Goal: Contribute content: Contribute content

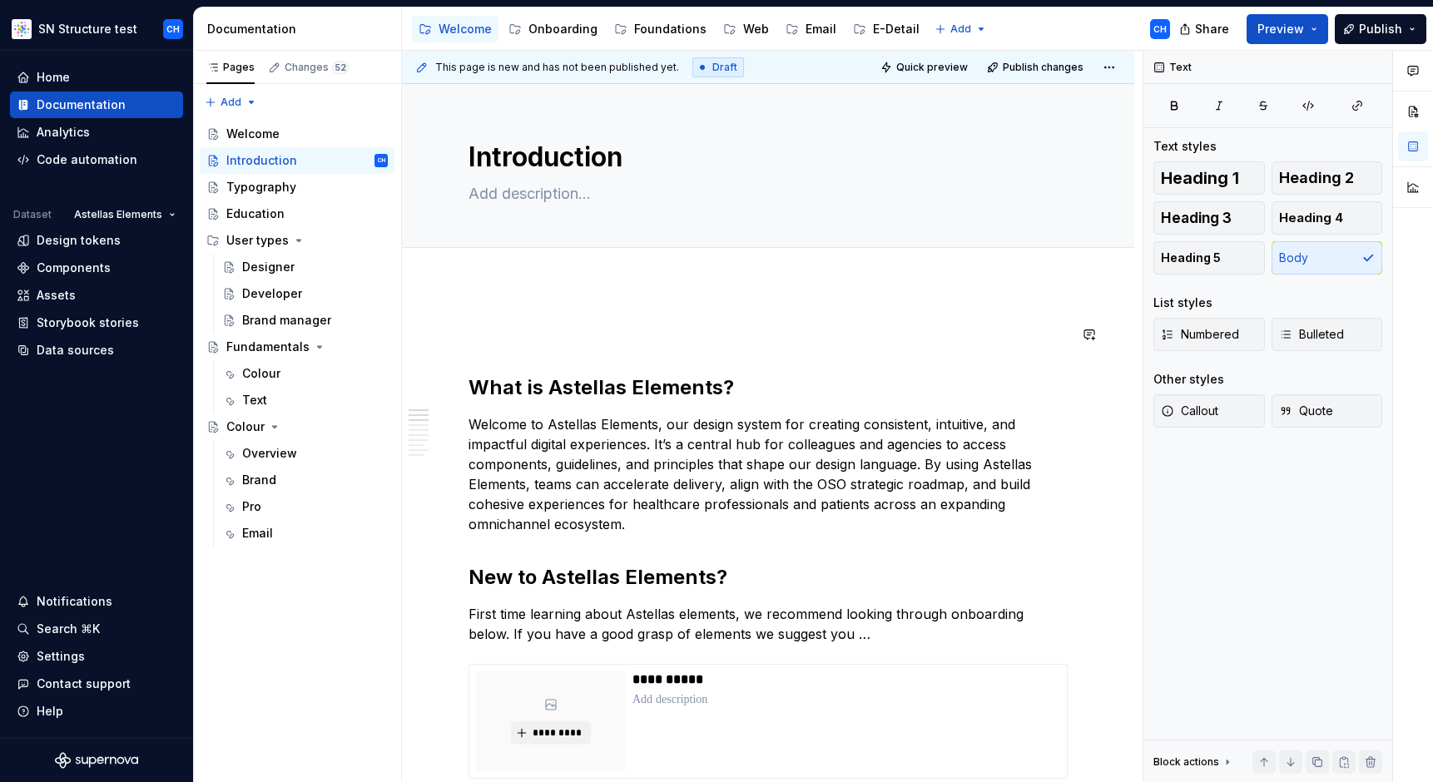
scroll to position [234, 0]
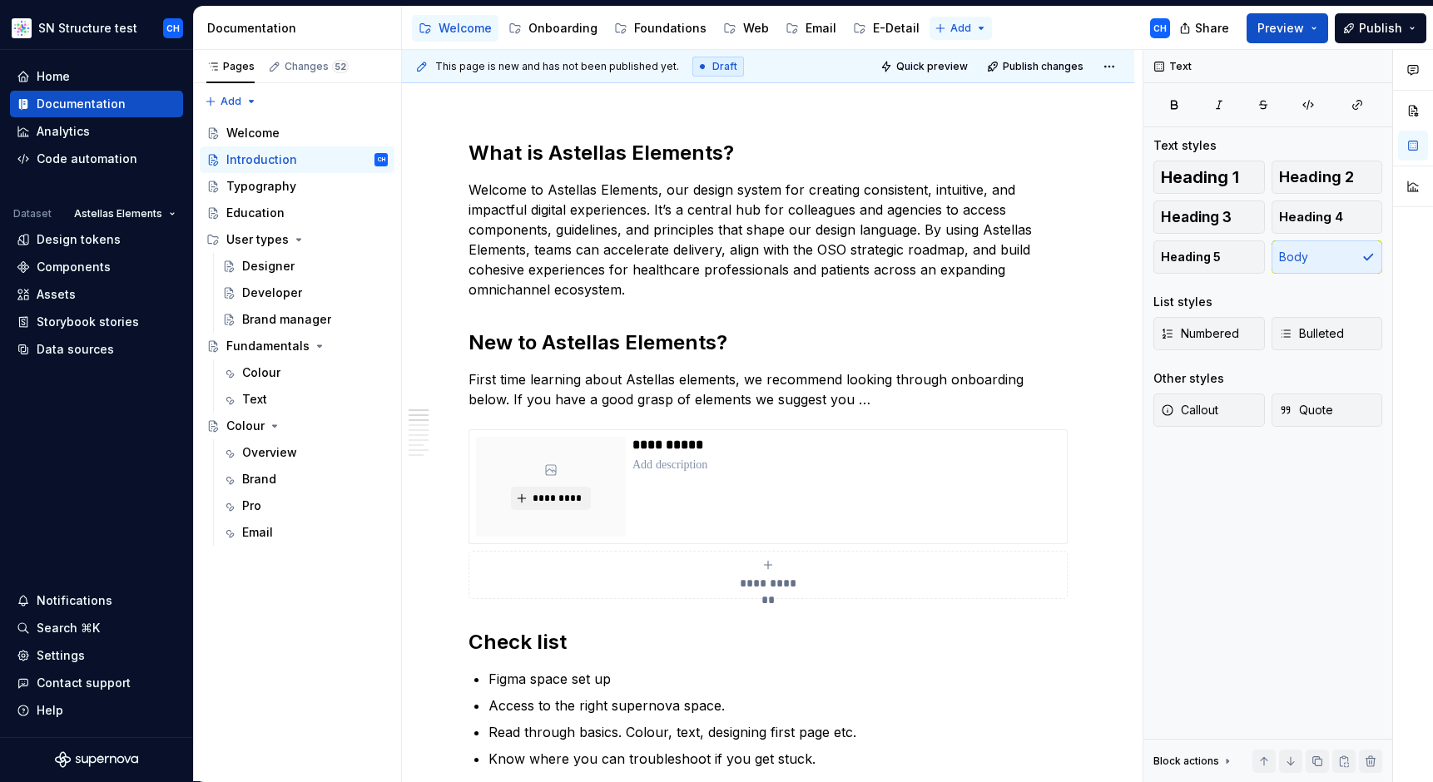
click at [941, 28] on html "SN Structure test CH Home Documentation Analytics Code automation Dataset Astel…" at bounding box center [716, 391] width 1433 height 782
click at [961, 57] on div "New page" at bounding box center [1002, 60] width 108 height 17
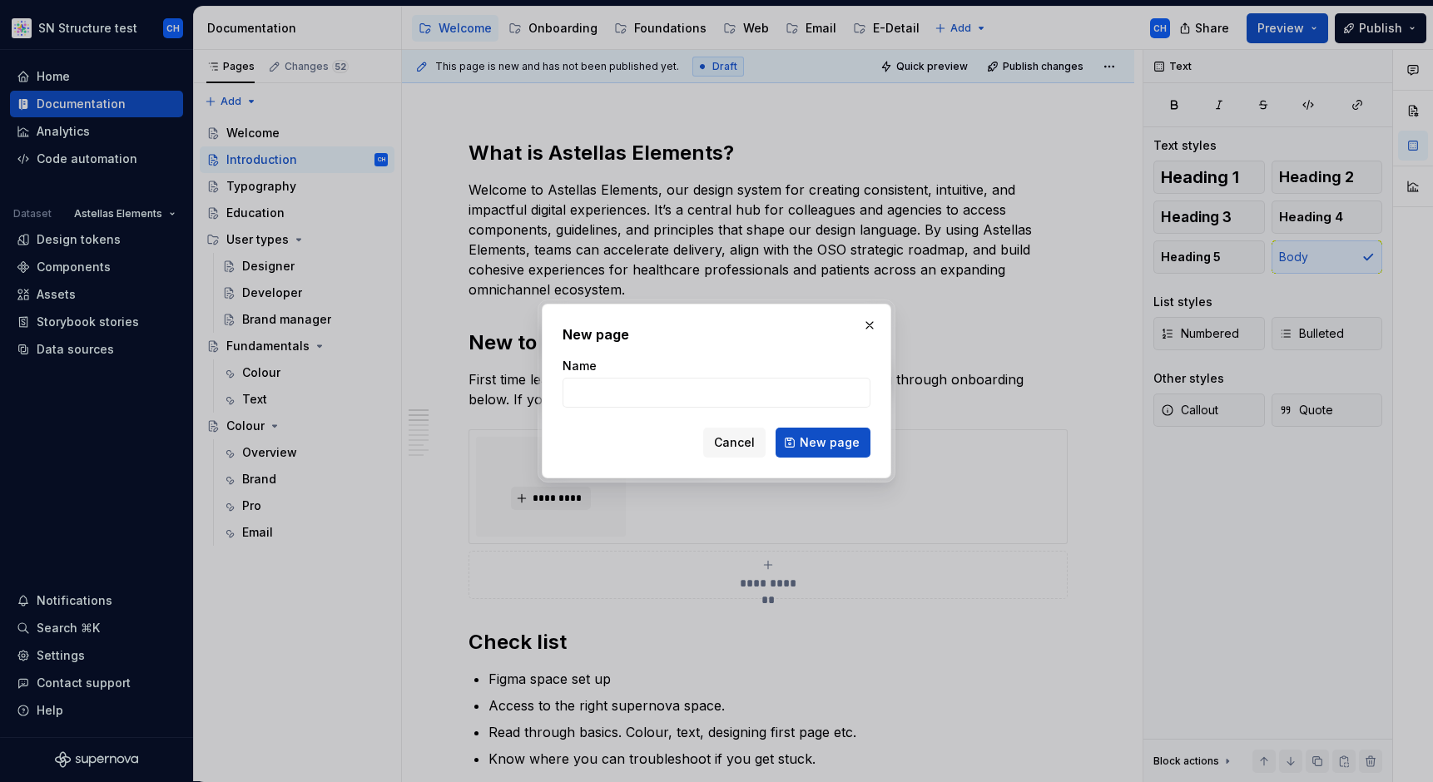
type textarea "*"
click at [637, 399] on input "Name" at bounding box center [716, 393] width 308 height 30
type input "Welcome (2)"
click button "New page" at bounding box center [822, 443] width 95 height 30
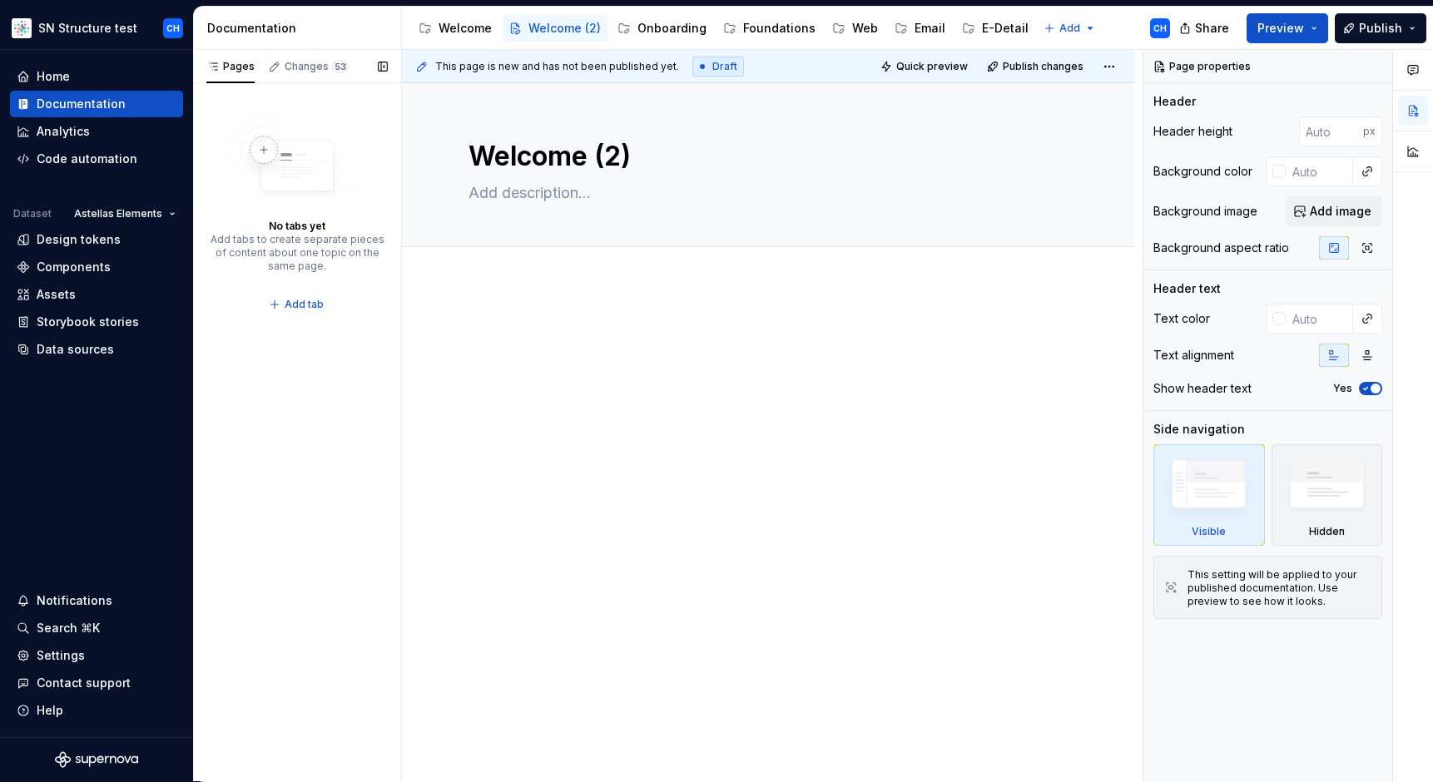
click at [275, 505] on div "Pages Changes 53 No tabs yet Add tabs to create separate pieces of content abou…" at bounding box center [297, 416] width 208 height 732
click at [295, 306] on span "Add tab" at bounding box center [304, 304] width 39 height 13
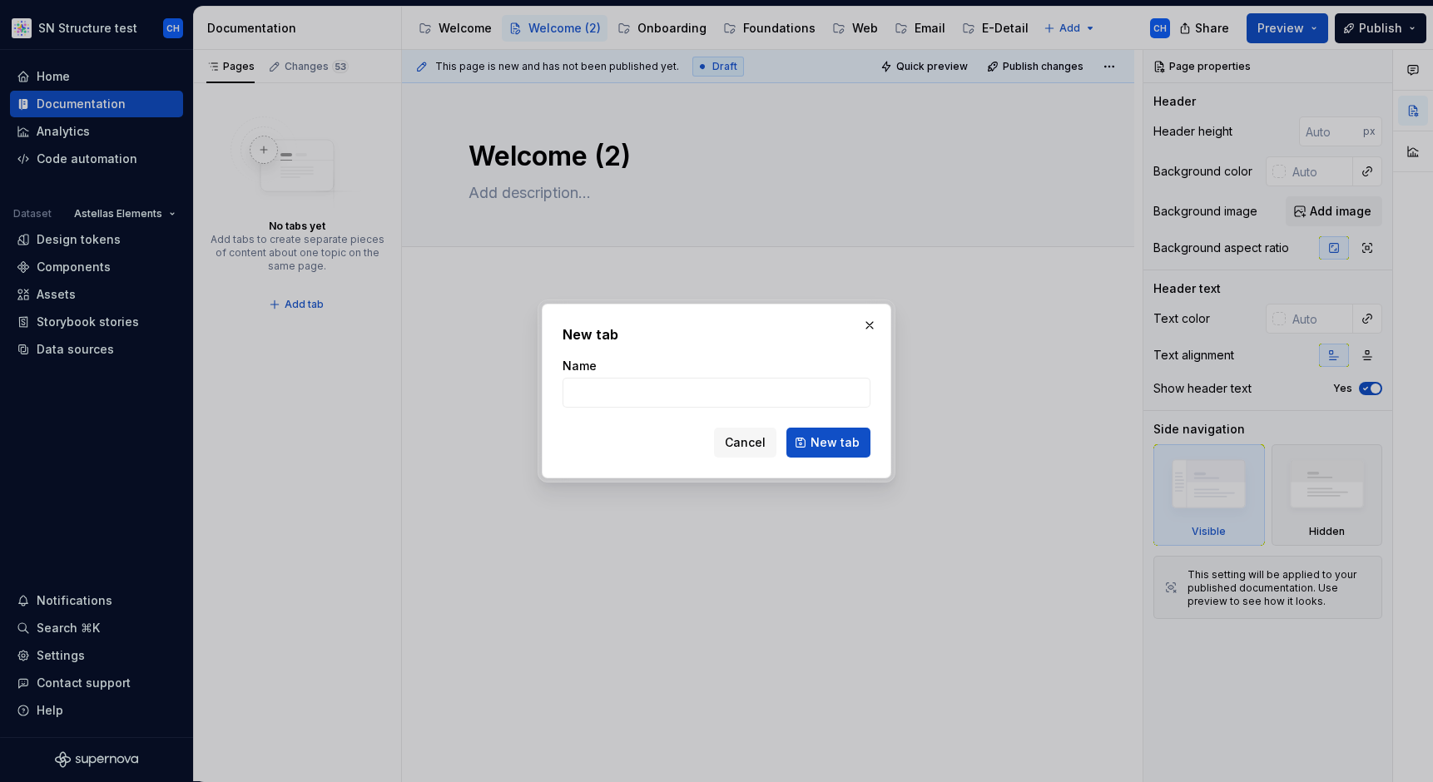
type textarea "*"
type input "INtroduction"
click button "New tab" at bounding box center [828, 443] width 84 height 30
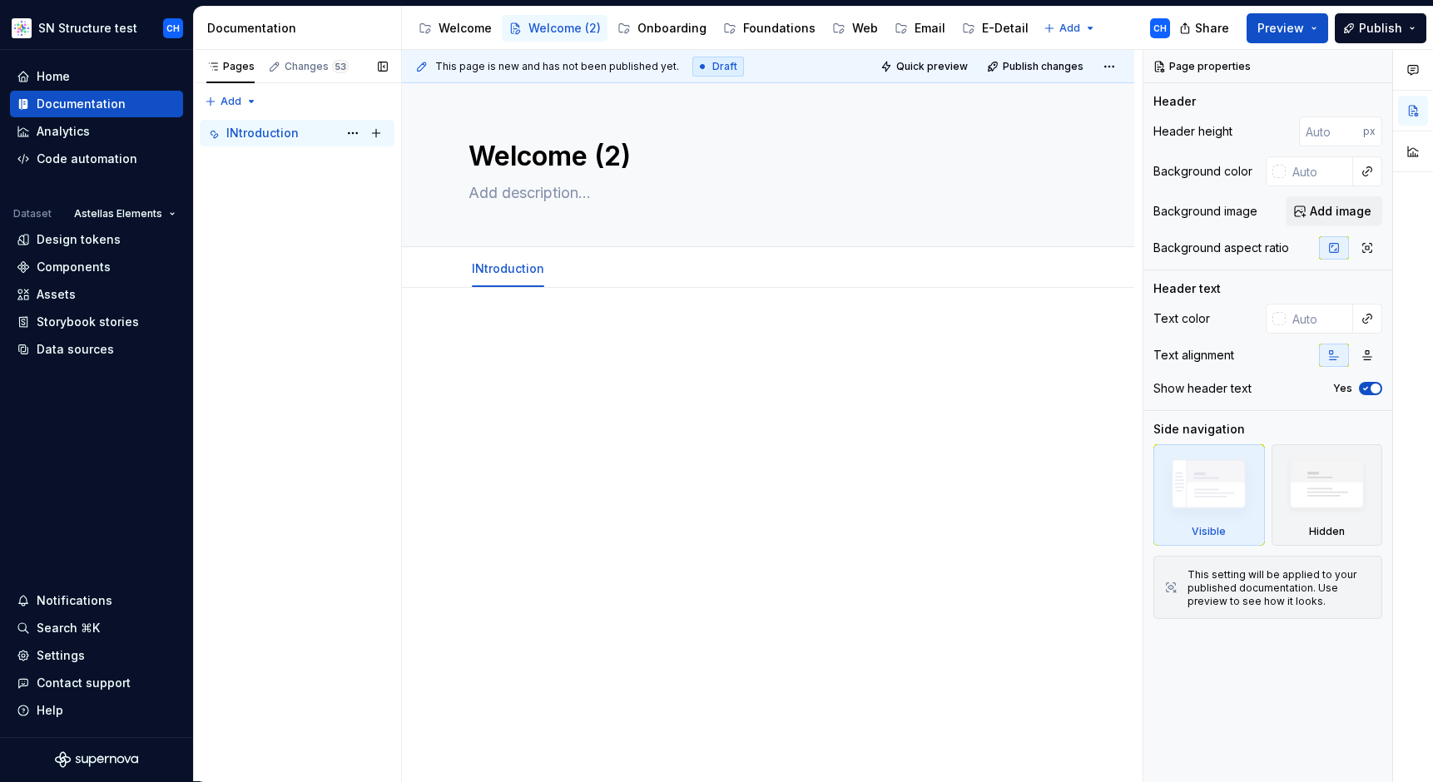
click at [230, 126] on div "INtroduction" at bounding box center [262, 133] width 72 height 17
click at [355, 131] on button "Page tree" at bounding box center [352, 132] width 23 height 23
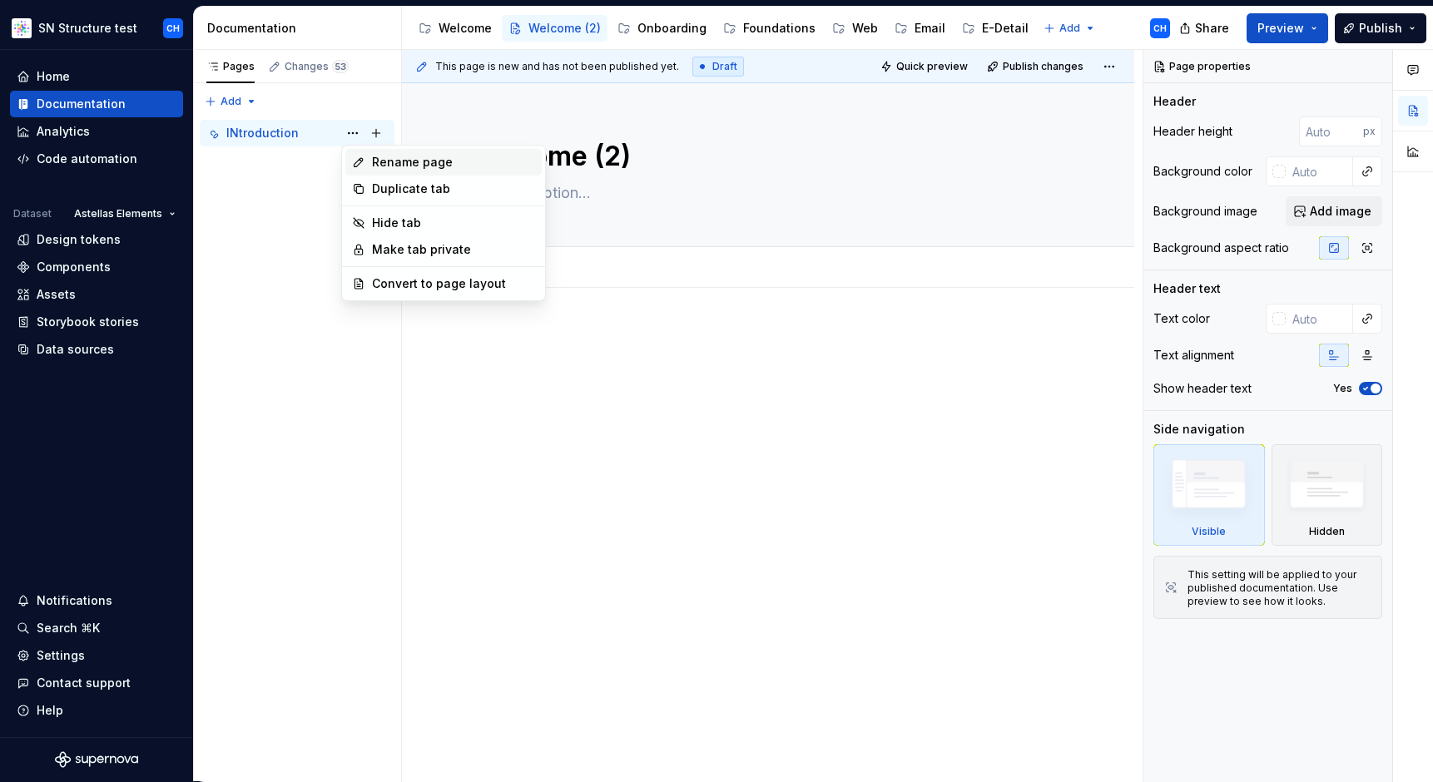
type textarea "*"
click at [365, 163] on div "Rename page" at bounding box center [443, 162] width 196 height 27
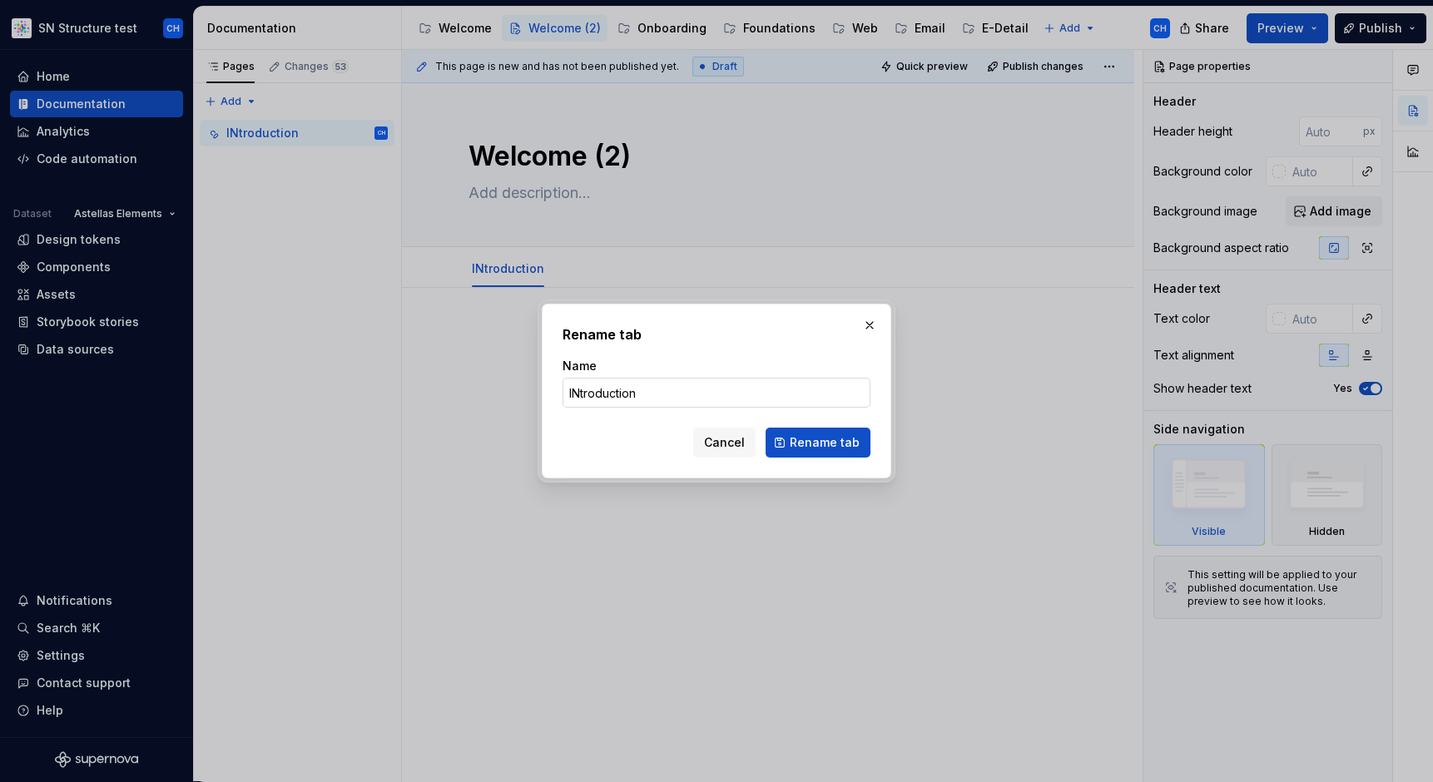
click at [578, 390] on input "INtroduction" at bounding box center [716, 393] width 308 height 30
type input "Introduction"
click button "Rename tab" at bounding box center [817, 443] width 105 height 30
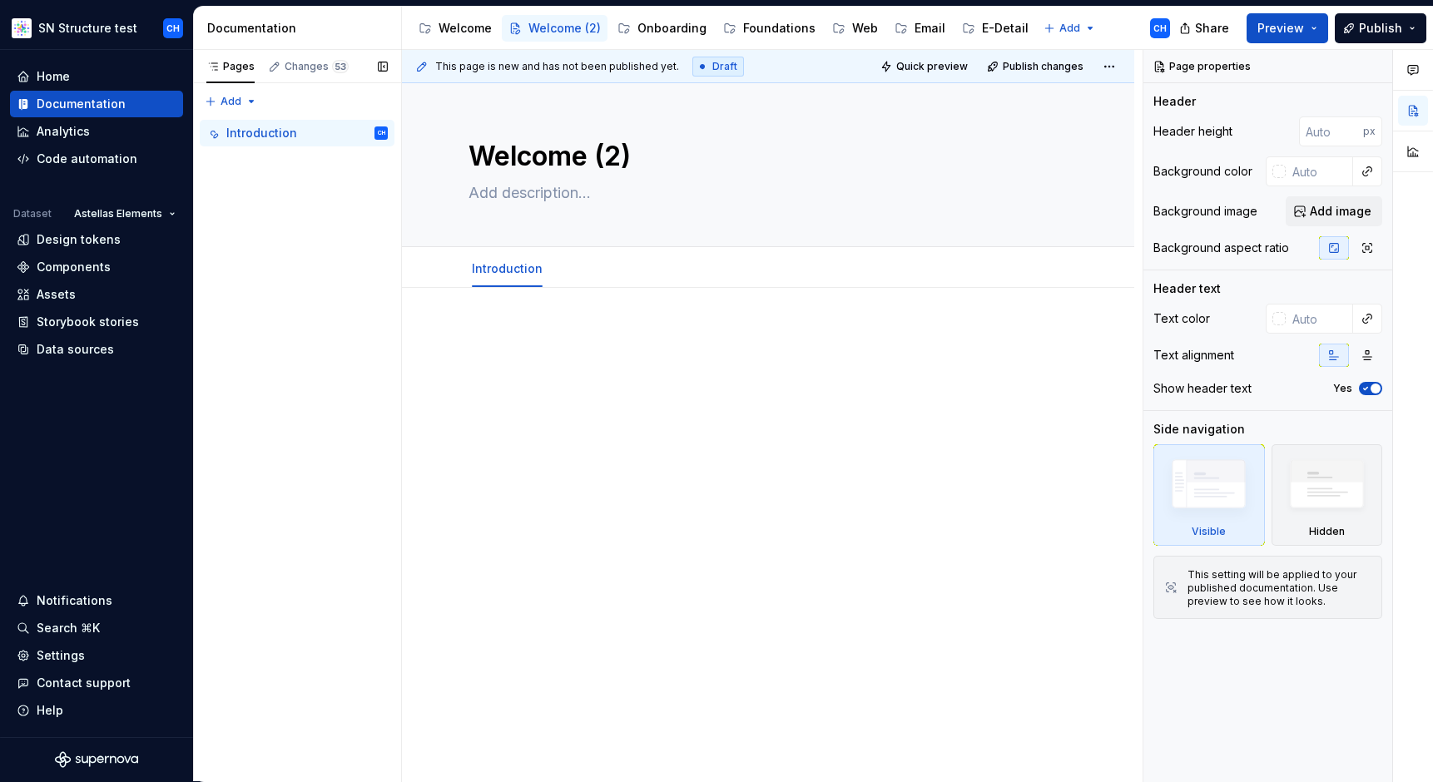
click at [293, 280] on div "Pages Changes 53 Add Accessibility guide for tree Page tree. Navigate the tree …" at bounding box center [297, 416] width 208 height 732
click at [673, 374] on div at bounding box center [767, 359] width 599 height 63
click at [290, 238] on div "Pages Changes 53 Add Accessibility guide for tree Page tree. Navigate the tree …" at bounding box center [297, 416] width 208 height 732
click at [239, 101] on div "Pages Changes 53 Add Accessibility guide for tree Page tree. Navigate the tree …" at bounding box center [297, 416] width 208 height 732
click at [275, 178] on div "Pages Changes 53 Add Accessibility guide for tree Page tree. Navigate the tree …" at bounding box center [297, 416] width 208 height 732
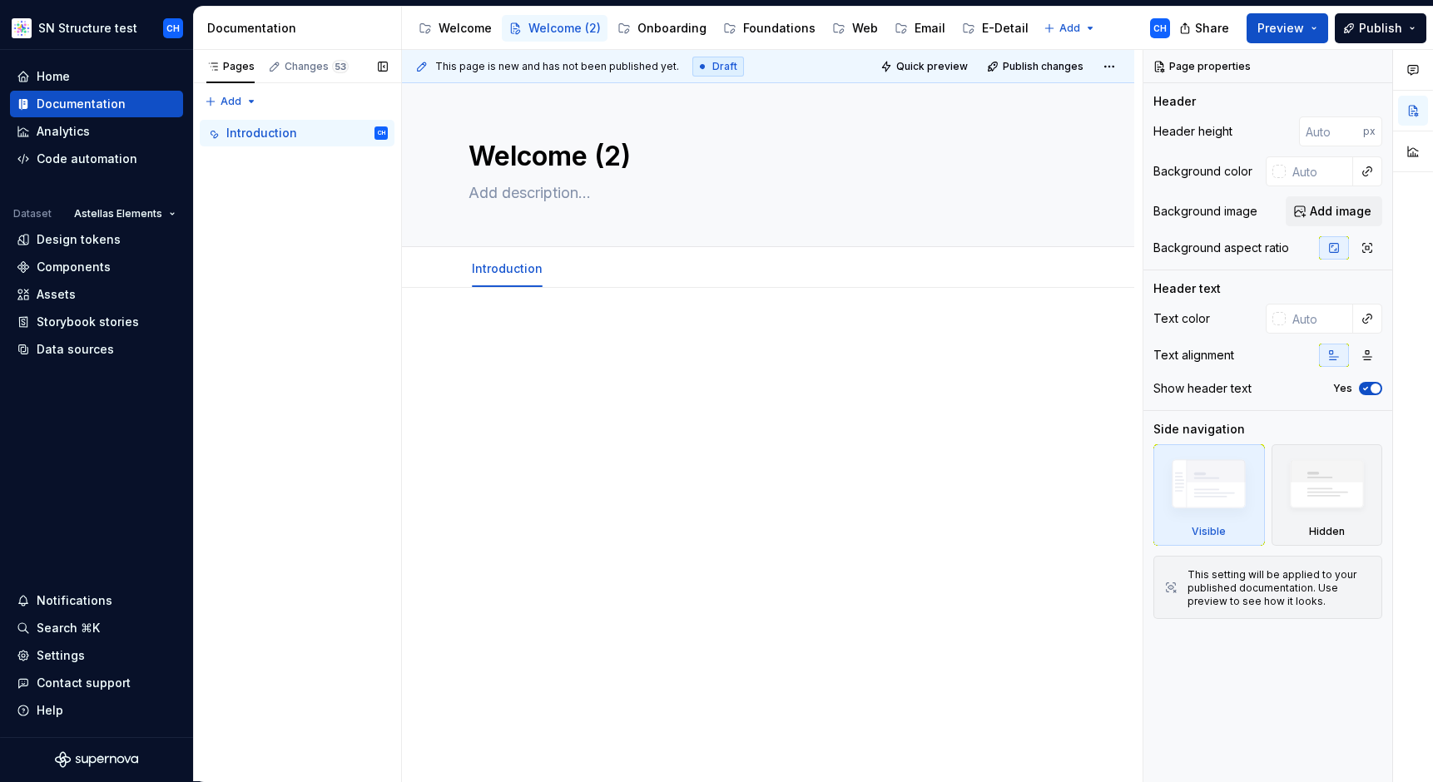
click at [349, 176] on div "Pages Changes 53 Add Accessibility guide for tree Page tree. Navigate the tree …" at bounding box center [297, 416] width 208 height 732
click at [370, 136] on button "Page tree" at bounding box center [375, 132] width 23 height 23
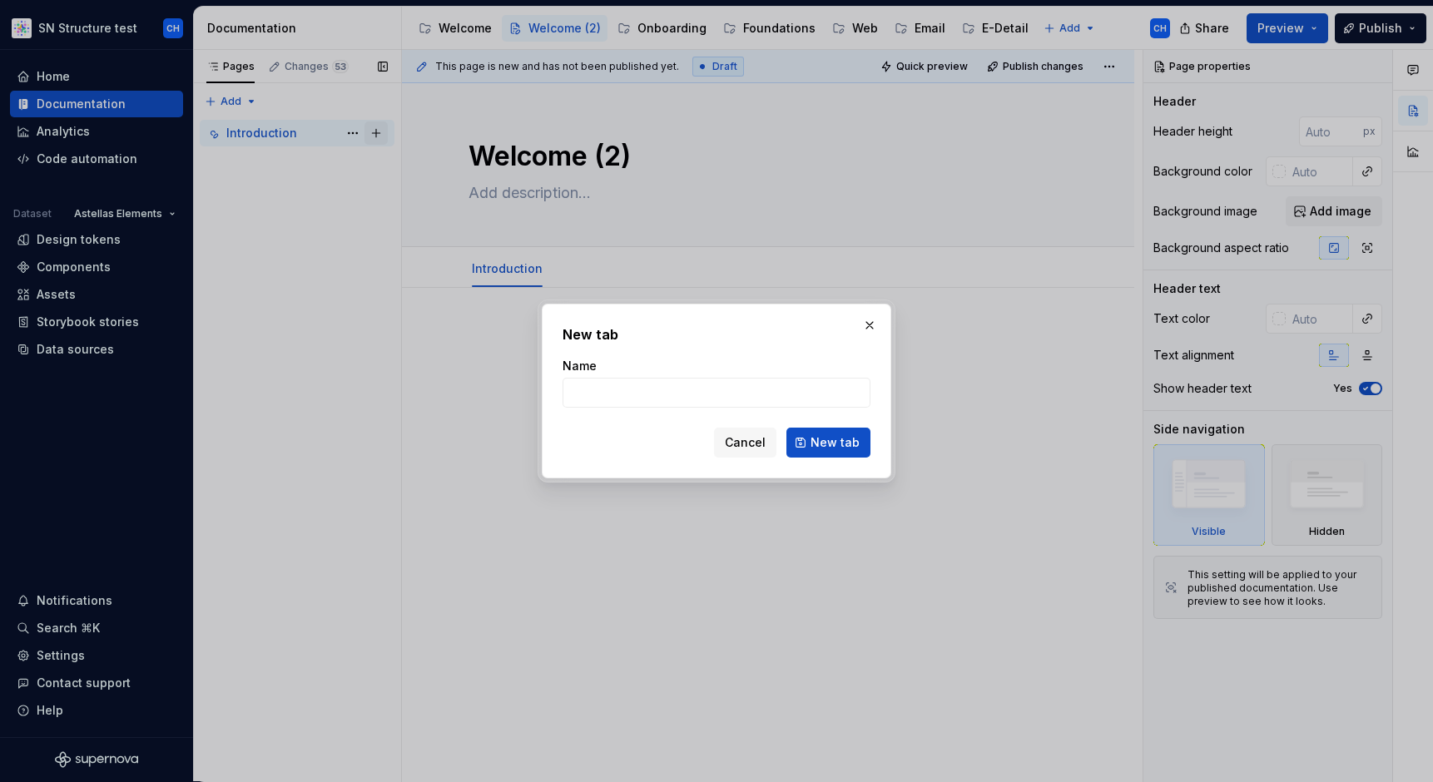
type textarea "*"
type input "User types"
click button "New tab" at bounding box center [828, 443] width 84 height 30
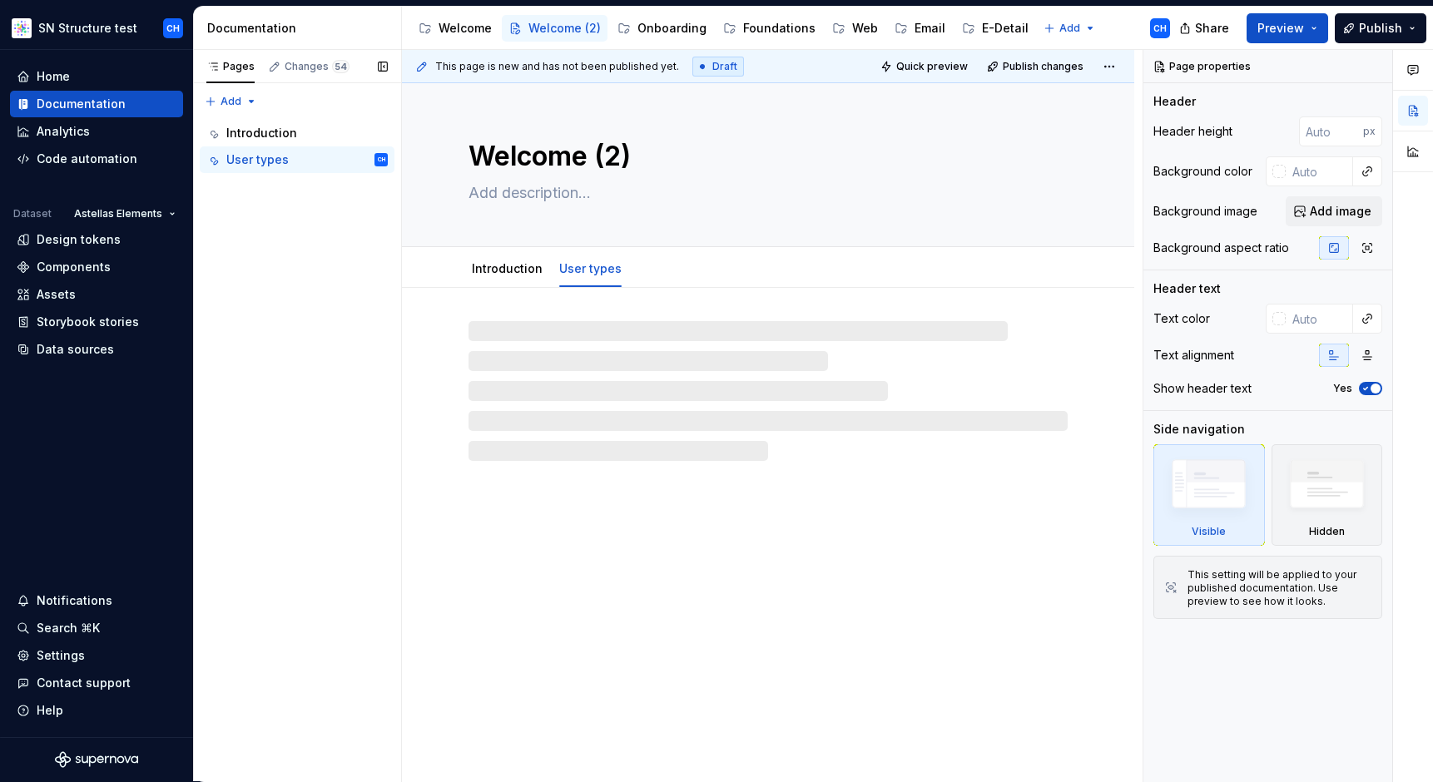
click at [281, 233] on div "Pages Changes 54 Add Accessibility guide for tree Page tree. Navigate the tree …" at bounding box center [297, 416] width 208 height 732
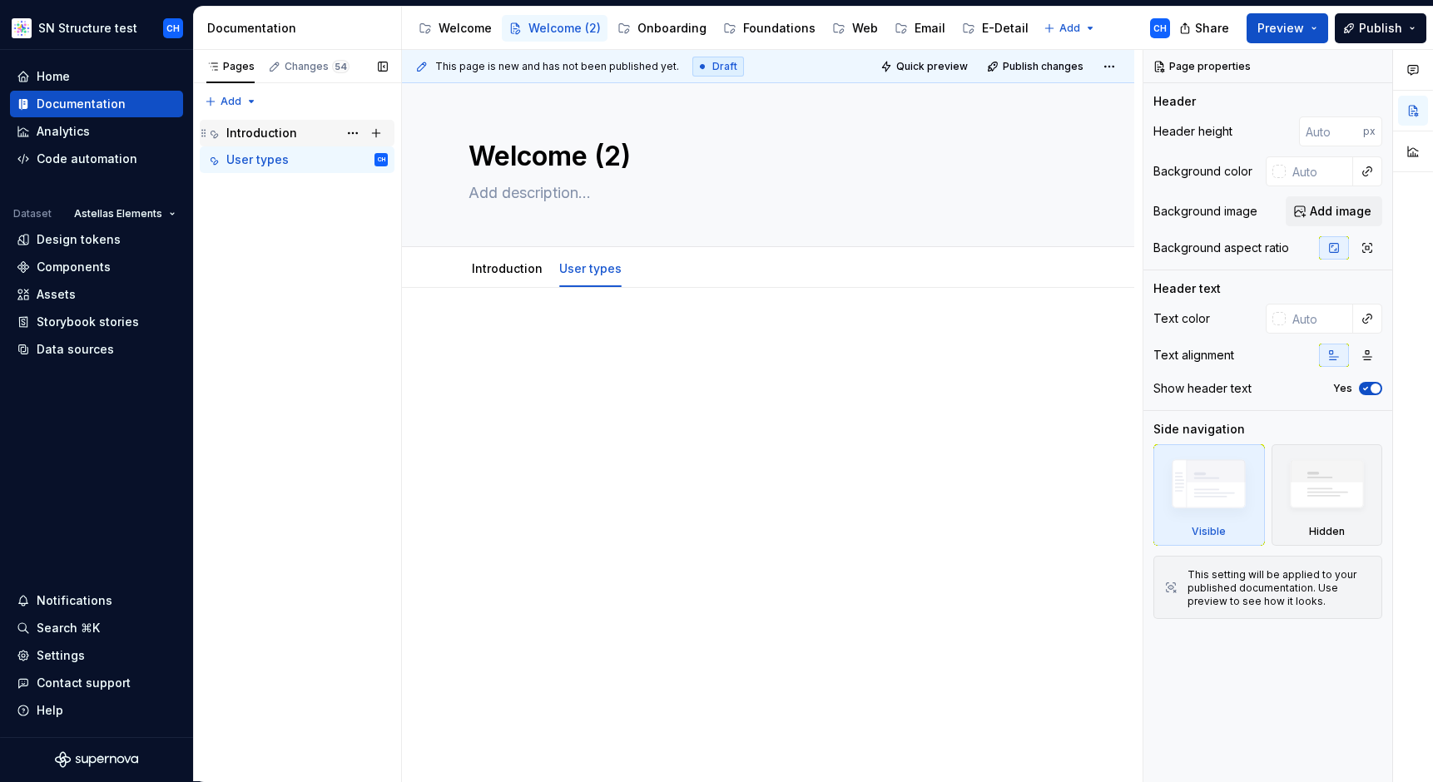
click at [257, 136] on div "Introduction" at bounding box center [261, 133] width 71 height 17
click at [260, 135] on div "Introduction" at bounding box center [261, 133] width 71 height 17
click at [447, 24] on div "Welcome" at bounding box center [464, 28] width 53 height 17
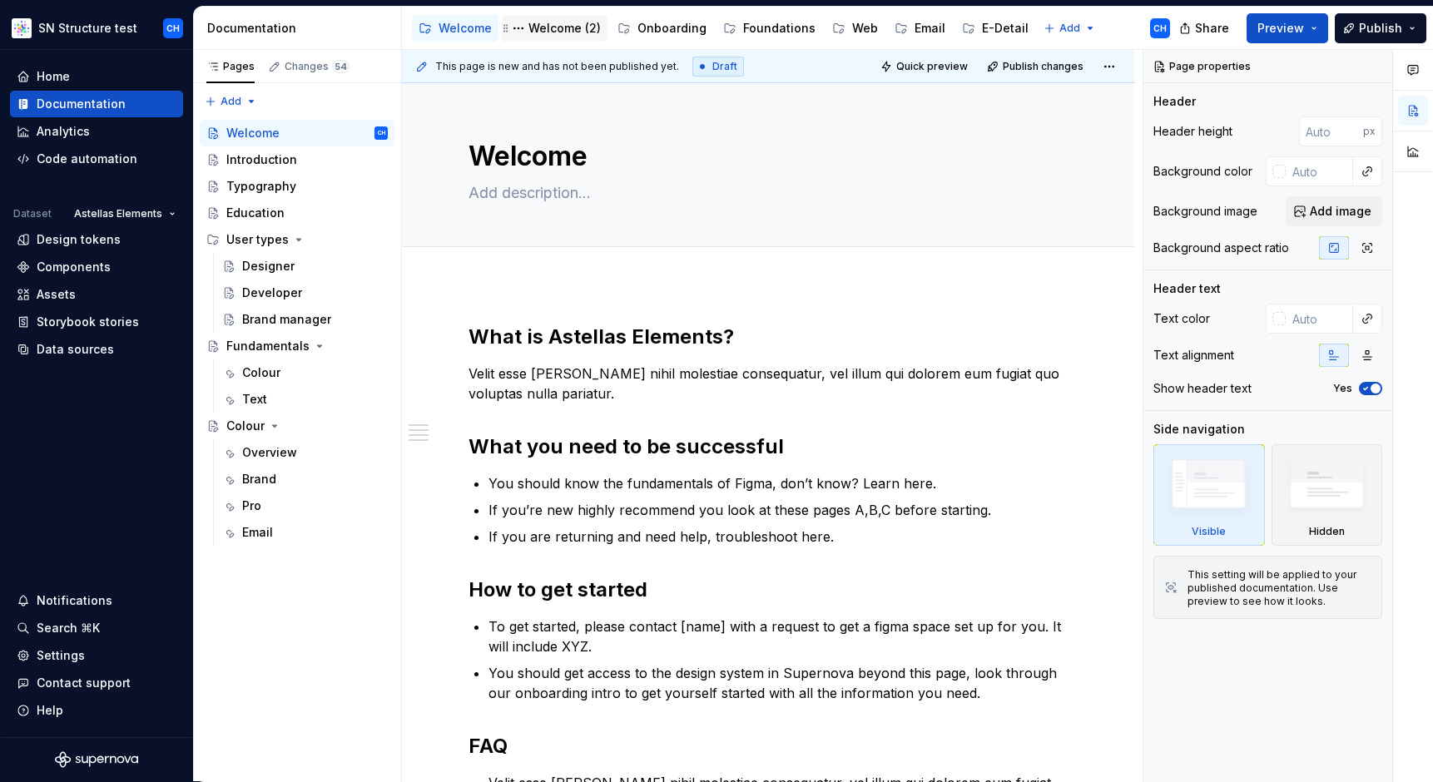
click at [547, 27] on div "Welcome (2)" at bounding box center [564, 28] width 72 height 17
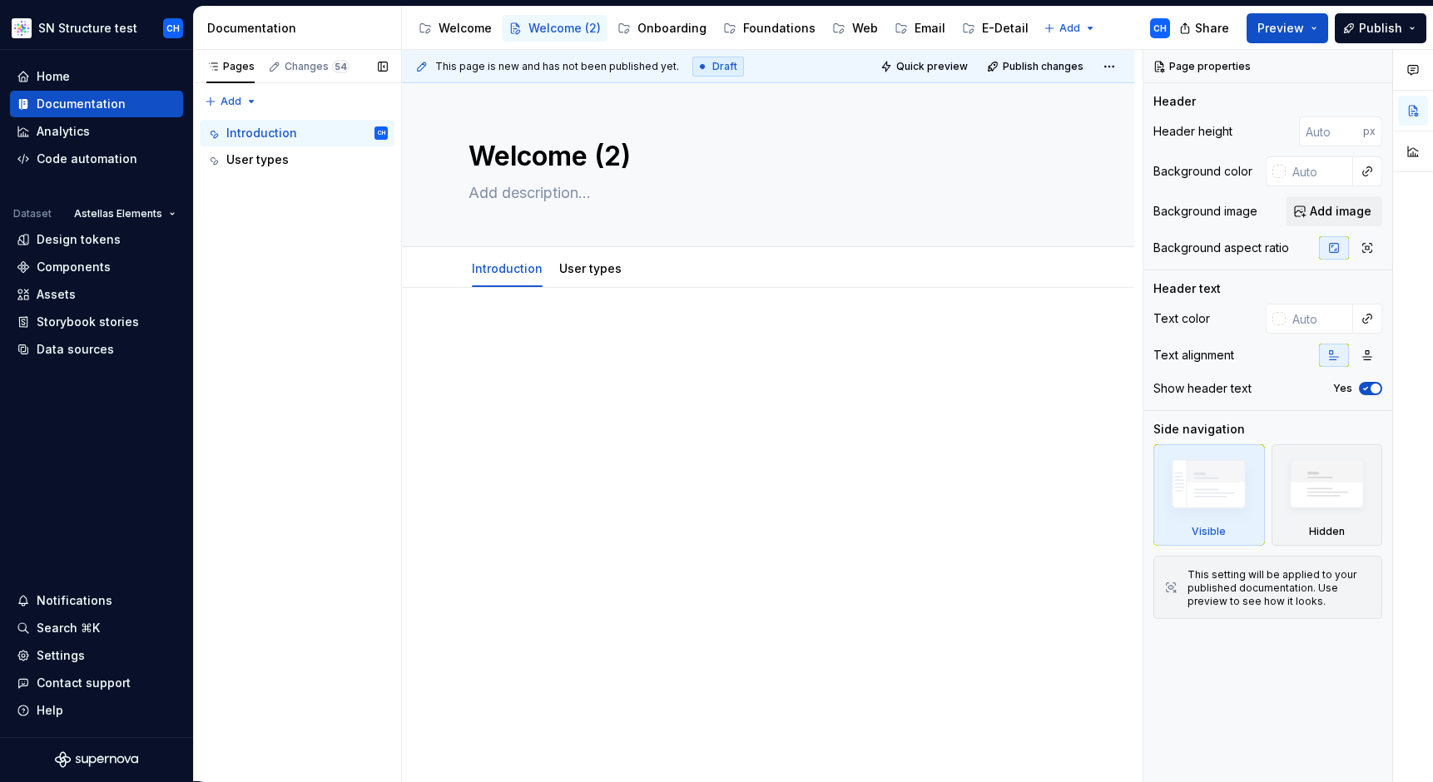
click at [291, 217] on div "Pages Changes 54 Add Accessibility guide for tree Page tree. Navigate the tree …" at bounding box center [297, 416] width 208 height 732
click at [460, 32] on div "Welcome" at bounding box center [464, 28] width 53 height 17
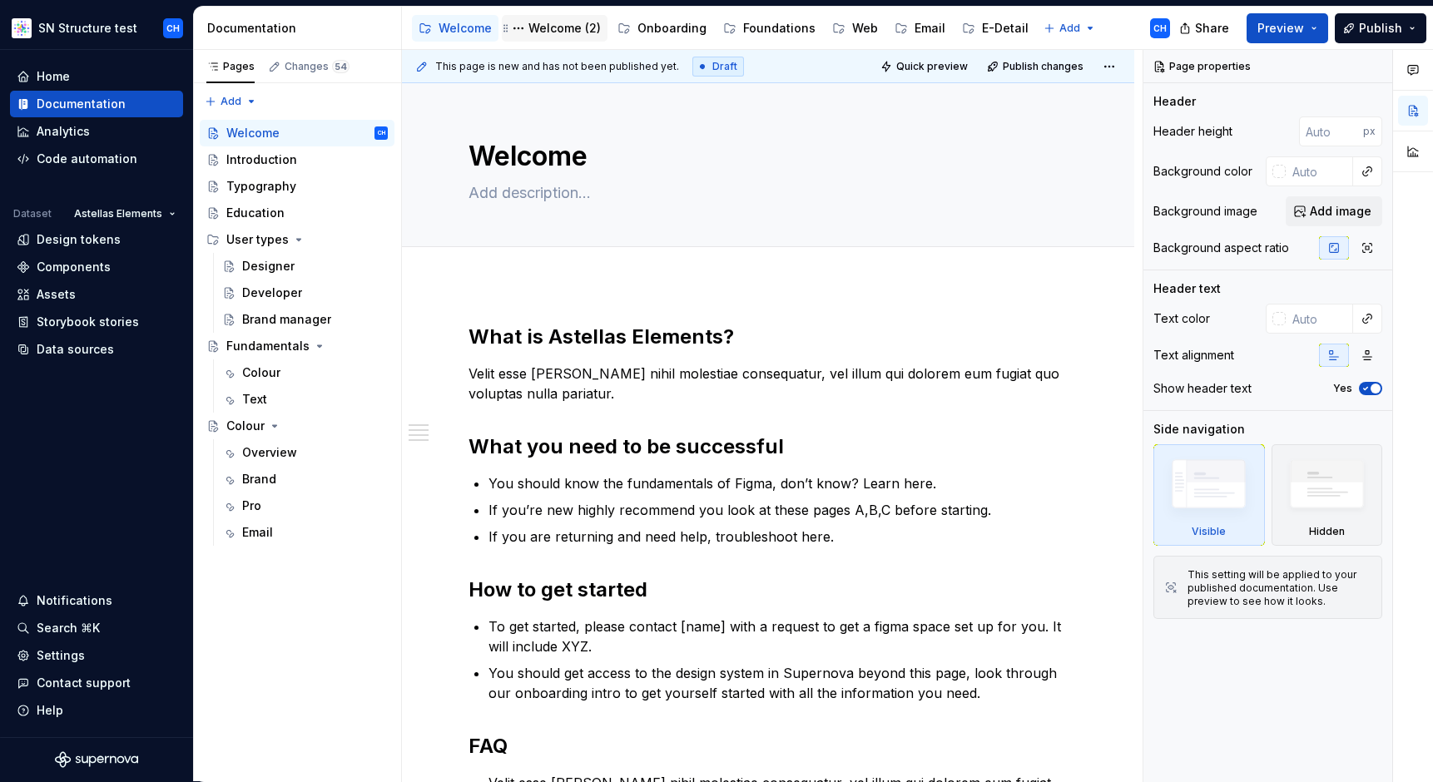
click at [551, 30] on div "Welcome (2)" at bounding box center [564, 28] width 72 height 17
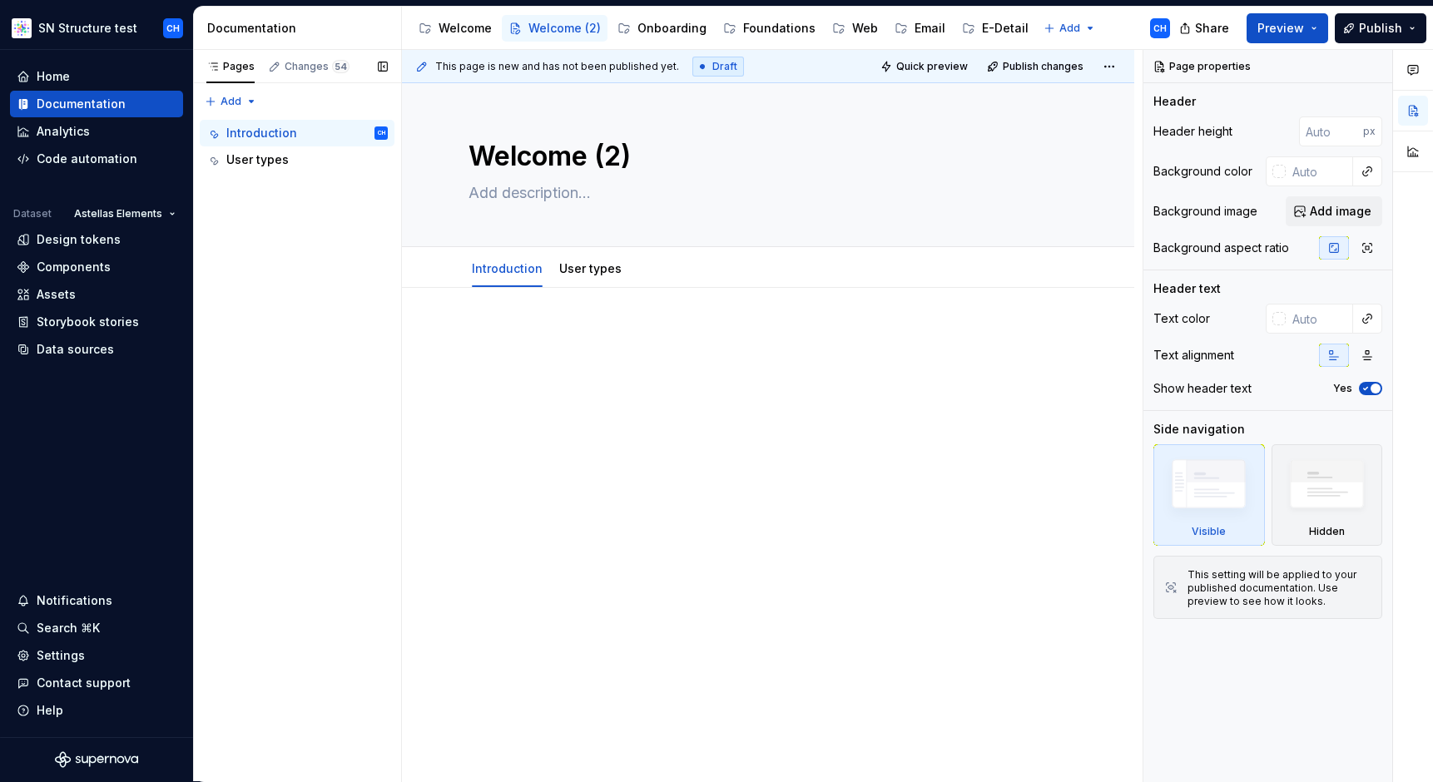
click at [281, 193] on div "Pages Changes 54 Add Accessibility guide for tree Page tree. Navigate the tree …" at bounding box center [297, 416] width 208 height 732
click at [260, 252] on div "Pages Changes 54 Add Accessibility guide for tree Page tree. Navigate the tree …" at bounding box center [297, 416] width 208 height 732
click at [275, 214] on div "Pages Changes 54 Add Accessibility guide for tree Page tree. Navigate the tree …" at bounding box center [297, 416] width 208 height 732
click at [1109, 66] on html "SN Structure test CH Home Documentation Analytics Code automation Dataset Astel…" at bounding box center [716, 391] width 1433 height 782
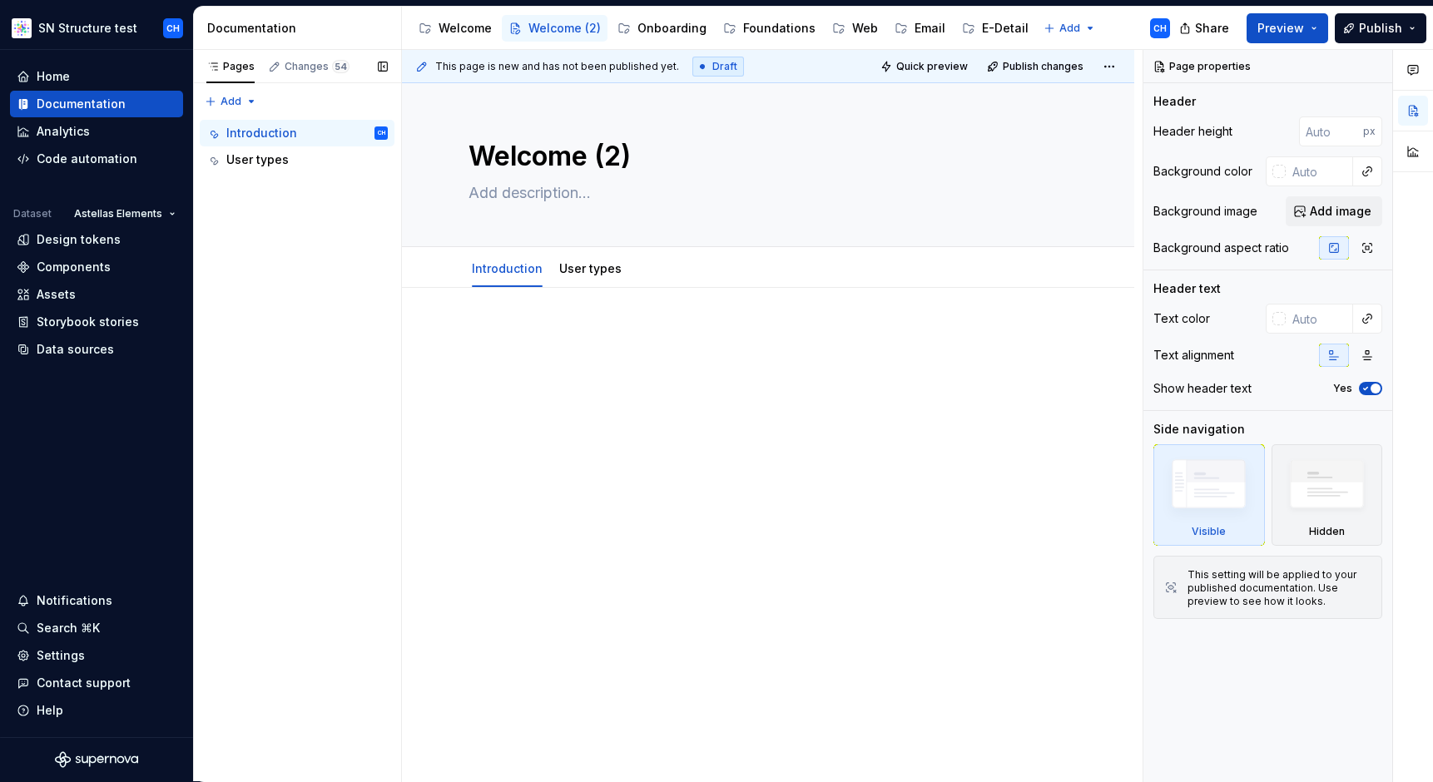
click at [221, 235] on div "Pages Changes 54 Add Accessibility guide for tree Page tree. Navigate the tree …" at bounding box center [297, 416] width 208 height 732
click at [209, 95] on div "Pages Changes 54 Add Accessibility guide for tree Page tree. Navigate the tree …" at bounding box center [297, 416] width 208 height 732
click at [258, 240] on div "Pages Changes 54 Add Accessibility guide for tree Page tree. Navigate the tree …" at bounding box center [297, 416] width 208 height 732
click at [233, 70] on div "Pages" at bounding box center [230, 66] width 48 height 13
click at [265, 191] on div "Pages Changes 54 Add Accessibility guide for tree Page tree. Navigate the tree …" at bounding box center [297, 416] width 208 height 732
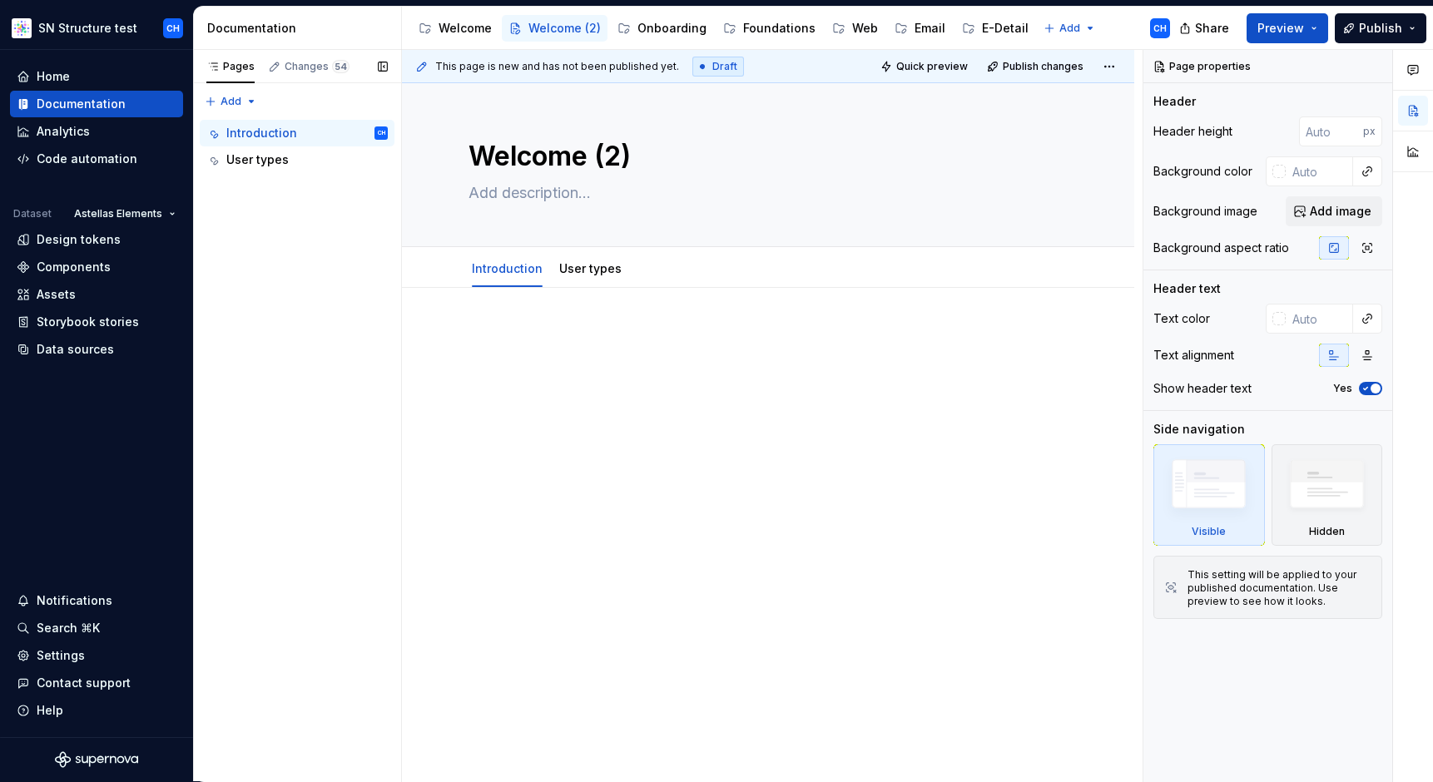
click at [287, 232] on div "Pages Changes 54 Add Accessibility guide for tree Page tree. Navigate the tree …" at bounding box center [297, 416] width 208 height 732
click at [461, 36] on div "Welcome" at bounding box center [464, 28] width 53 height 17
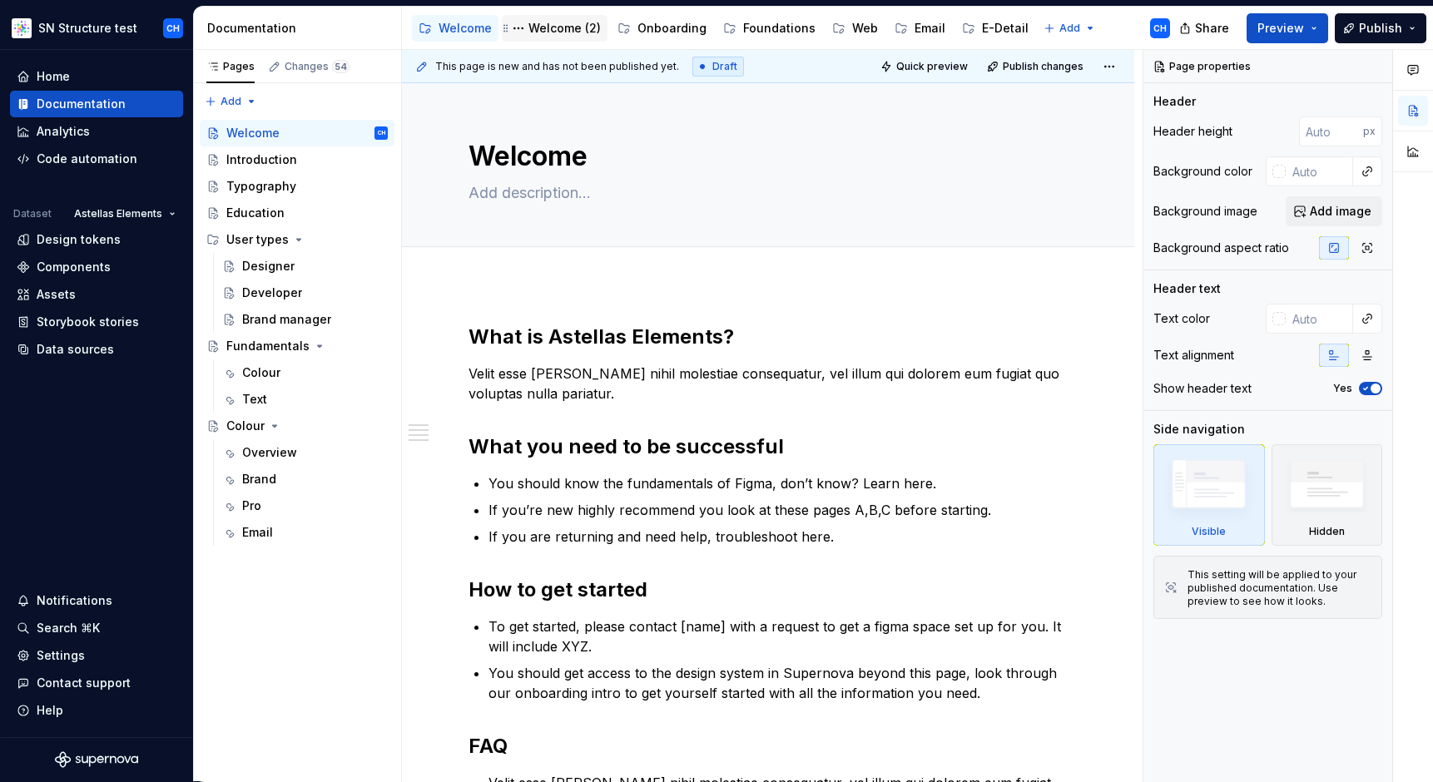
click at [547, 26] on div "Welcome (2)" at bounding box center [564, 28] width 72 height 17
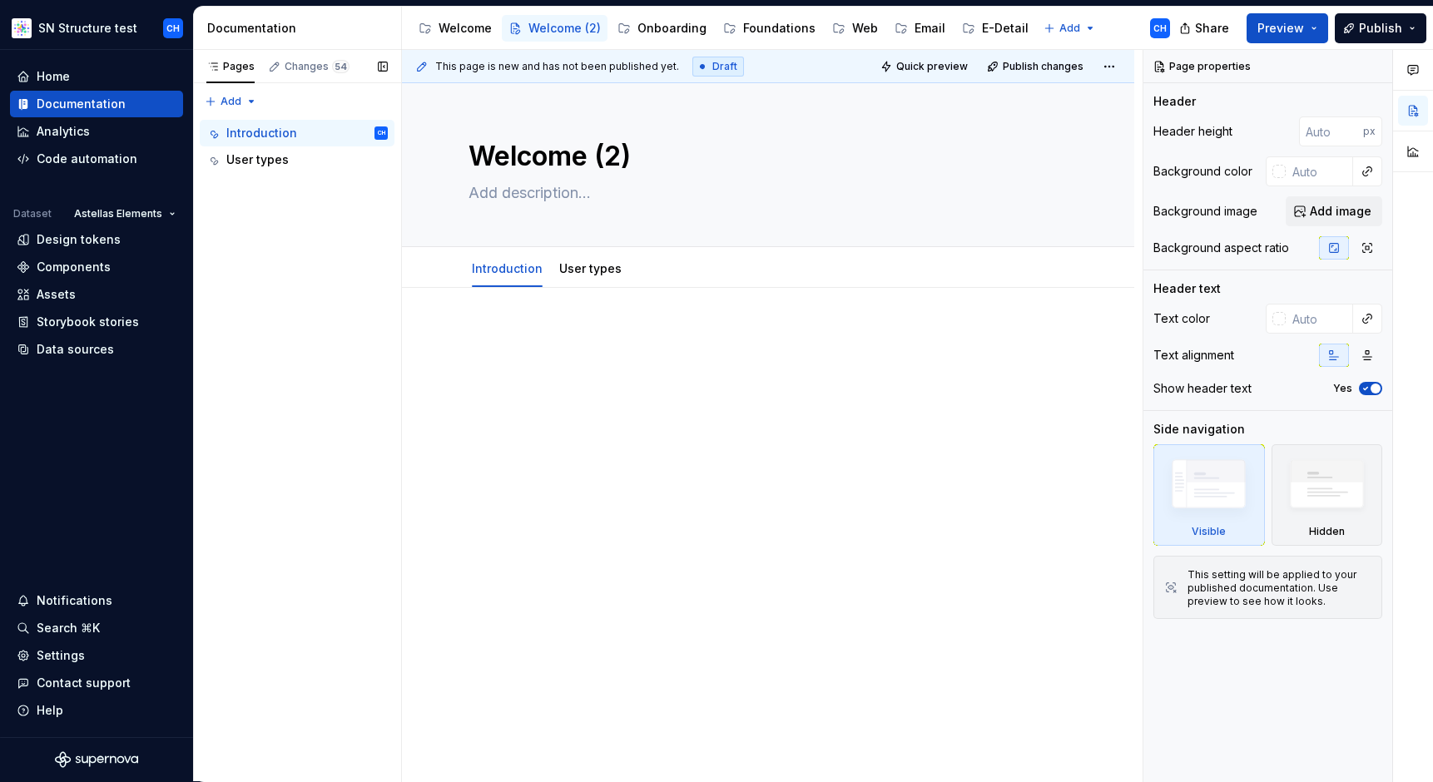
click at [255, 253] on div "Pages Changes 54 Add Accessibility guide for tree Page tree. Navigate the tree …" at bounding box center [297, 416] width 208 height 732
click at [255, 106] on div "Pages Changes 54 Add Accessibility guide for tree Page tree. Navigate the tree …" at bounding box center [297, 416] width 208 height 732
click at [233, 68] on div "Pages" at bounding box center [230, 66] width 48 height 13
click at [225, 69] on div "Pages" at bounding box center [230, 66] width 48 height 13
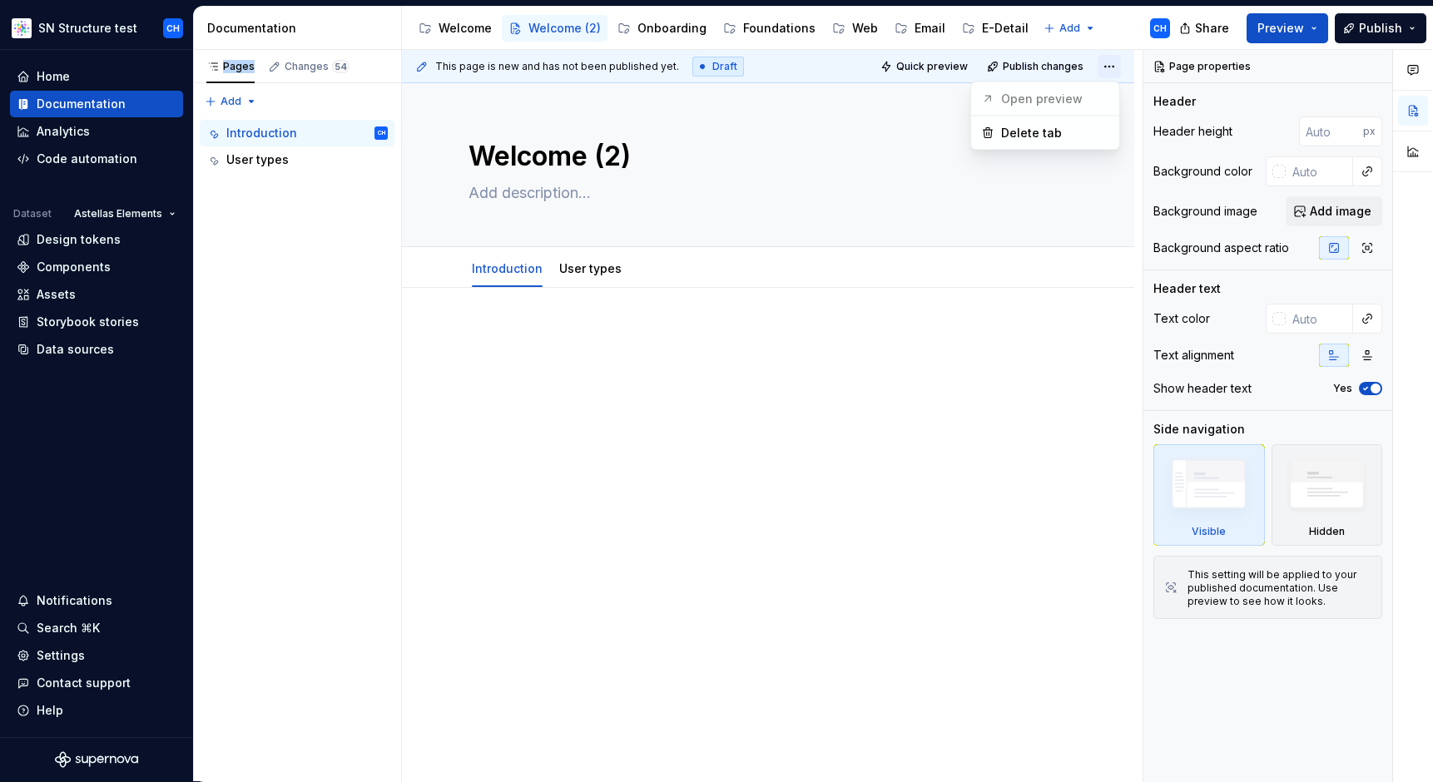
click at [1106, 68] on html "SN Structure test CH Home Documentation Analytics Code automation Dataset Astel…" at bounding box center [716, 391] width 1433 height 782
click at [1076, 27] on html "SN Structure test CH Home Documentation Analytics Code automation Dataset Astel…" at bounding box center [716, 391] width 1433 height 782
click at [463, 30] on div "Welcome" at bounding box center [464, 28] width 53 height 17
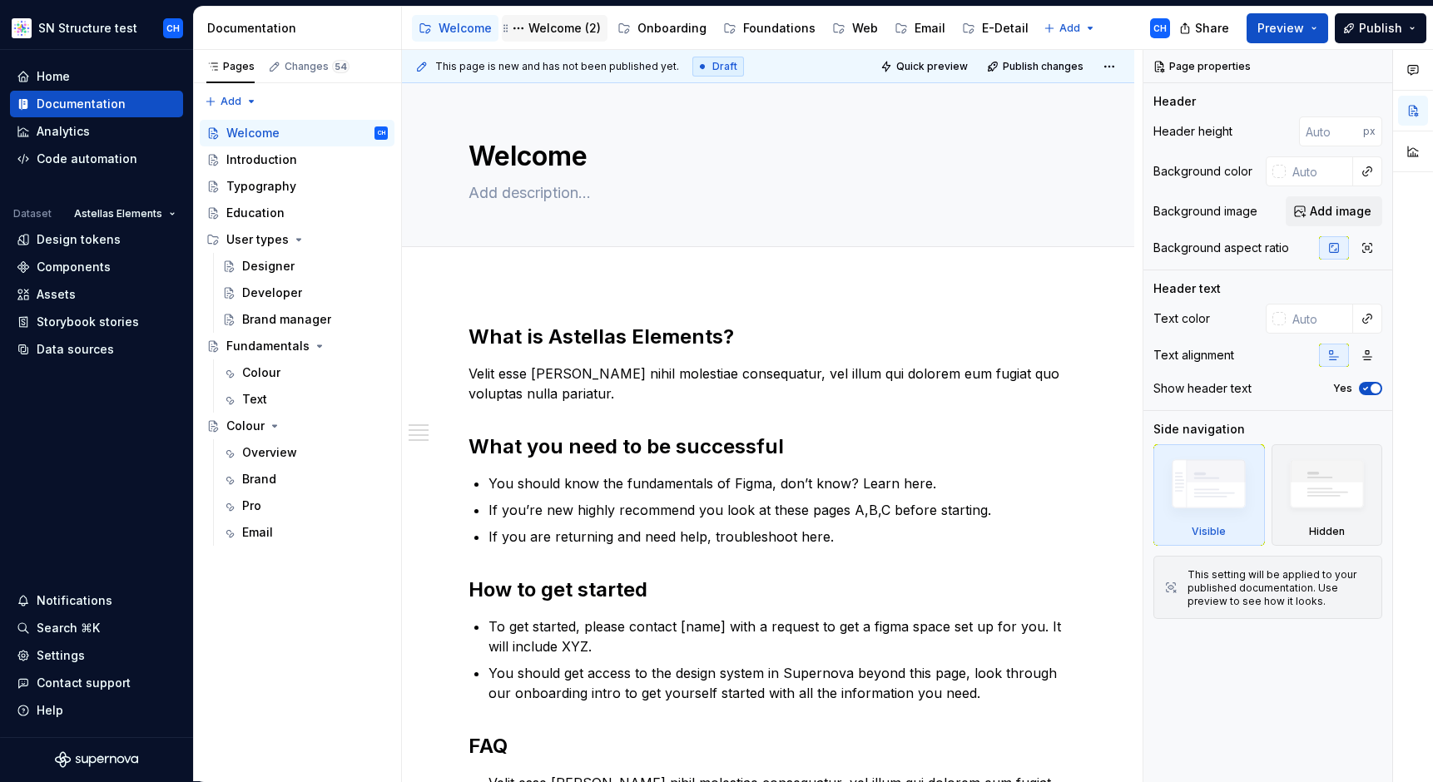
click at [557, 27] on div "Welcome (2)" at bounding box center [564, 28] width 72 height 17
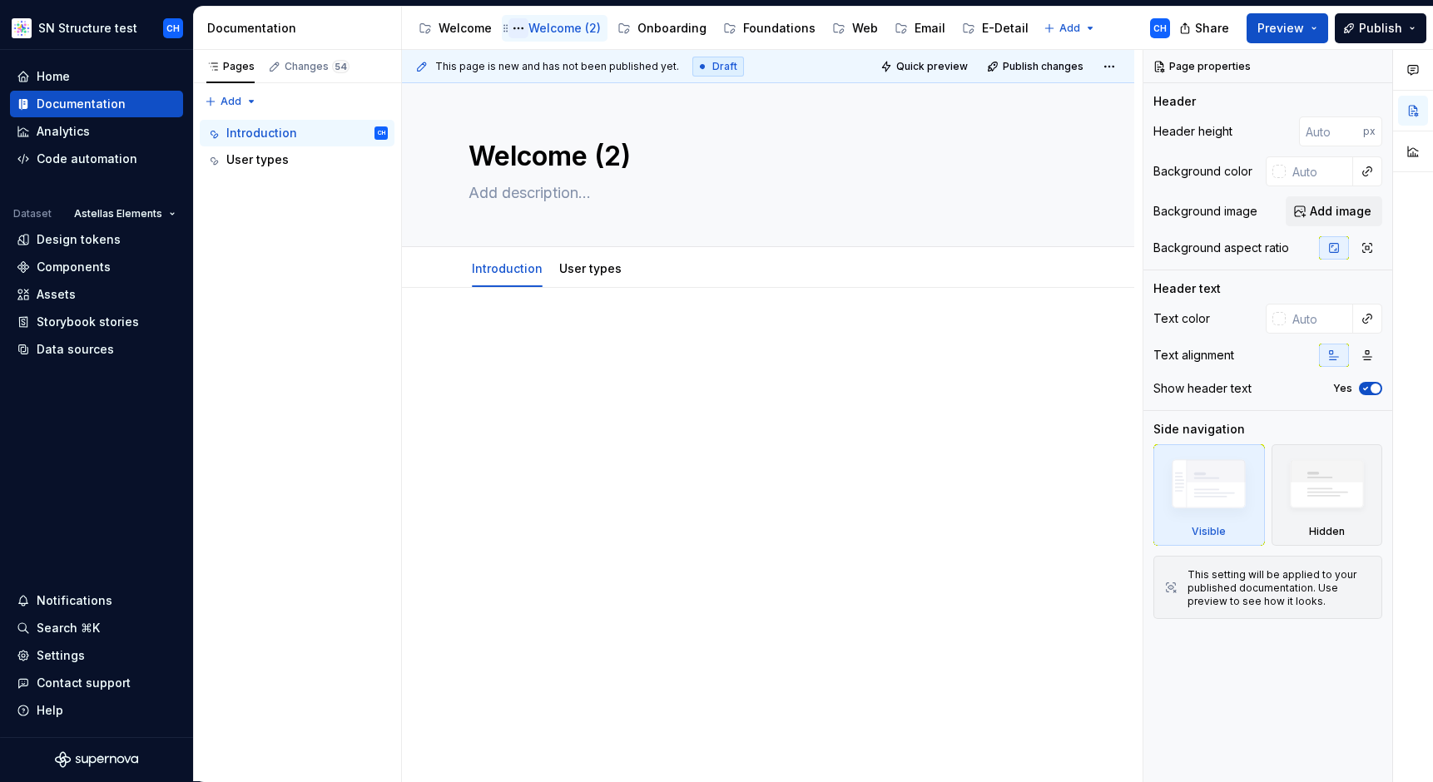
click at [517, 27] on button "Page tree" at bounding box center [518, 28] width 20 height 20
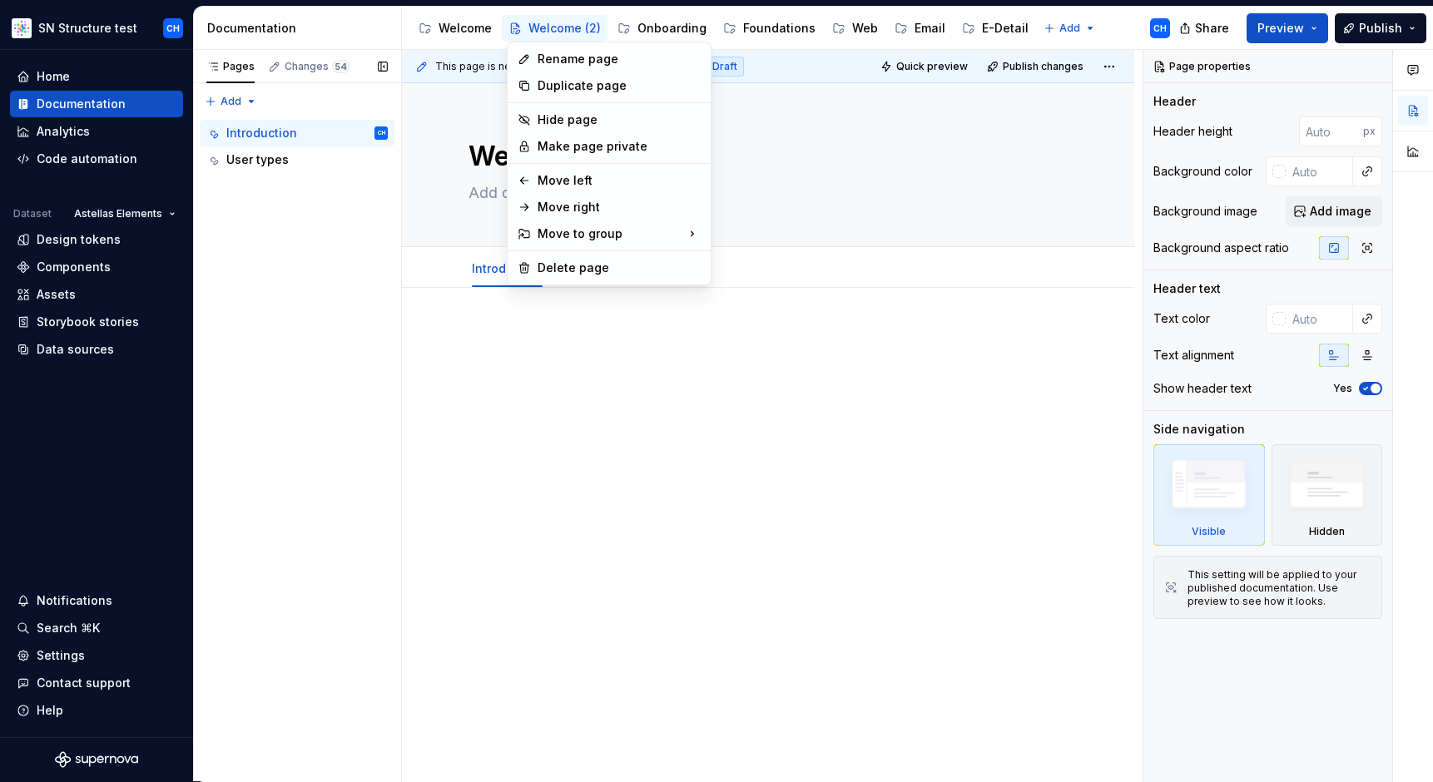
click at [300, 255] on div "Pages Changes 54 Add Accessibility guide for tree Page tree. Navigate the tree …" at bounding box center [297, 416] width 208 height 732
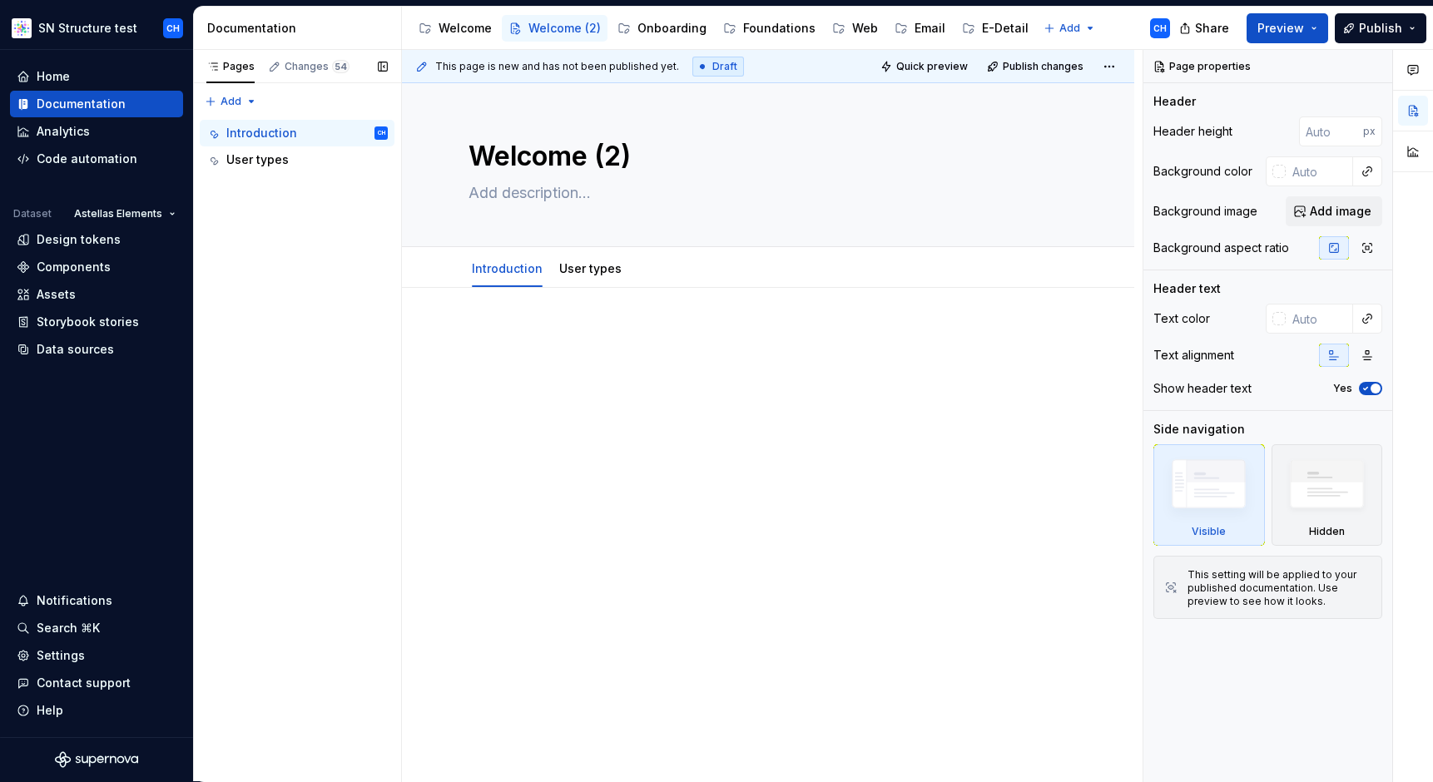
click at [287, 220] on div "Pages Changes 54 Add Accessibility guide for tree Page tree. Navigate the tree …" at bounding box center [297, 416] width 208 height 732
click at [349, 132] on button "Page tree" at bounding box center [352, 132] width 23 height 23
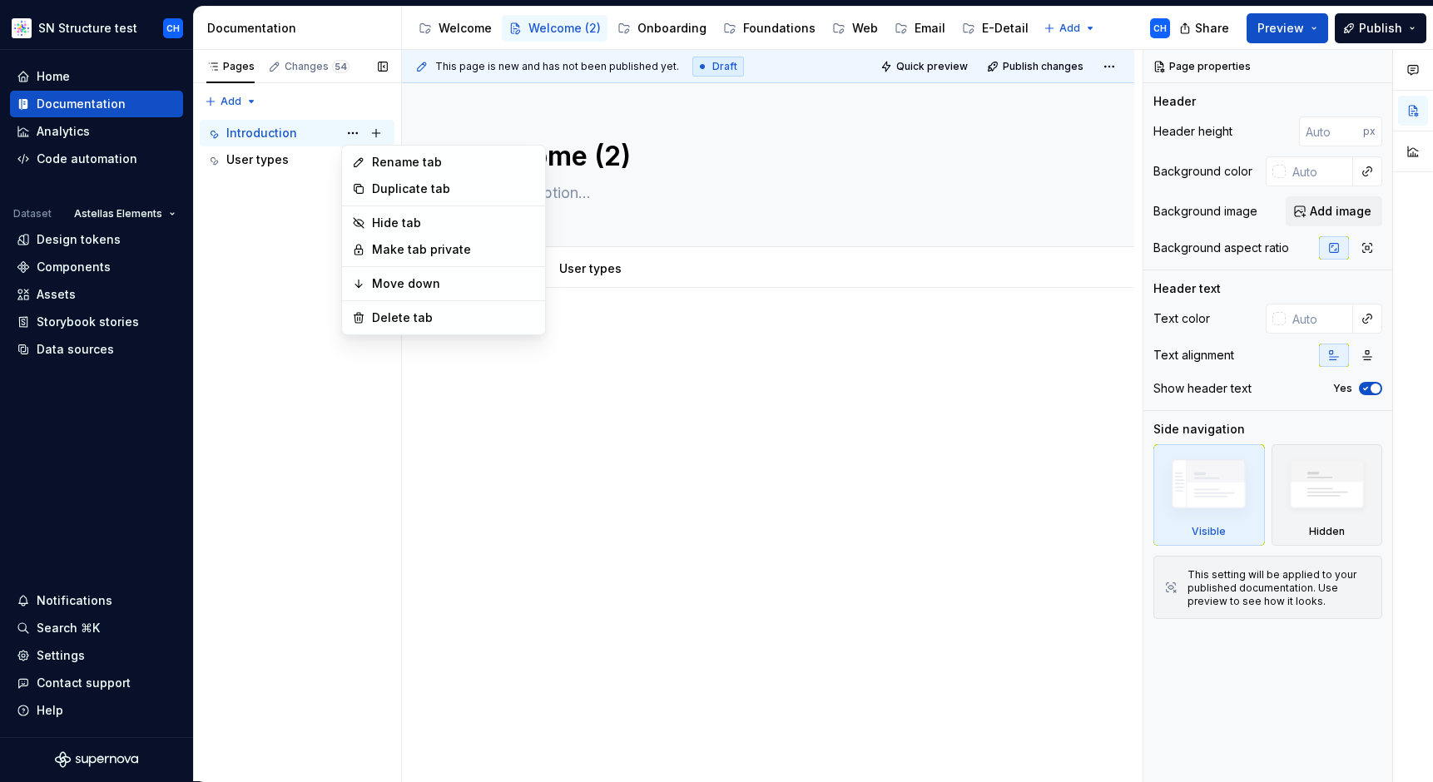
click at [299, 244] on div "Pages Changes 54 Add Accessibility guide for tree Page tree. Navigate the tree …" at bounding box center [297, 416] width 208 height 732
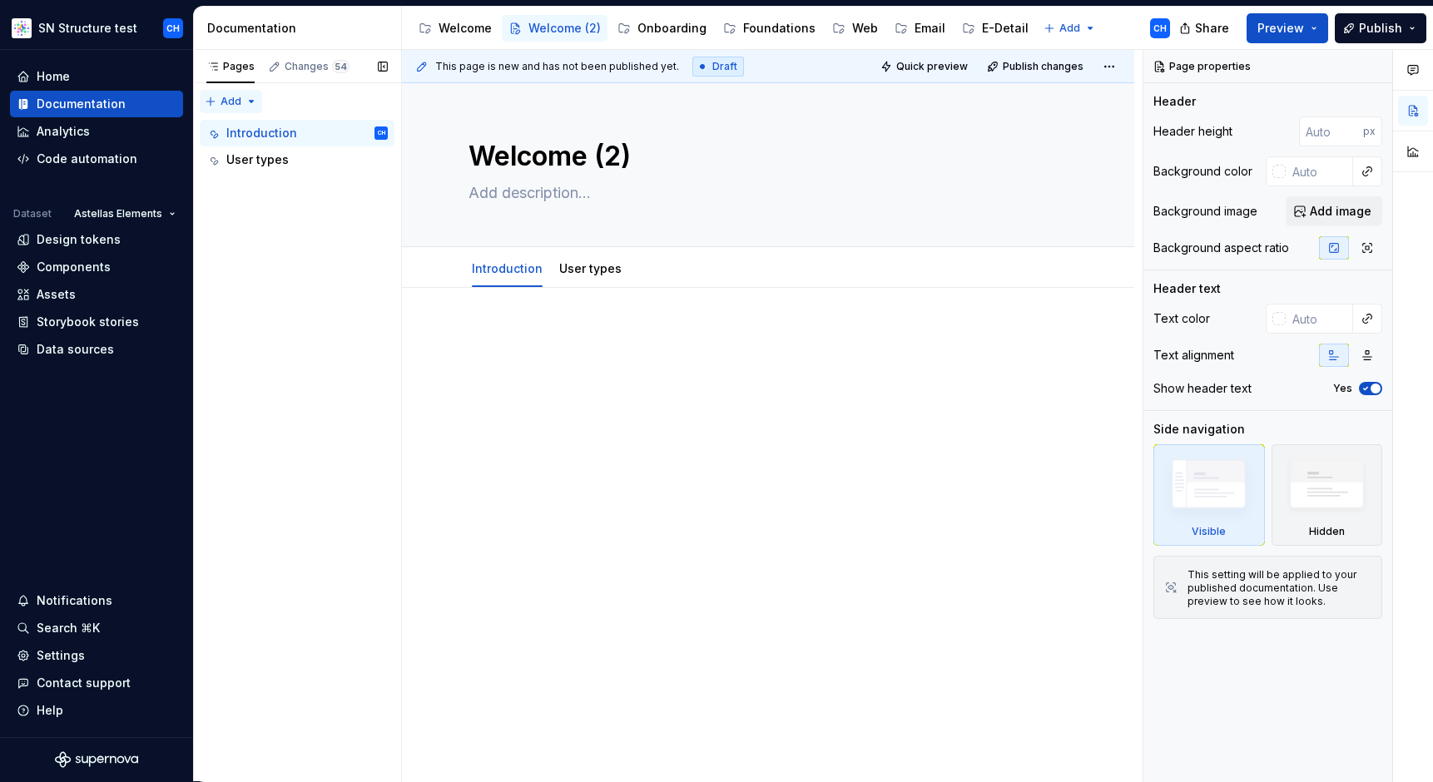
click at [235, 96] on div "Pages Changes 54 Add Accessibility guide for tree Page tree. Navigate the tree …" at bounding box center [297, 416] width 208 height 732
click at [232, 101] on div "Pages Changes 54 Add Accessibility guide for tree Page tree. Navigate the tree …" at bounding box center [297, 416] width 208 height 732
click at [205, 101] on div "Pages Changes 54 Add Accessibility guide for tree Page tree. Navigate the tree …" at bounding box center [297, 416] width 208 height 732
click at [230, 100] on div "Pages Changes 54 Add Accessibility guide for tree Page tree. Navigate the tree …" at bounding box center [297, 416] width 208 height 732
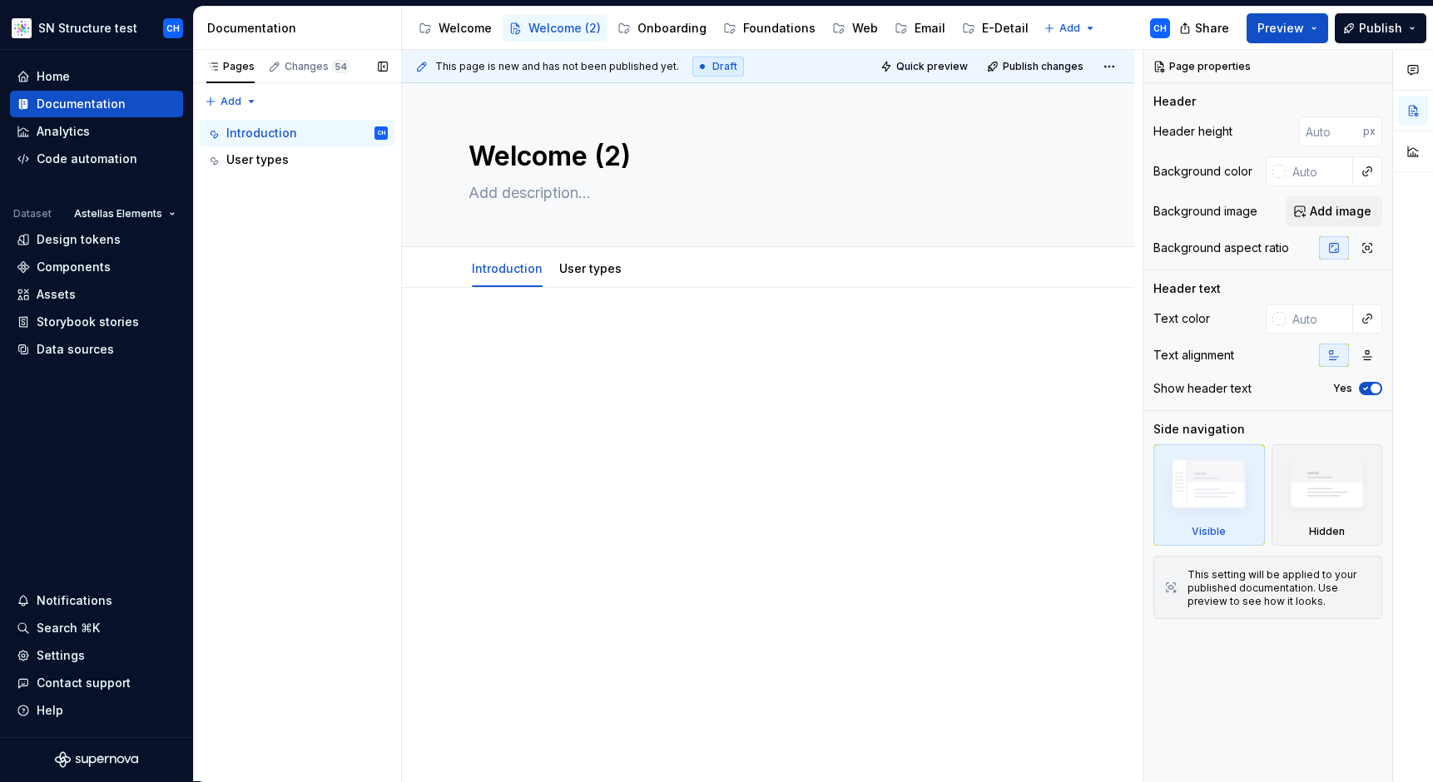
click at [252, 100] on div "Pages Changes 54 Add Accessibility guide for tree Page tree. Navigate the tree …" at bounding box center [297, 416] width 208 height 732
click at [471, 28] on html "SN Structure test CH Home Documentation Analytics Code automation Dataset Astel…" at bounding box center [716, 391] width 1433 height 782
click at [470, 28] on div "Welcome" at bounding box center [464, 28] width 53 height 17
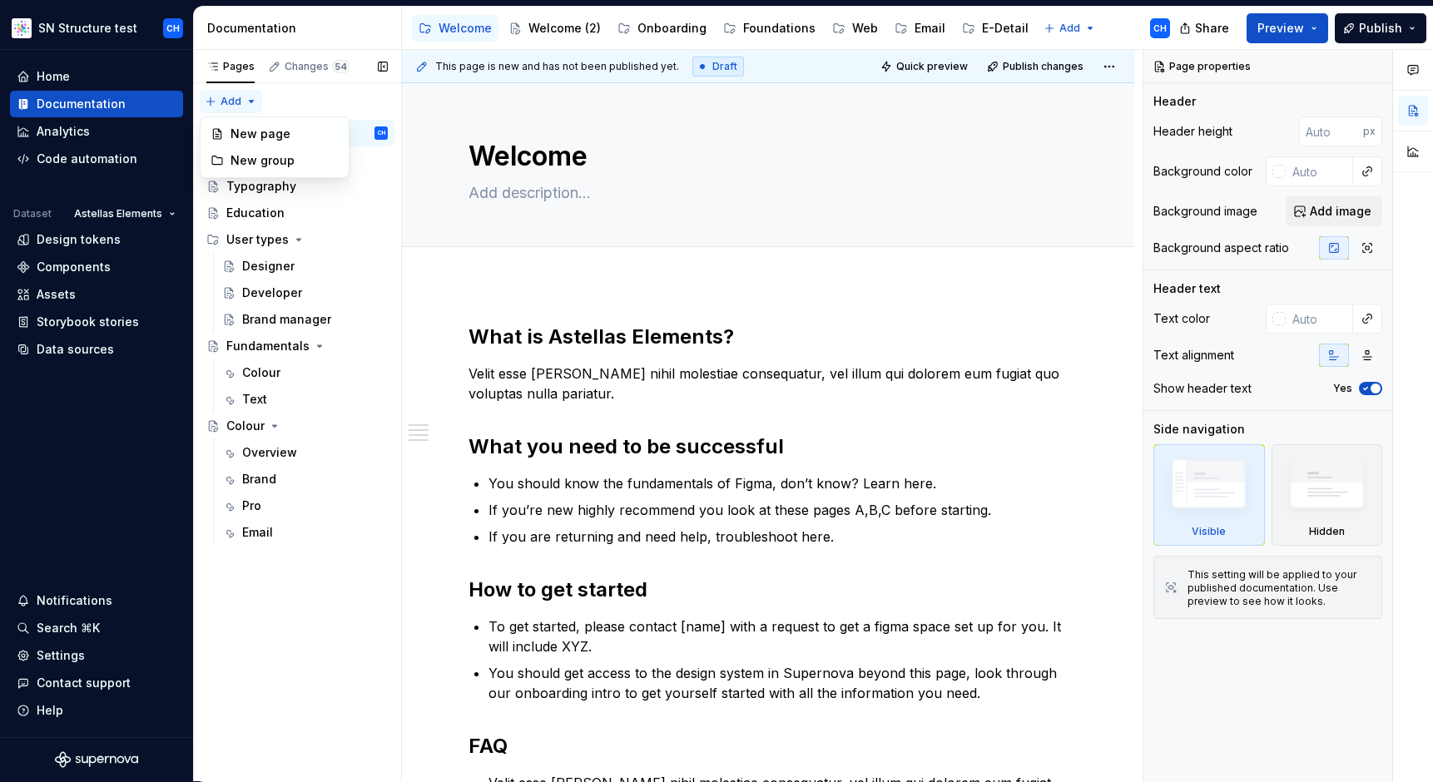
click at [216, 103] on div "Pages Changes 54 Add Accessibility guide for tree Page tree. Navigate the tree …" at bounding box center [297, 416] width 208 height 732
click at [451, 30] on div "Welcome" at bounding box center [464, 28] width 53 height 17
click at [656, 32] on div "Onboarding" at bounding box center [671, 28] width 69 height 17
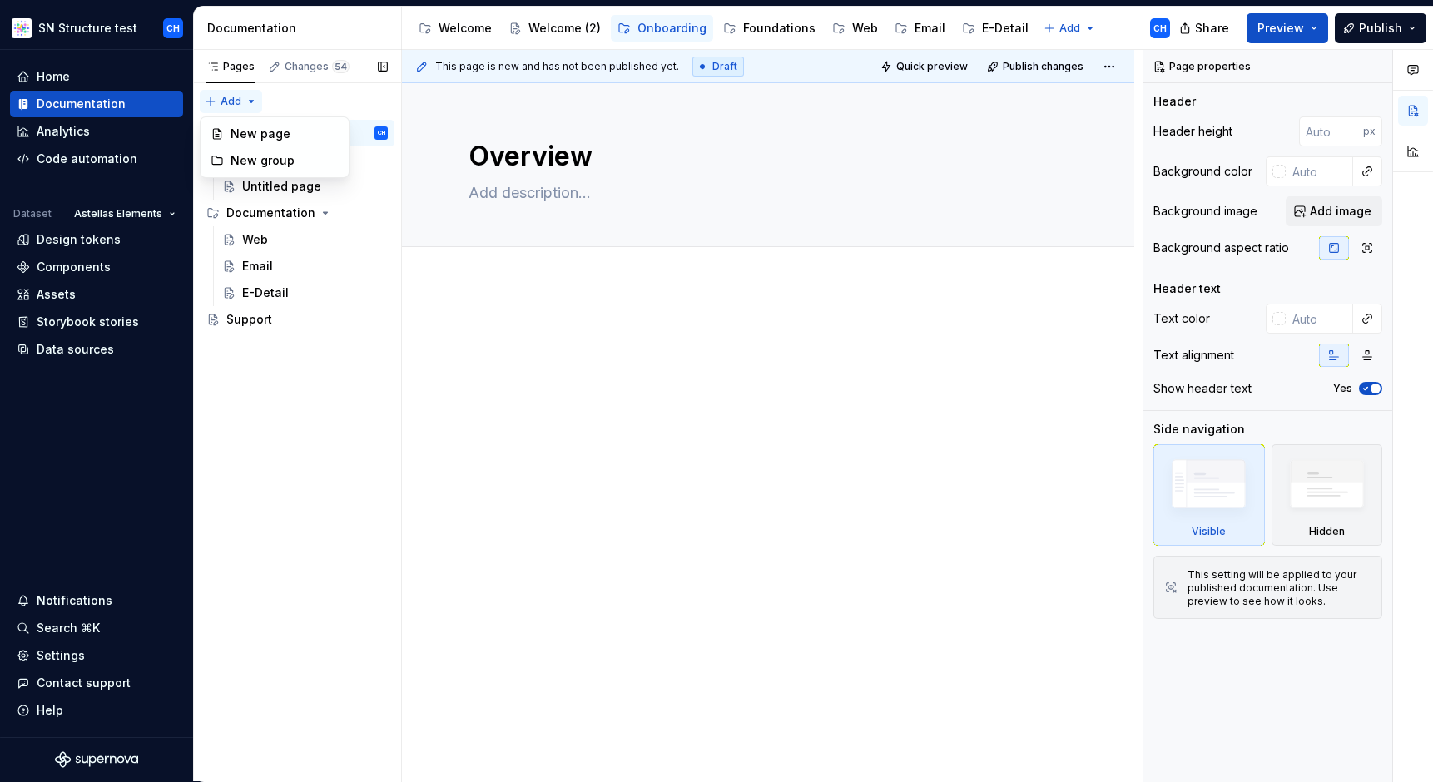
click at [223, 101] on div "Pages Changes 54 Add Accessibility guide for tree Page tree. Navigate the tree …" at bounding box center [297, 416] width 208 height 732
click at [540, 37] on div "Welcome (2)" at bounding box center [554, 28] width 92 height 20
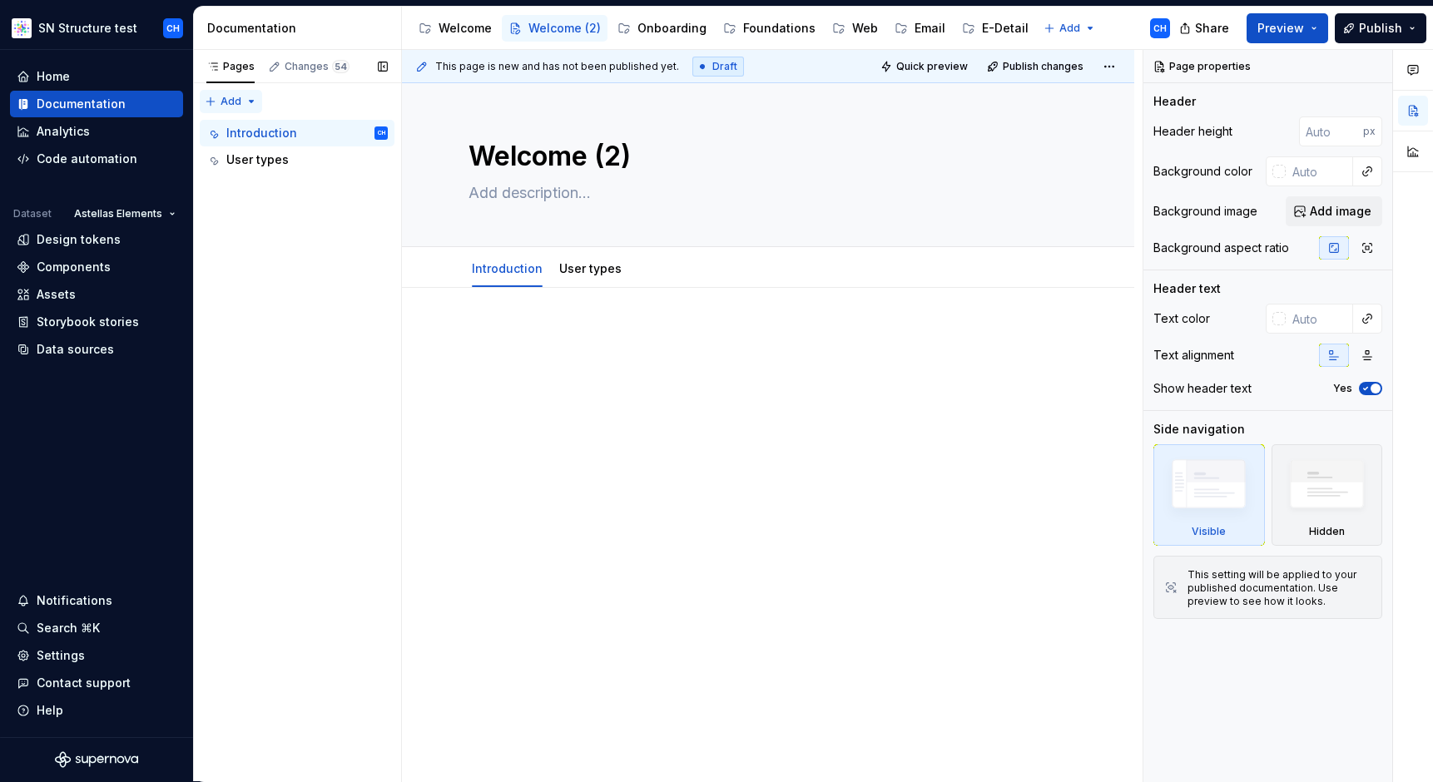
click at [238, 97] on div "Pages Changes 54 Add Accessibility guide for tree Page tree. Navigate the tree …" at bounding box center [297, 416] width 208 height 732
click at [270, 274] on div "Pages Changes 54 Add Accessibility guide for tree Page tree. Navigate the tree …" at bounding box center [297, 416] width 208 height 732
click at [377, 34] on div "Documentation" at bounding box center [300, 28] width 187 height 17
click at [1030, 26] on html "SN Structure test CH Home Documentation Analytics Code automation Dataset Astel…" at bounding box center [716, 391] width 1433 height 782
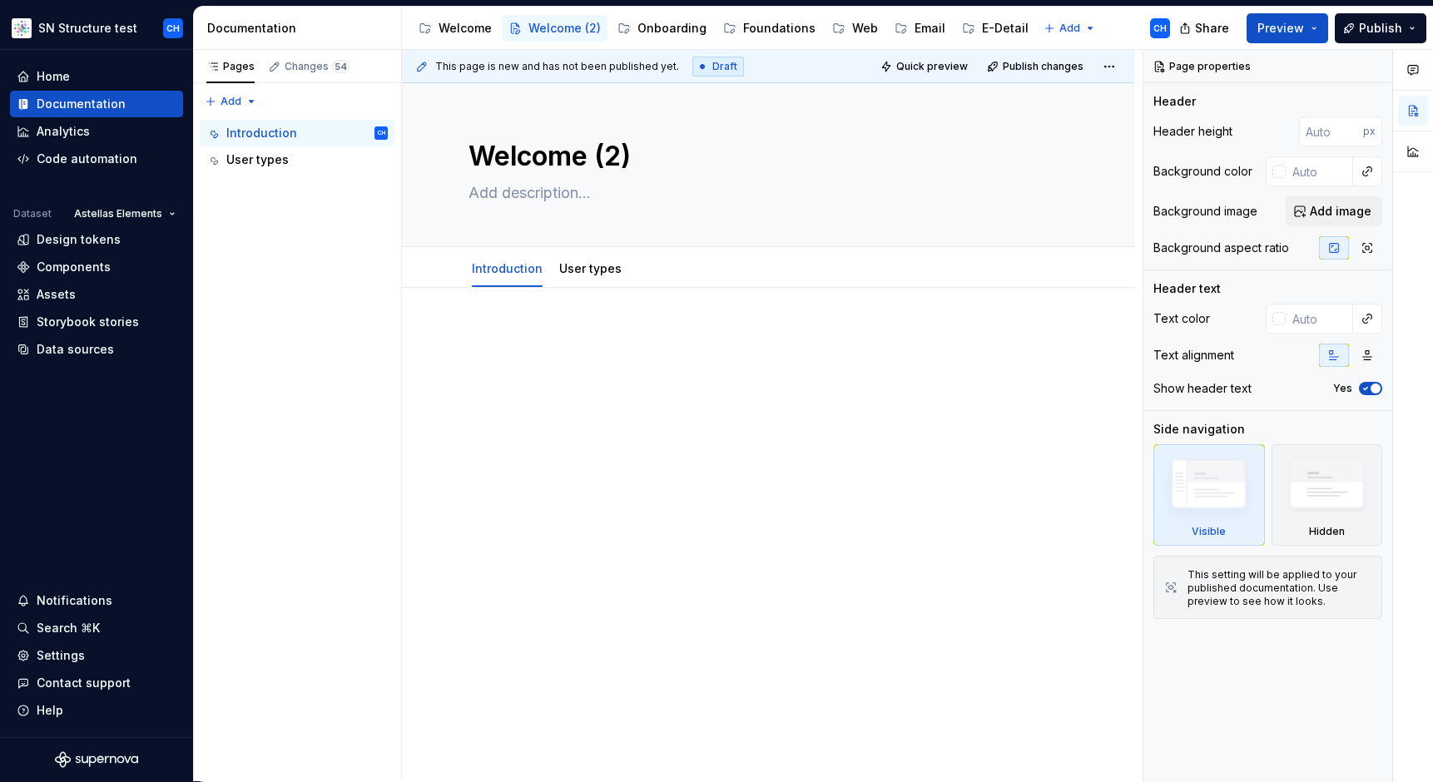
click at [455, 34] on html "SN Structure test CH Home Documentation Analytics Code automation Dataset Astel…" at bounding box center [716, 391] width 1433 height 782
click at [518, 32] on button "Page tree" at bounding box center [518, 28] width 20 height 20
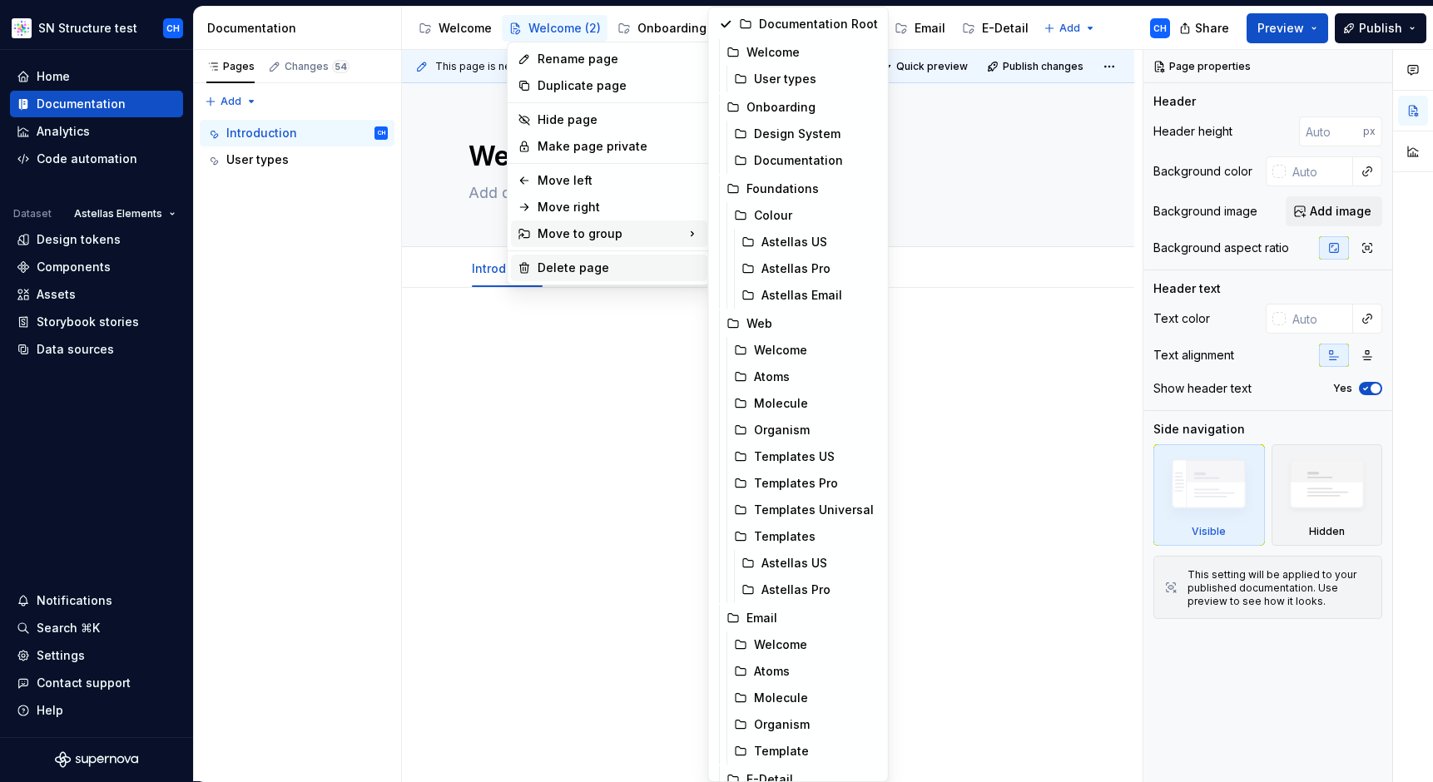
click at [582, 268] on div "Delete page" at bounding box center [618, 268] width 163 height 17
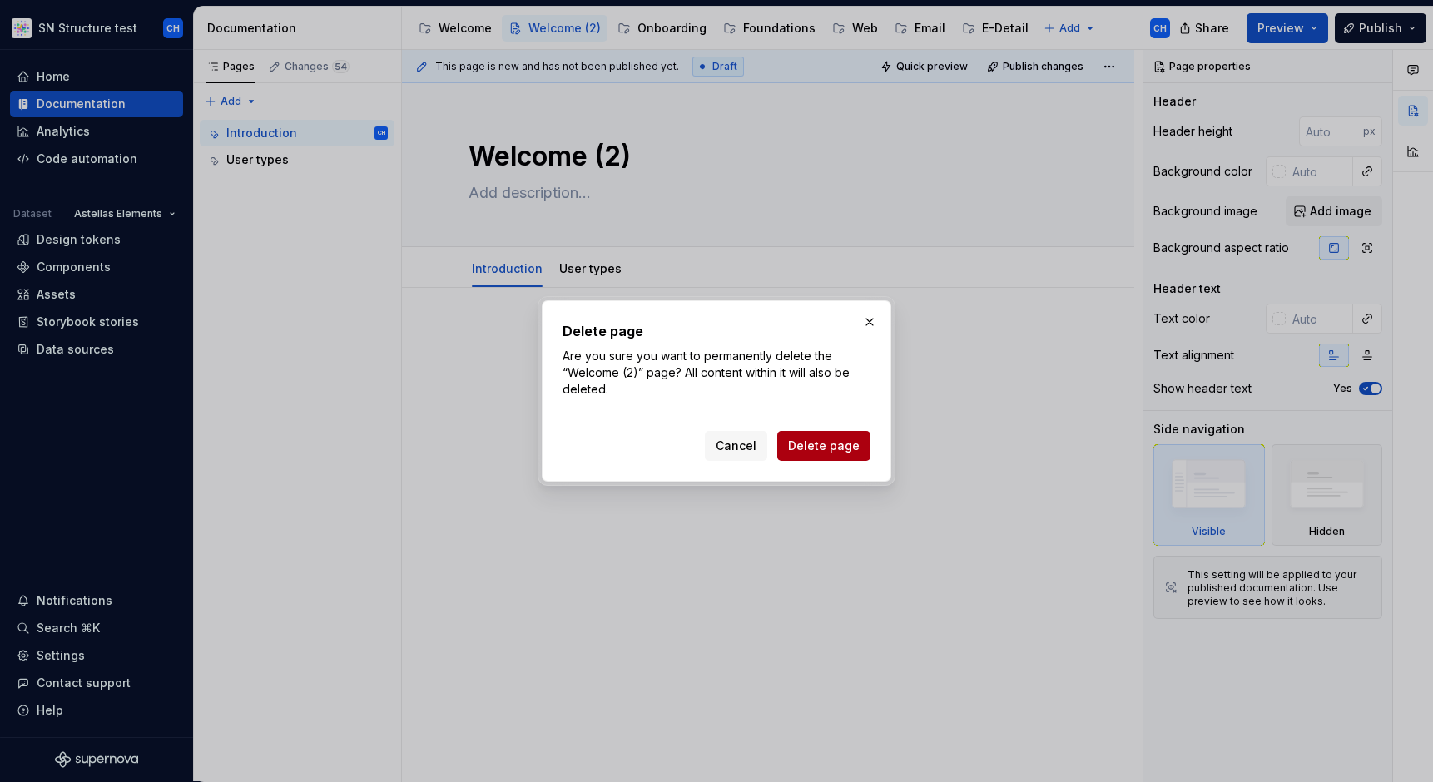
click at [825, 435] on button "Delete page" at bounding box center [823, 446] width 93 height 30
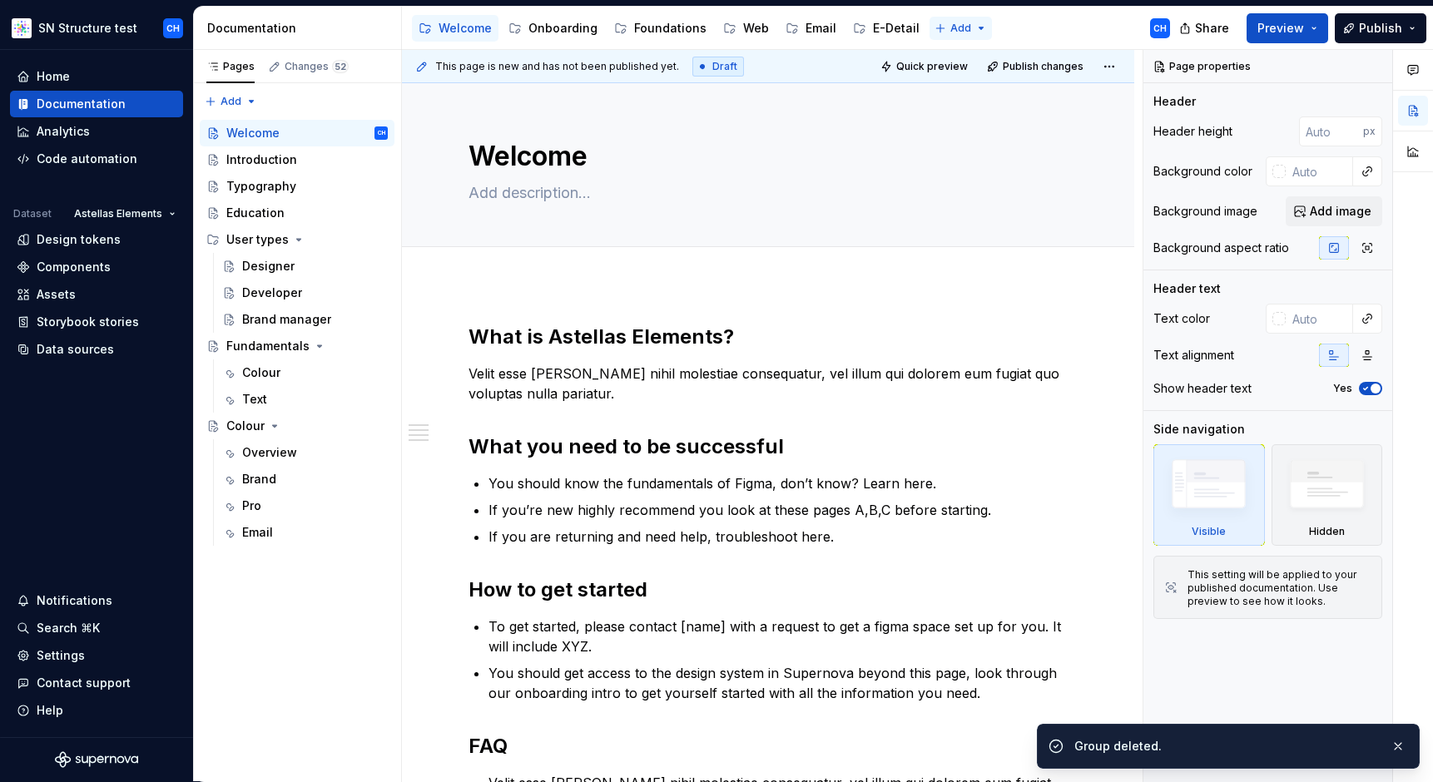
click at [952, 32] on html "SN Structure test CH Home Documentation Analytics Code automation Dataset Astel…" at bounding box center [716, 391] width 1433 height 782
click at [965, 86] on div "New group" at bounding box center [1002, 87] width 108 height 17
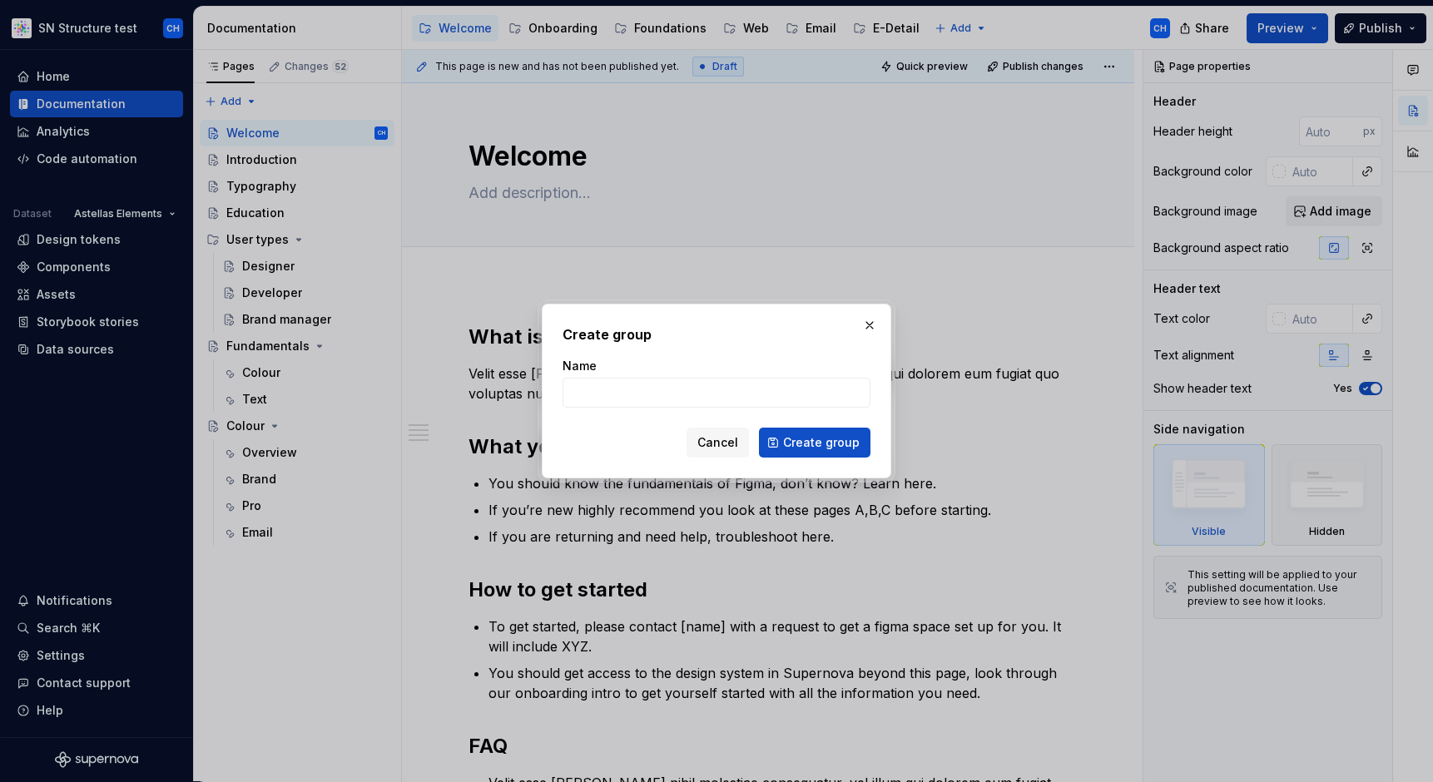
type textarea "*"
type input "Welcome 2"
click at [826, 443] on span "Create group" at bounding box center [821, 442] width 77 height 17
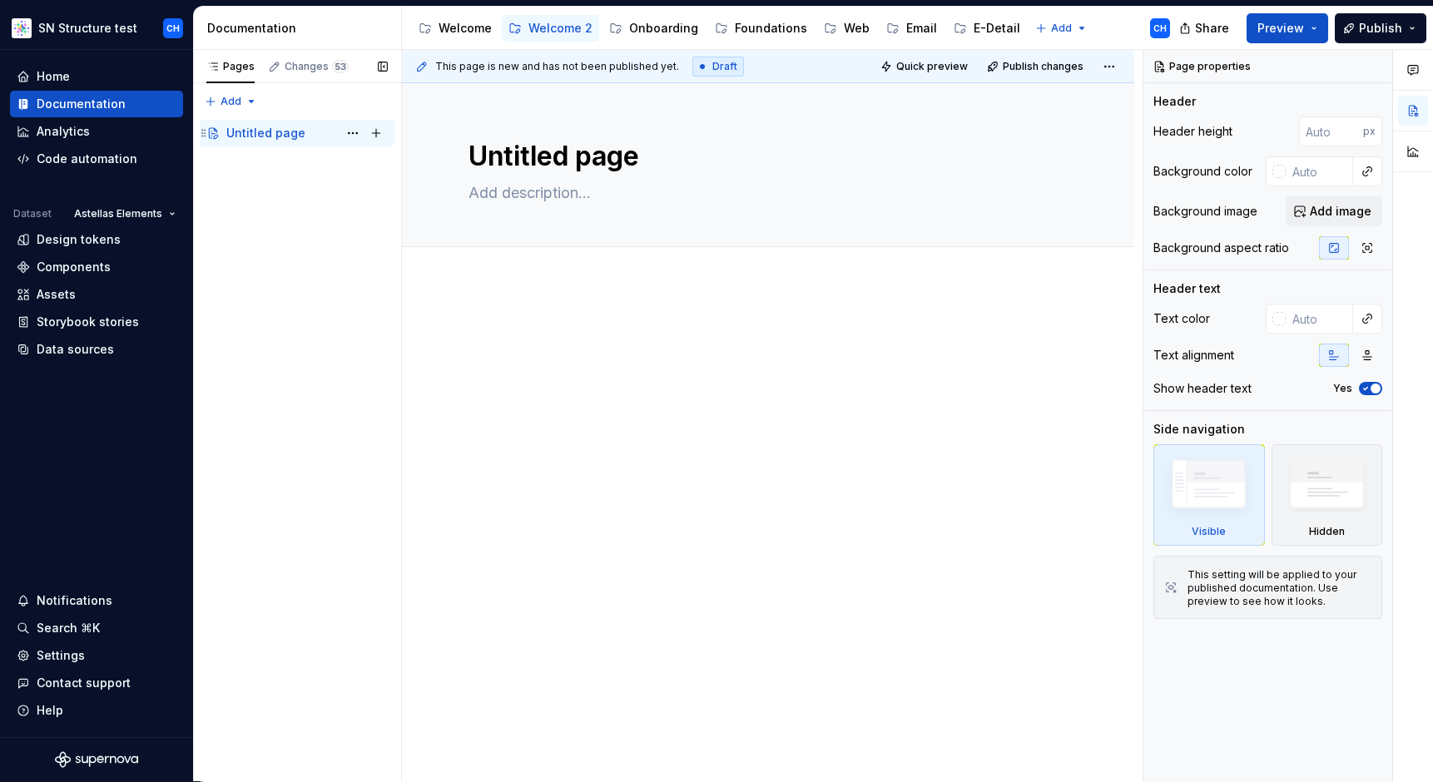
click at [260, 136] on div "Untitled page" at bounding box center [265, 133] width 79 height 17
click at [354, 133] on button "Page tree" at bounding box center [352, 132] width 23 height 23
type textarea "*"
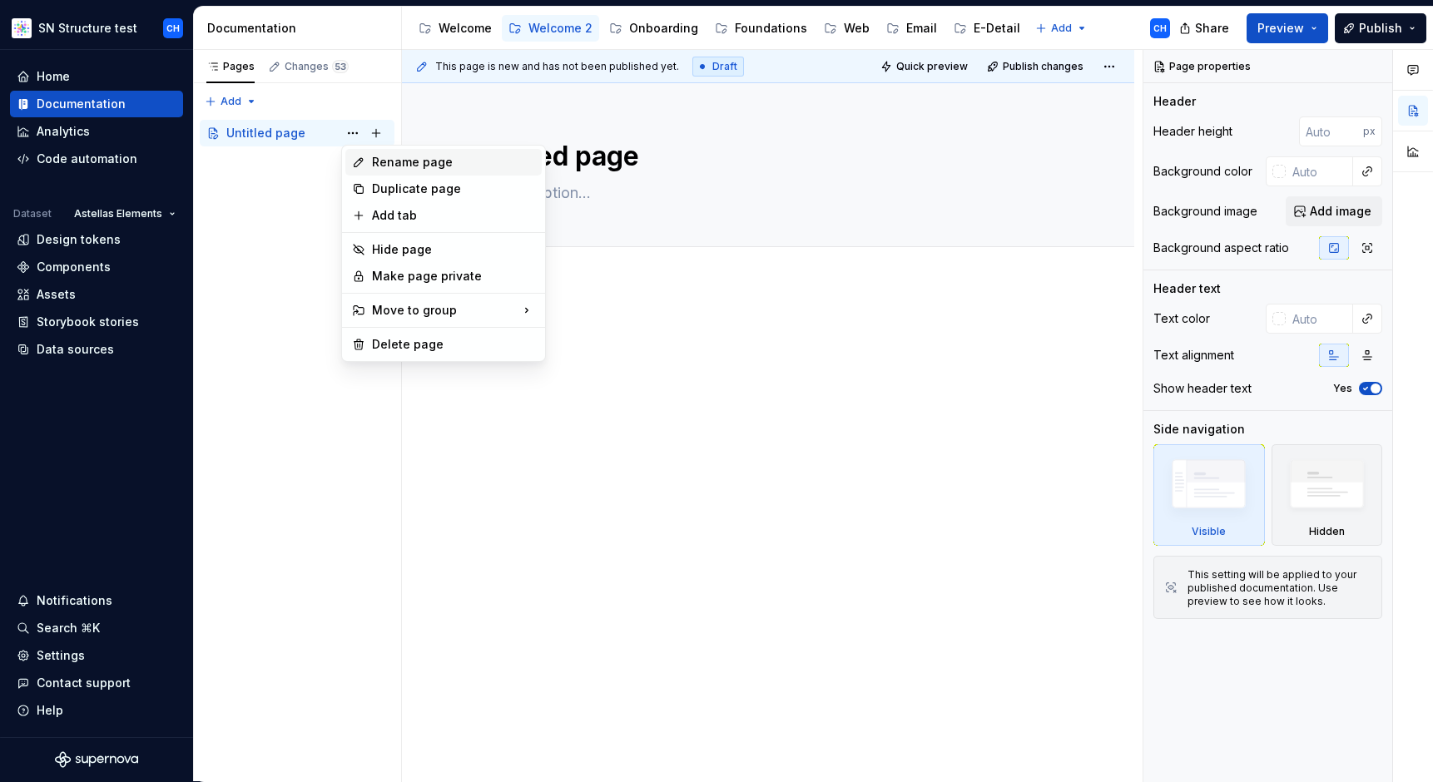
click at [379, 160] on div "Rename page" at bounding box center [453, 162] width 163 height 17
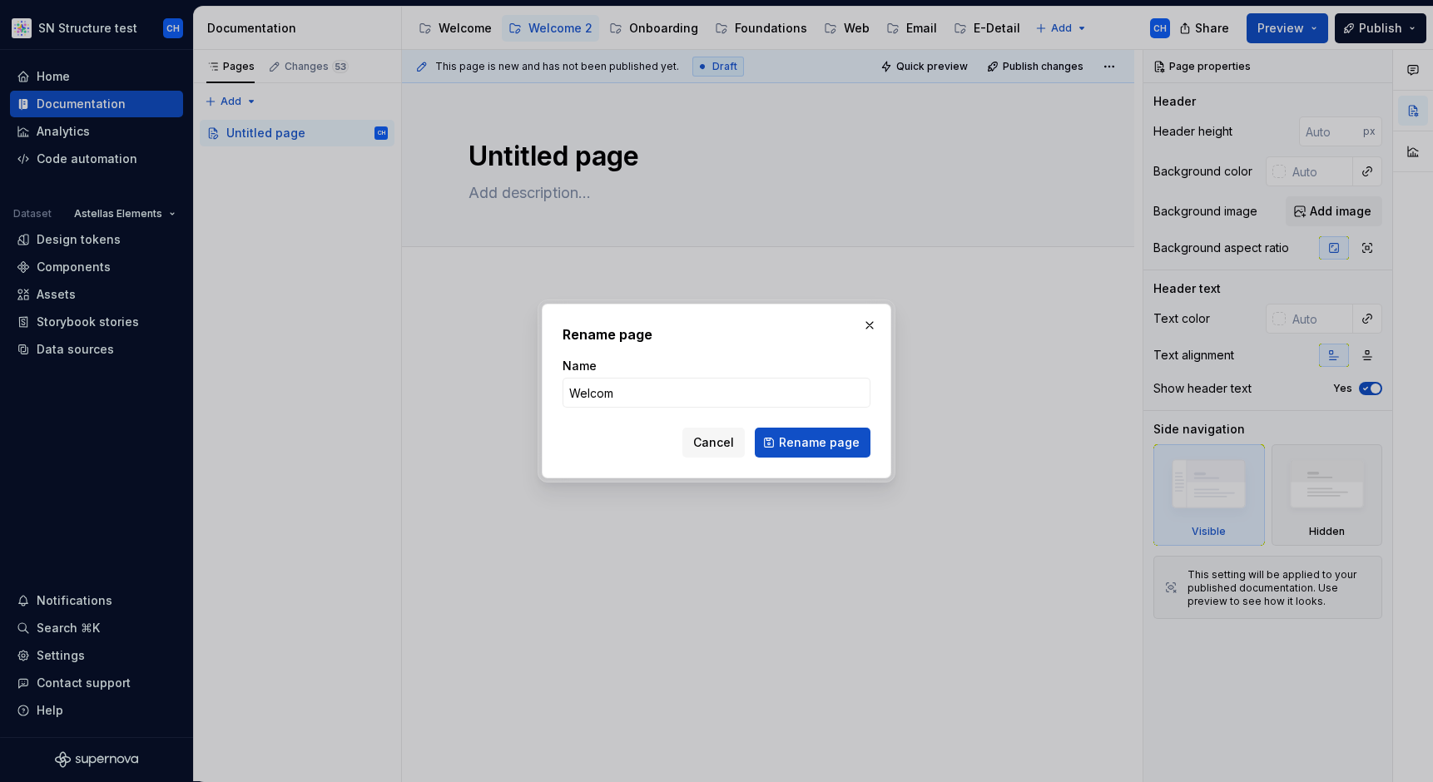
type input "Welcome"
click button "Rename page" at bounding box center [813, 443] width 116 height 30
type textarea "*"
type textarea "Welcome"
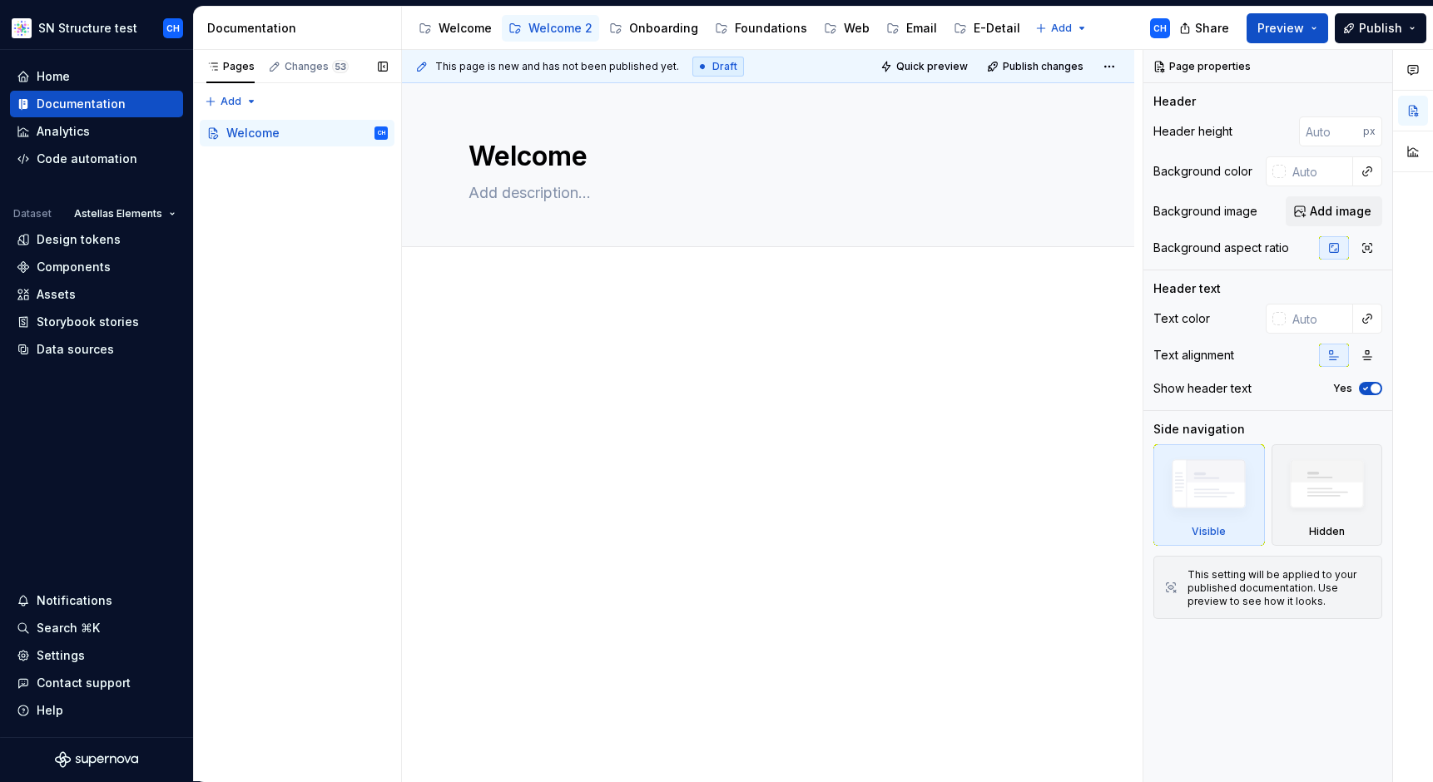
click at [246, 112] on div "Pages Changes 53 Add Accessibility guide for tree Page tree. Navigate the tree …" at bounding box center [297, 416] width 208 height 732
click at [240, 156] on div "New group" at bounding box center [284, 160] width 108 height 17
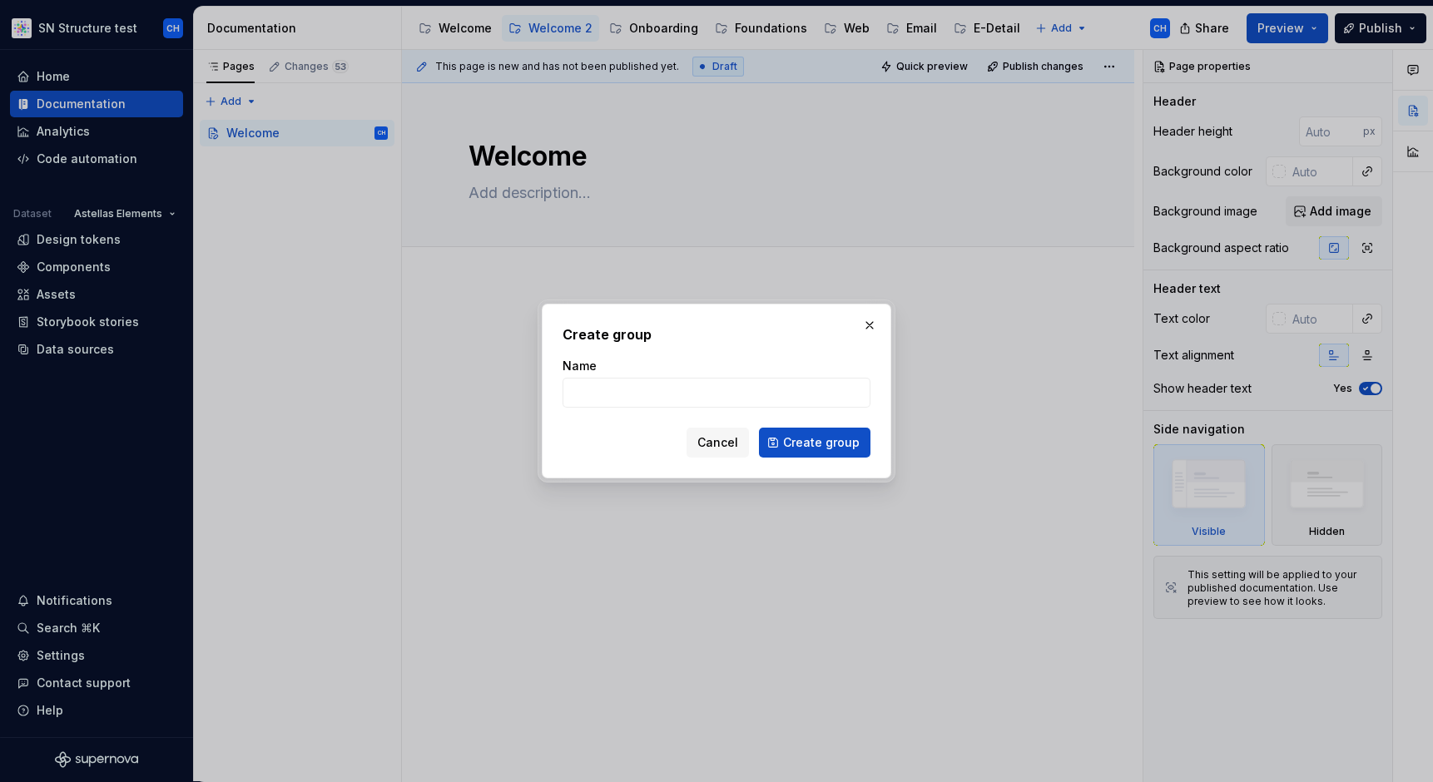
type textarea "*"
type input "User type"
click button "Create group" at bounding box center [814, 443] width 111 height 30
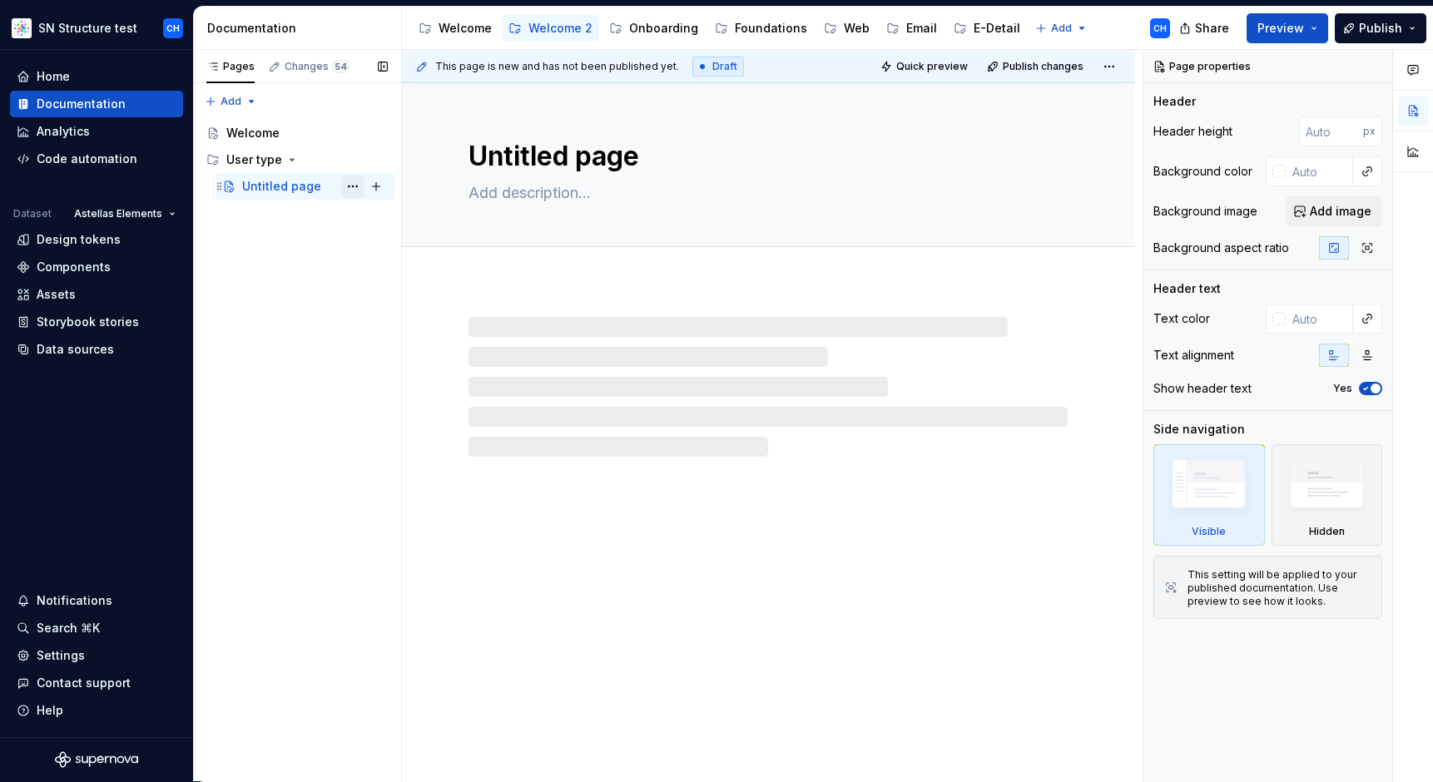
click at [348, 186] on button "Page tree" at bounding box center [352, 186] width 23 height 23
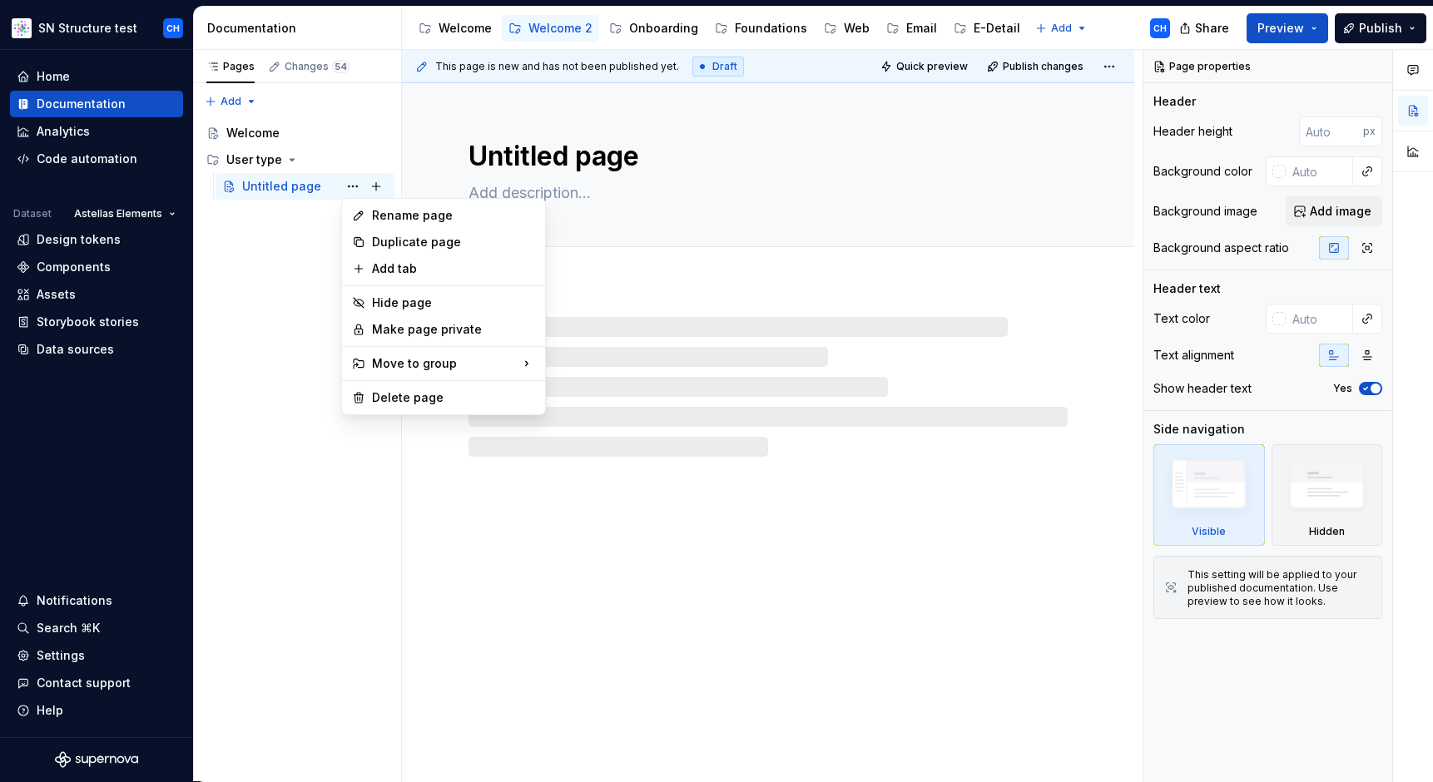
type textarea "*"
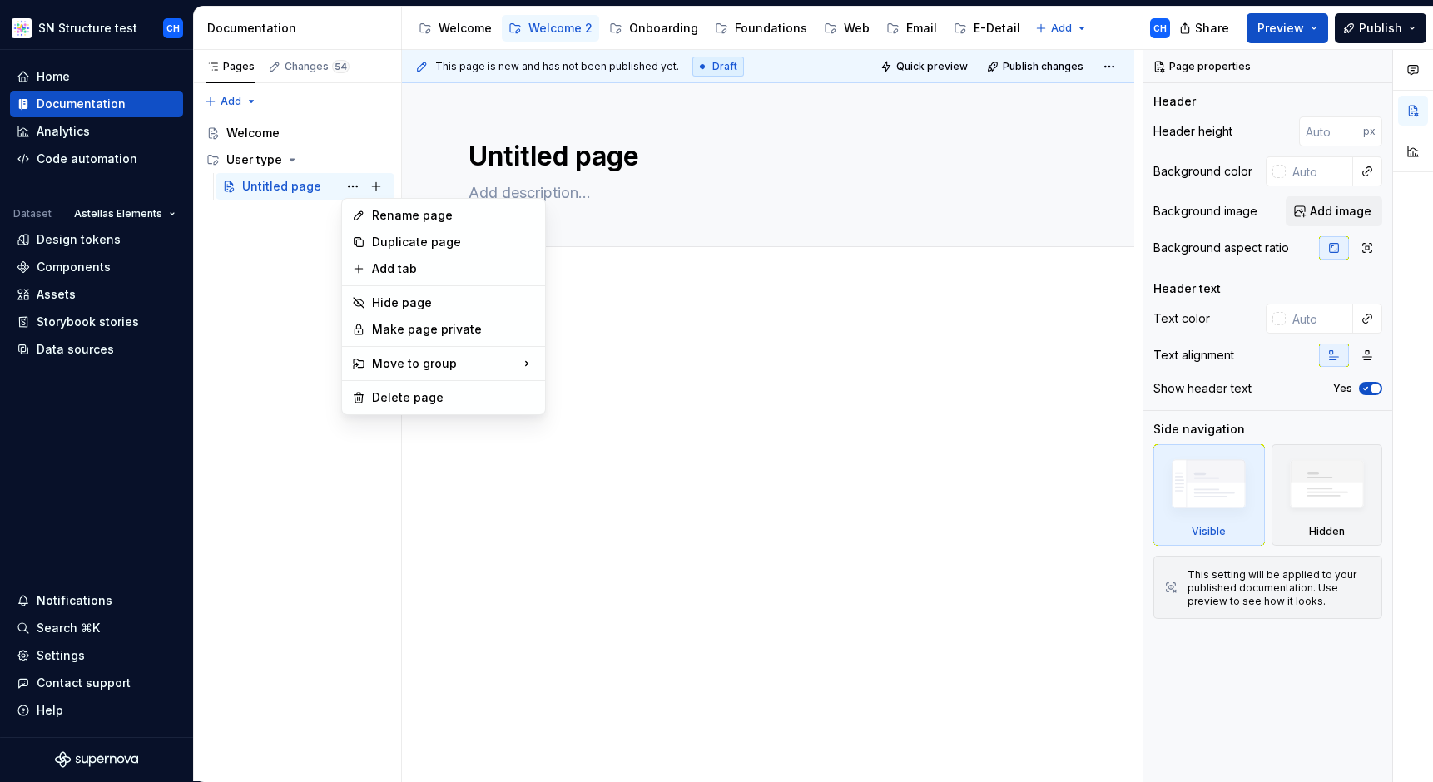
click at [372, 211] on div "Rename page" at bounding box center [453, 215] width 163 height 17
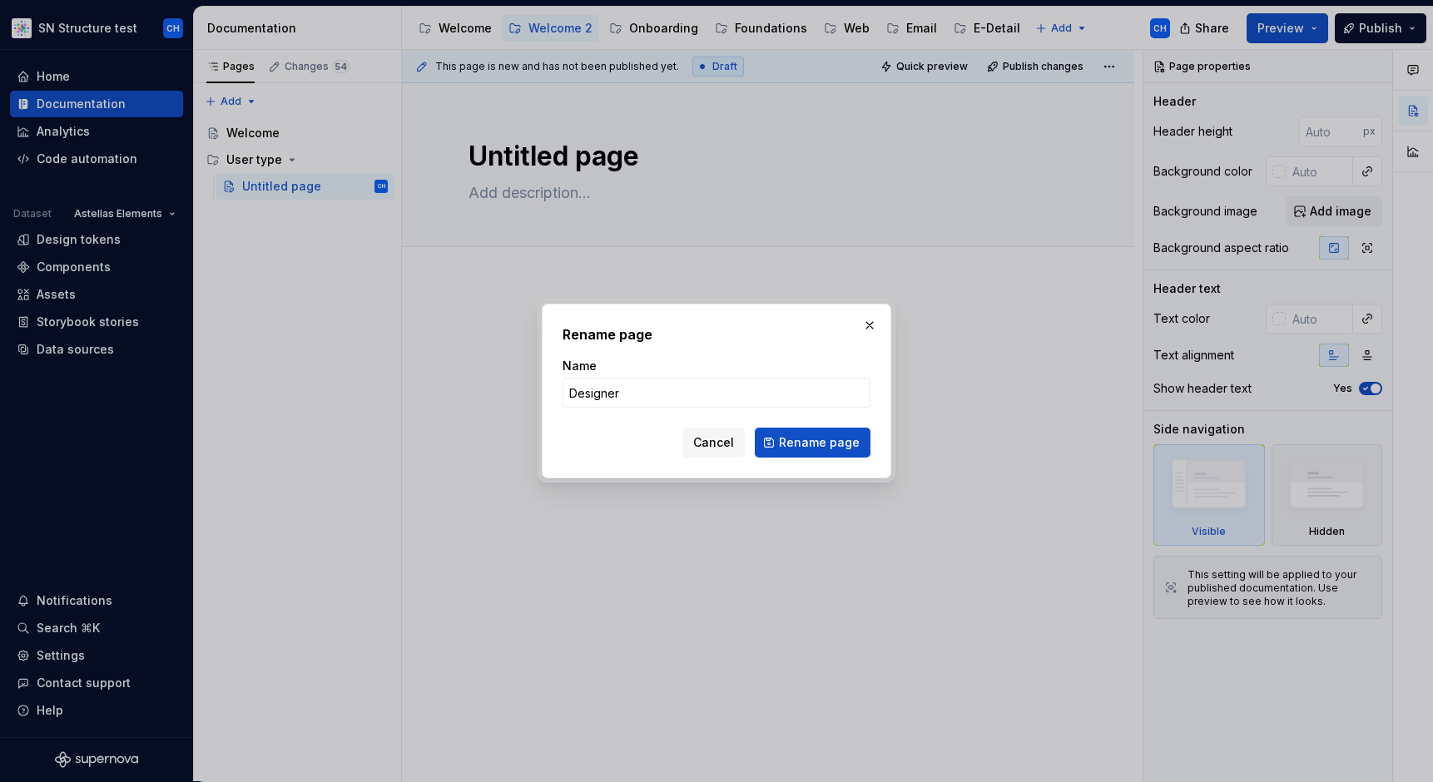
type input "Designer"
click at [790, 444] on span "Rename page" at bounding box center [819, 442] width 81 height 17
type textarea "*"
type textarea "Designer"
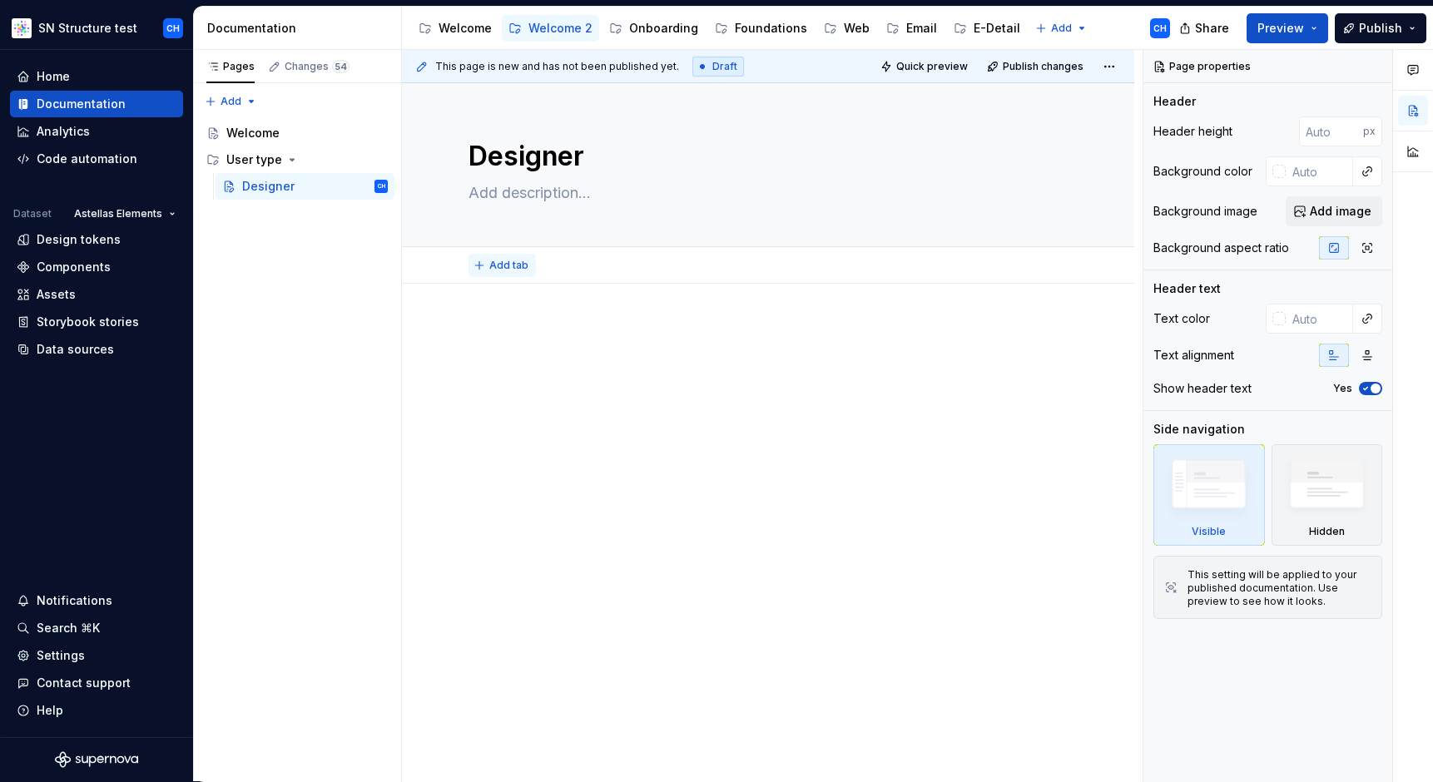
click at [489, 267] on span "Add tab" at bounding box center [508, 265] width 39 height 13
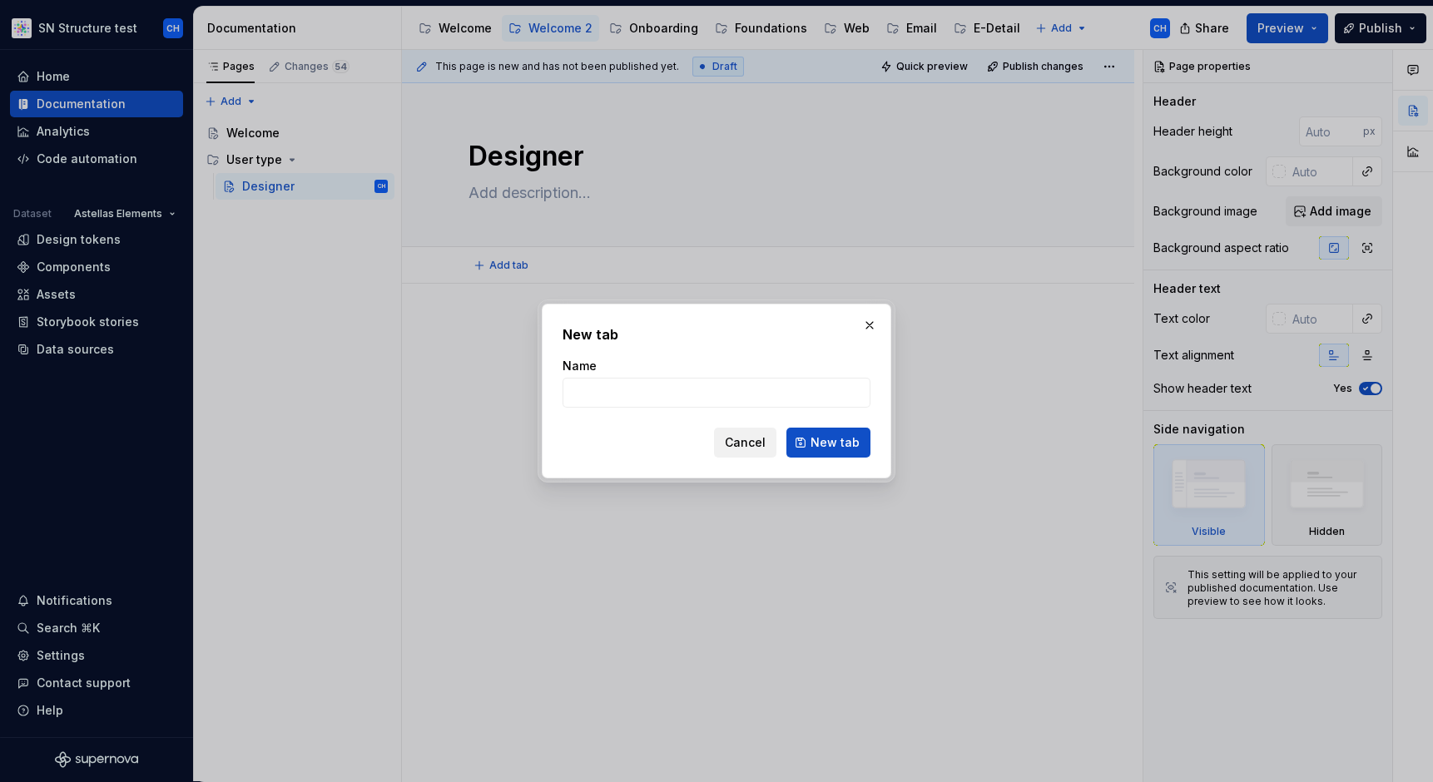
click at [748, 447] on span "Cancel" at bounding box center [745, 442] width 41 height 17
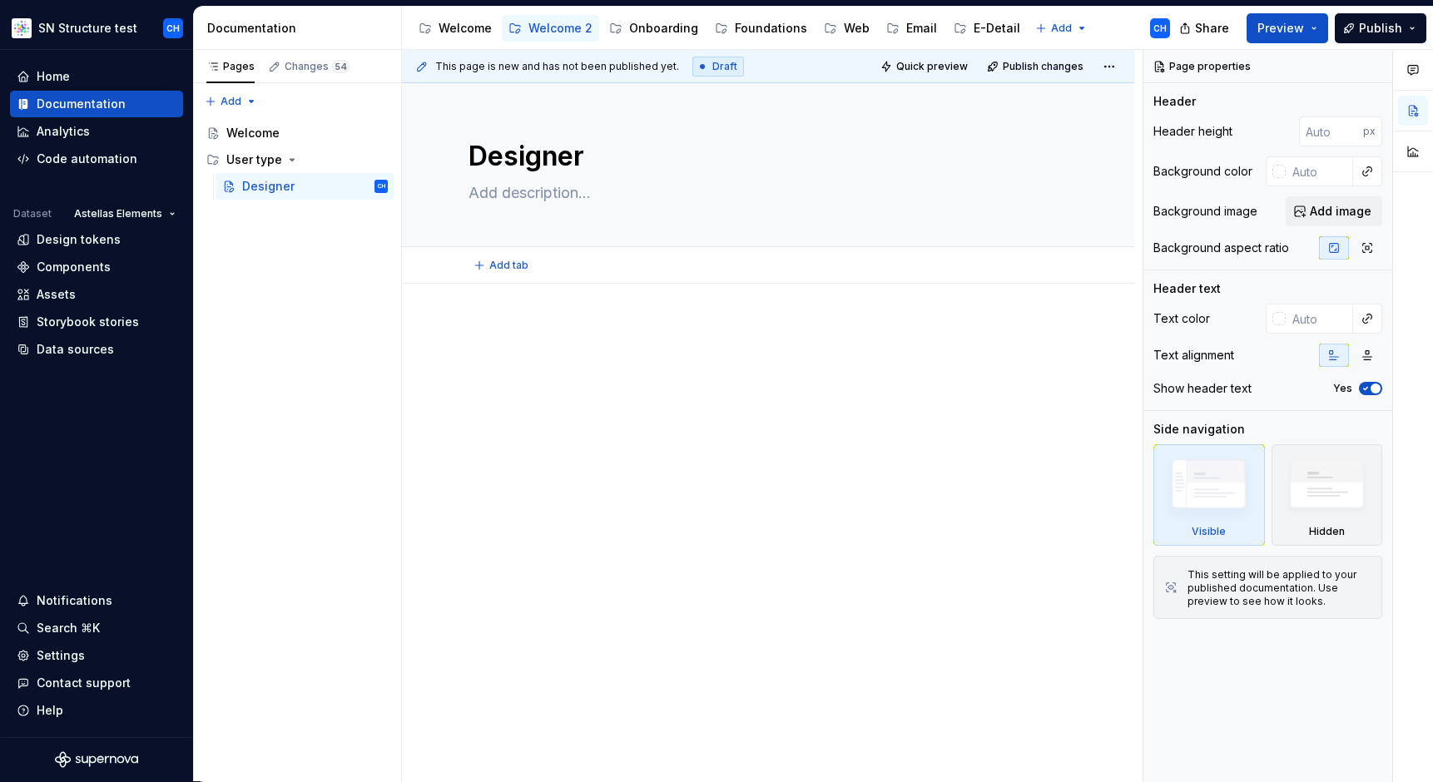
click at [477, 390] on div at bounding box center [767, 365] width 599 height 83
click at [379, 165] on button "Page tree" at bounding box center [375, 159] width 23 height 23
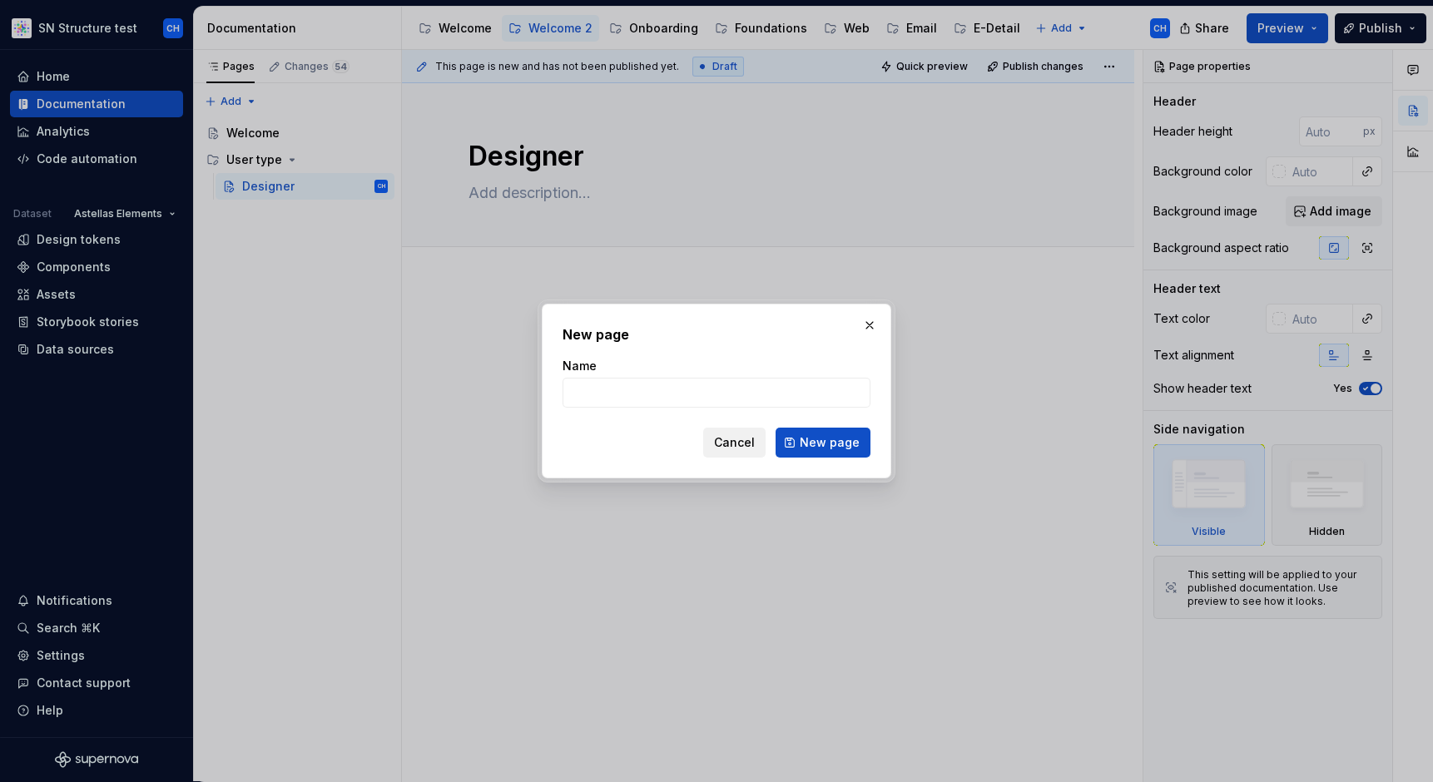
click at [739, 449] on span "Cancel" at bounding box center [734, 442] width 41 height 17
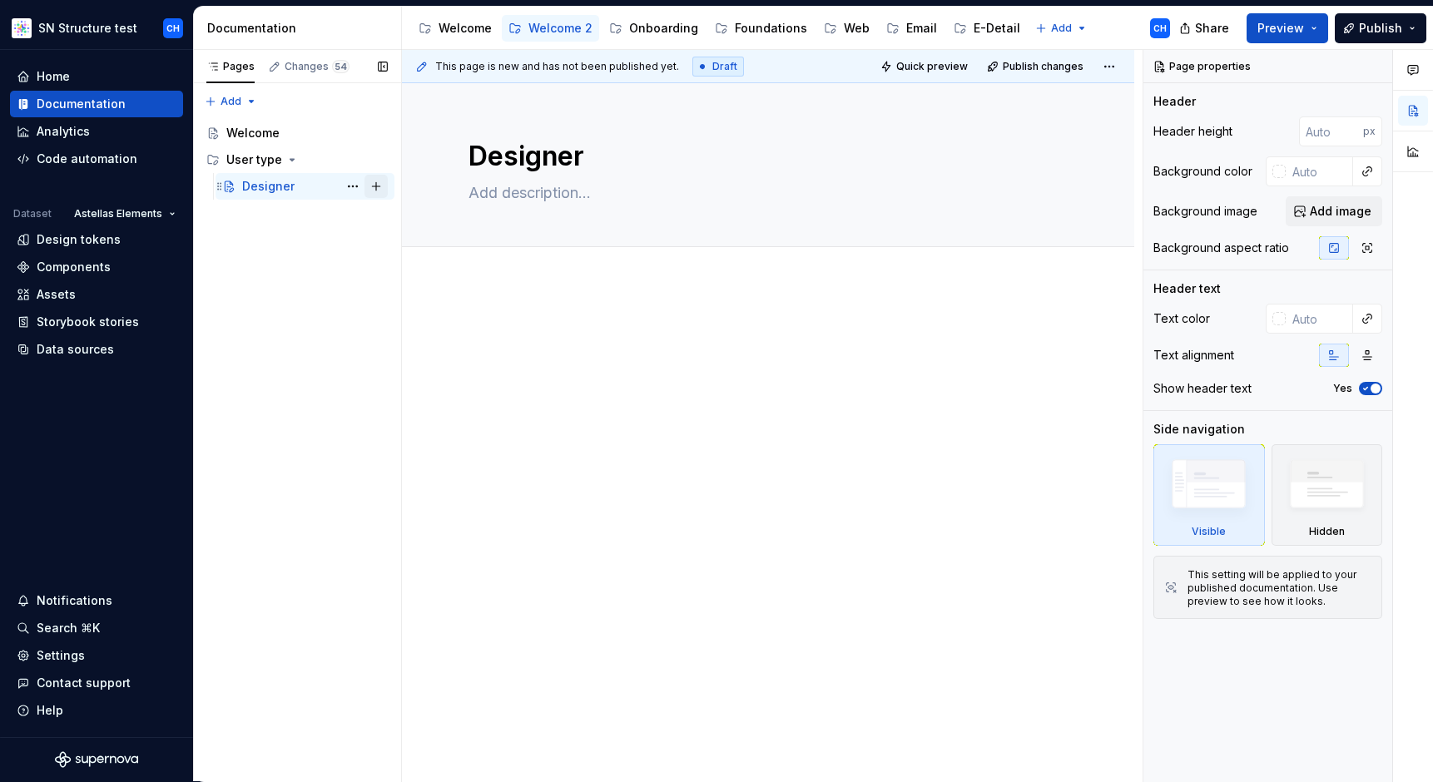
click at [379, 187] on button "Page tree" at bounding box center [375, 186] width 23 height 23
type textarea "*"
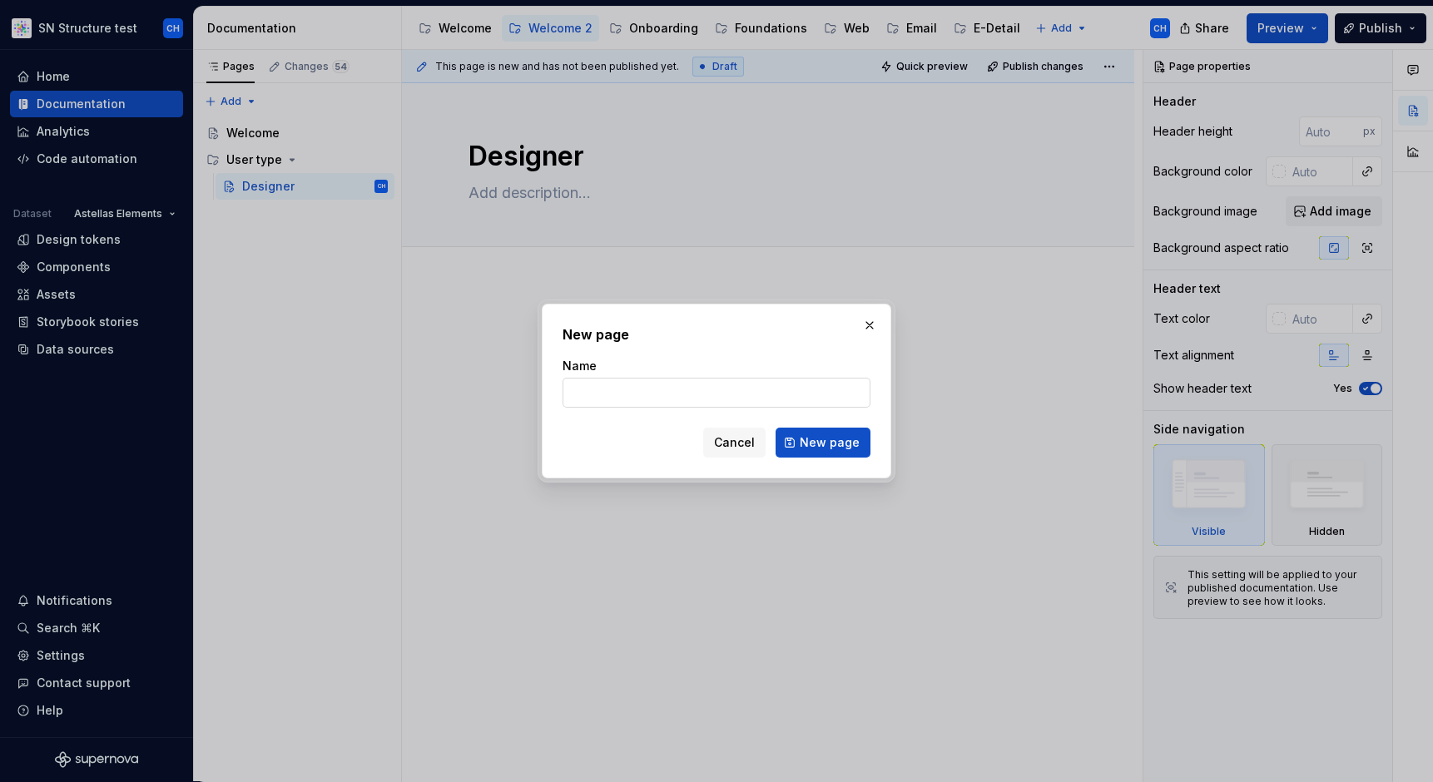
click at [655, 396] on input "Name" at bounding box center [716, 393] width 308 height 30
type input "Developer"
click button "New page" at bounding box center [822, 443] width 95 height 30
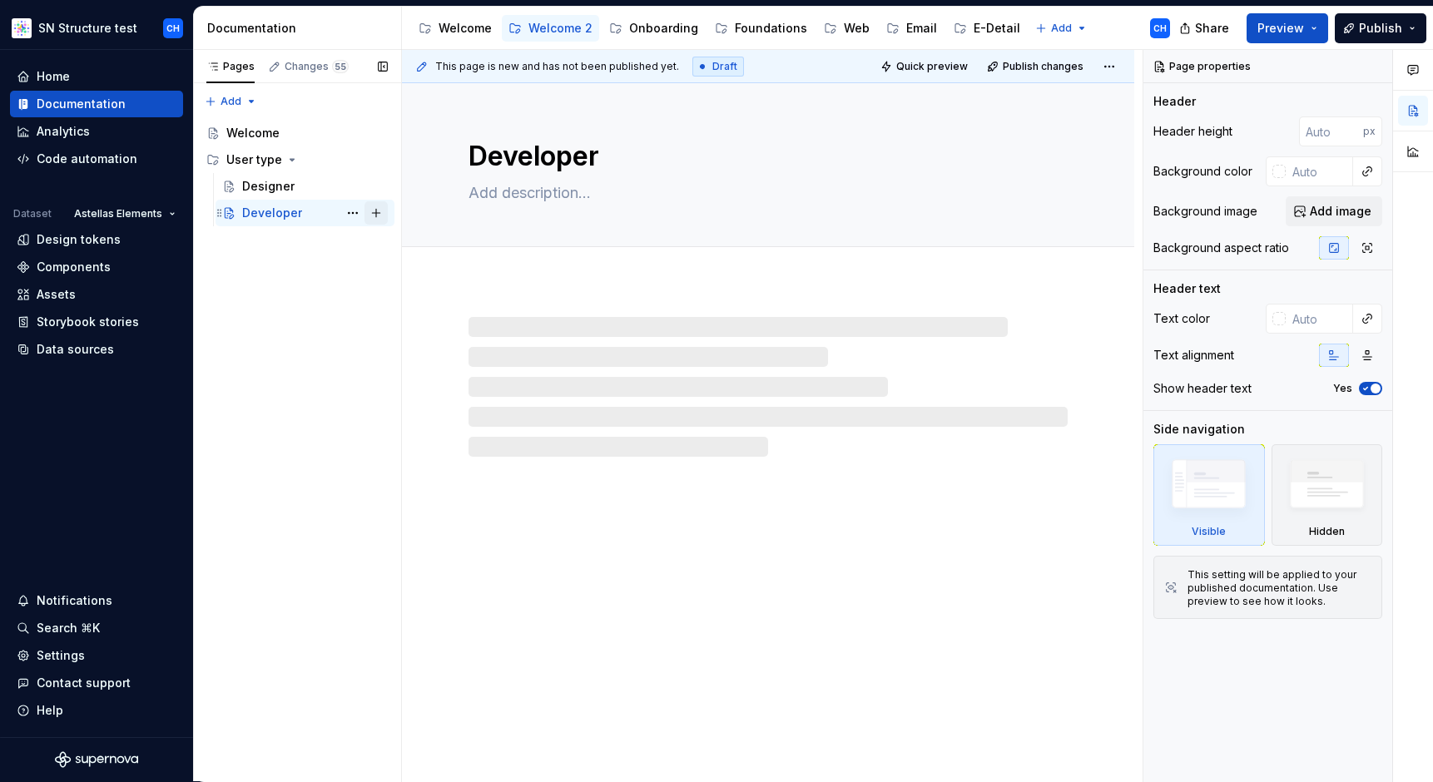
click at [379, 211] on button "Page tree" at bounding box center [375, 212] width 23 height 23
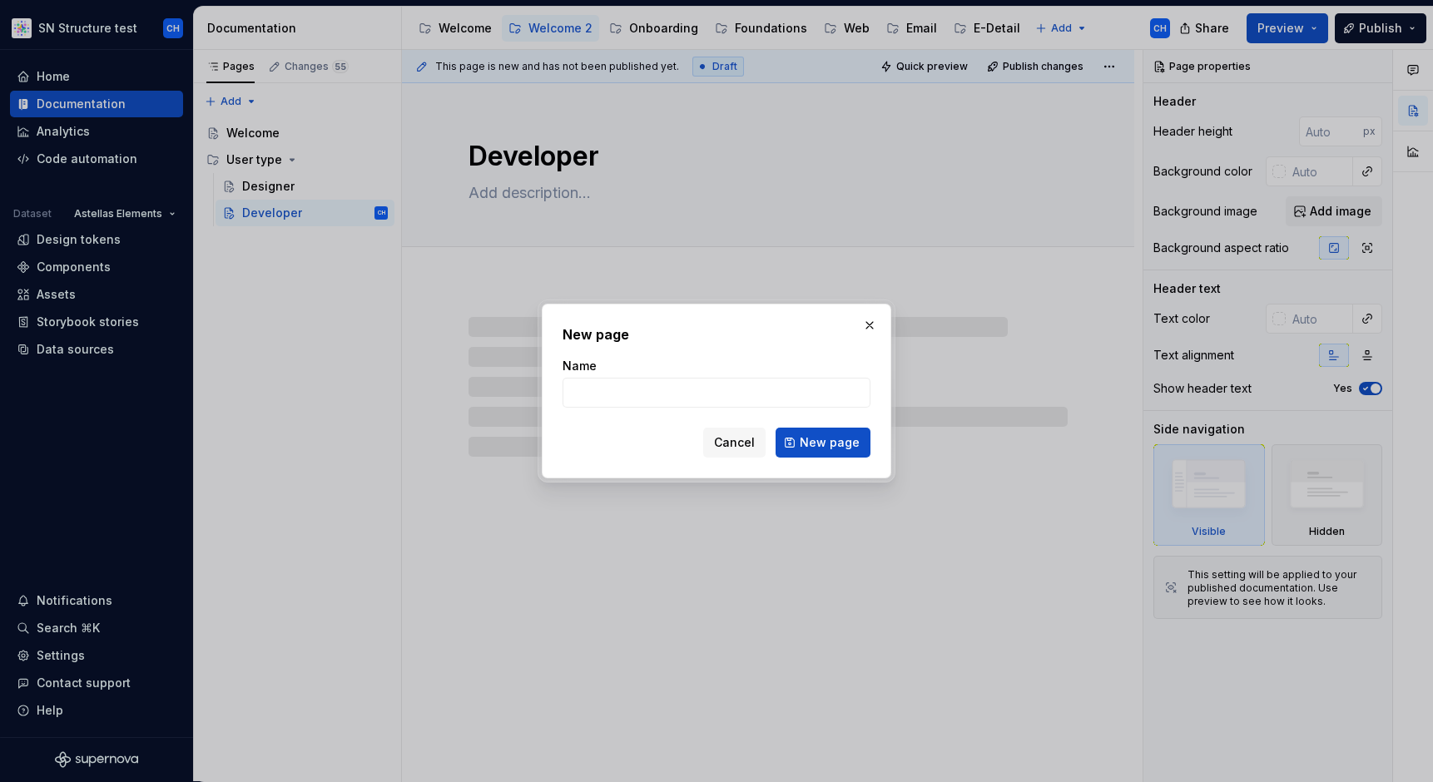
type textarea "*"
type input "Product Manager"
click button "New page" at bounding box center [822, 443] width 95 height 30
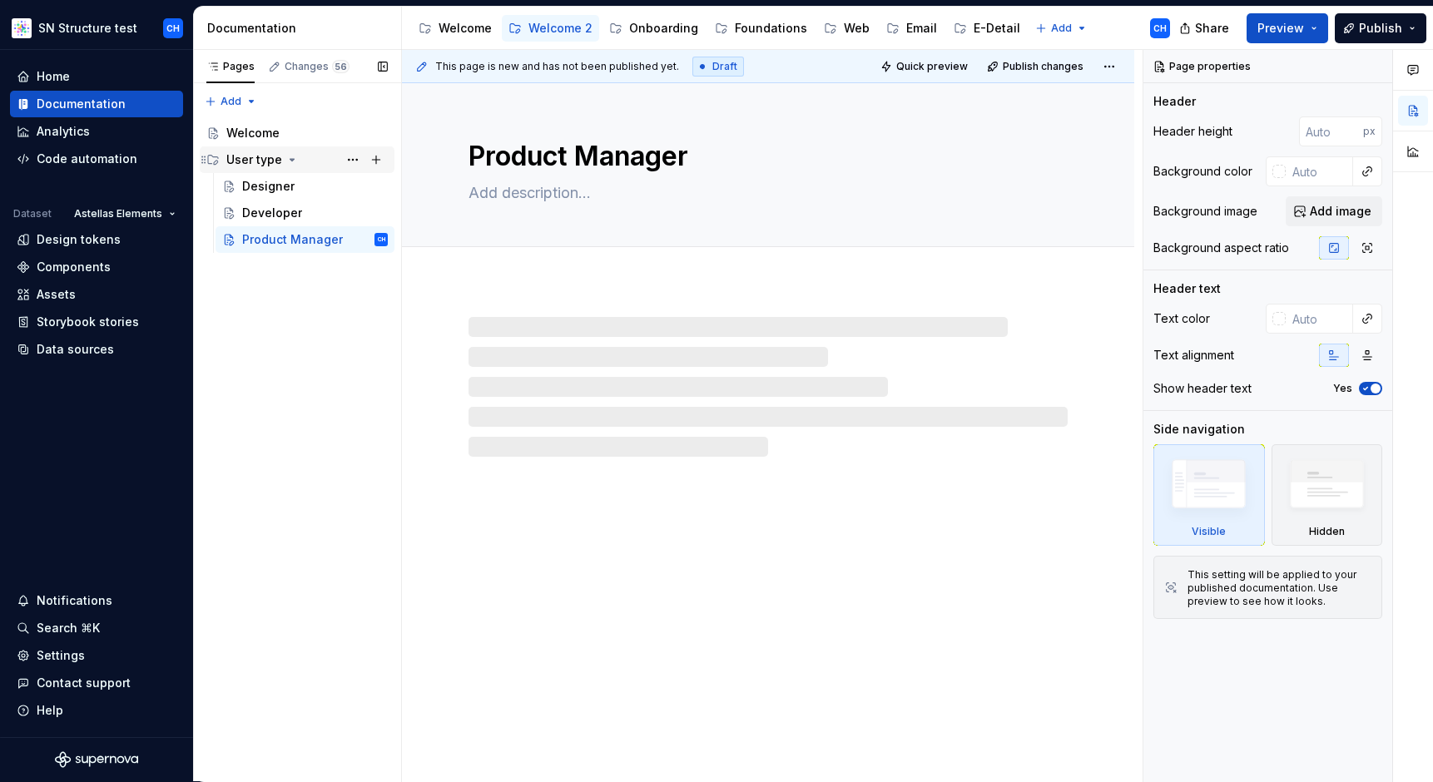
click at [245, 159] on div "User type" at bounding box center [254, 159] width 56 height 17
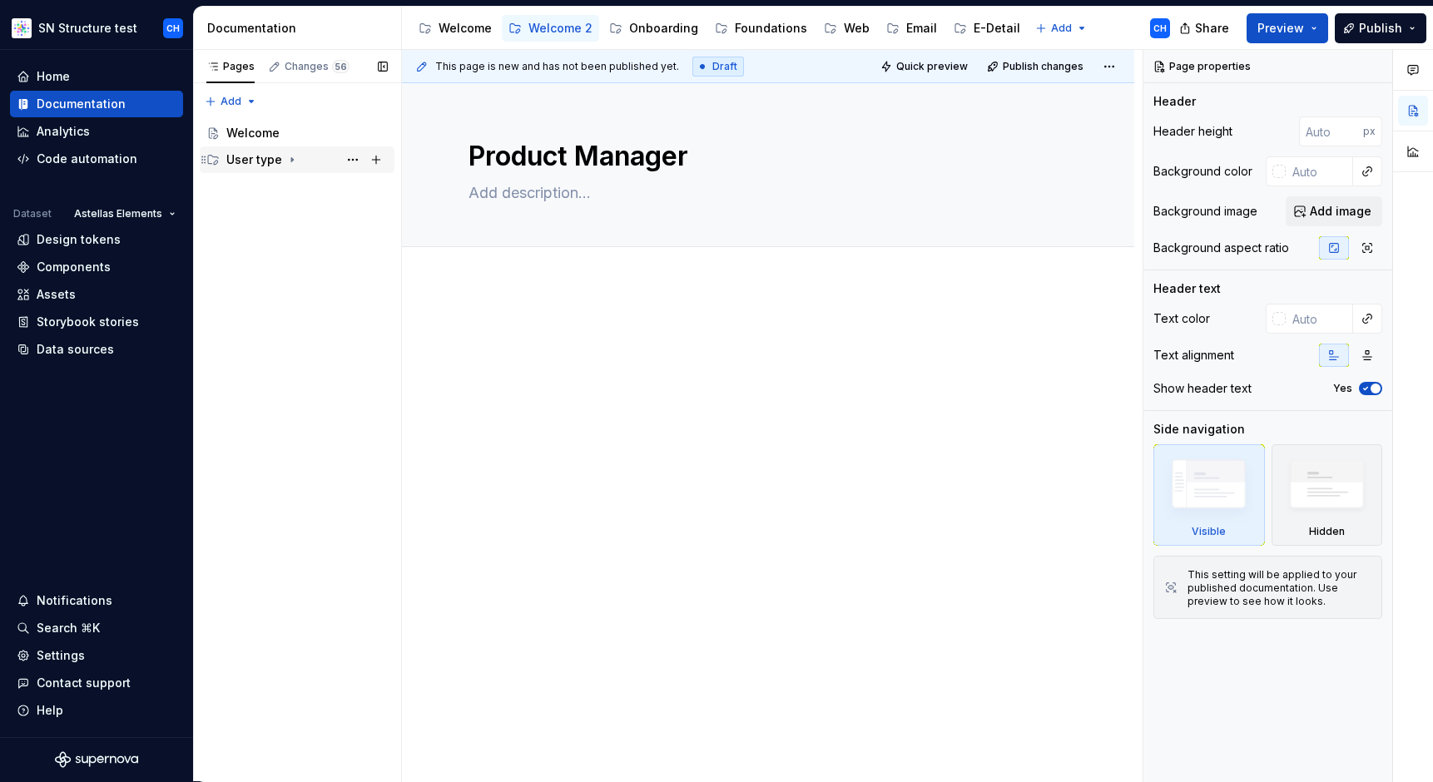
click at [245, 159] on div "User type" at bounding box center [254, 159] width 56 height 17
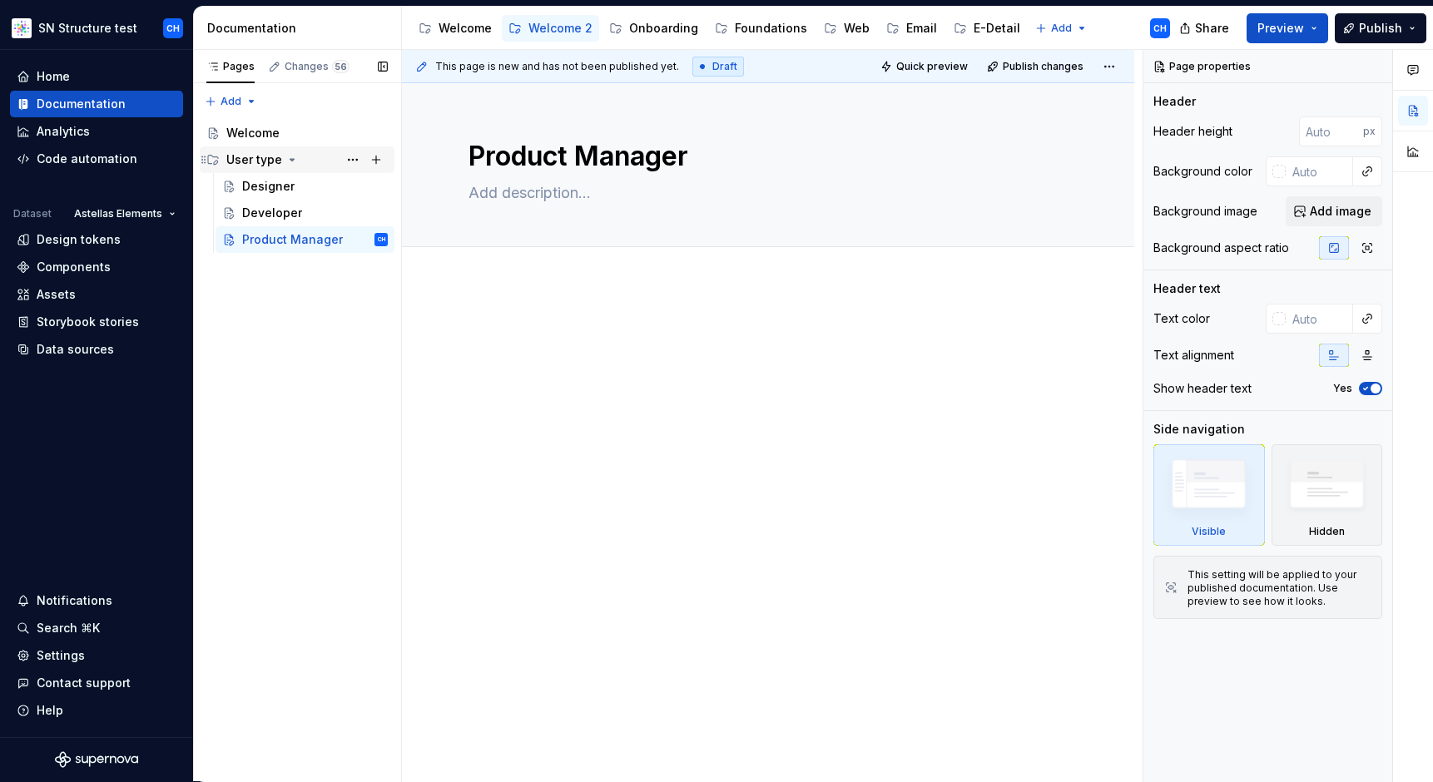
click at [245, 159] on div "User type" at bounding box center [254, 159] width 56 height 17
click at [462, 30] on div "Welcome" at bounding box center [464, 28] width 53 height 17
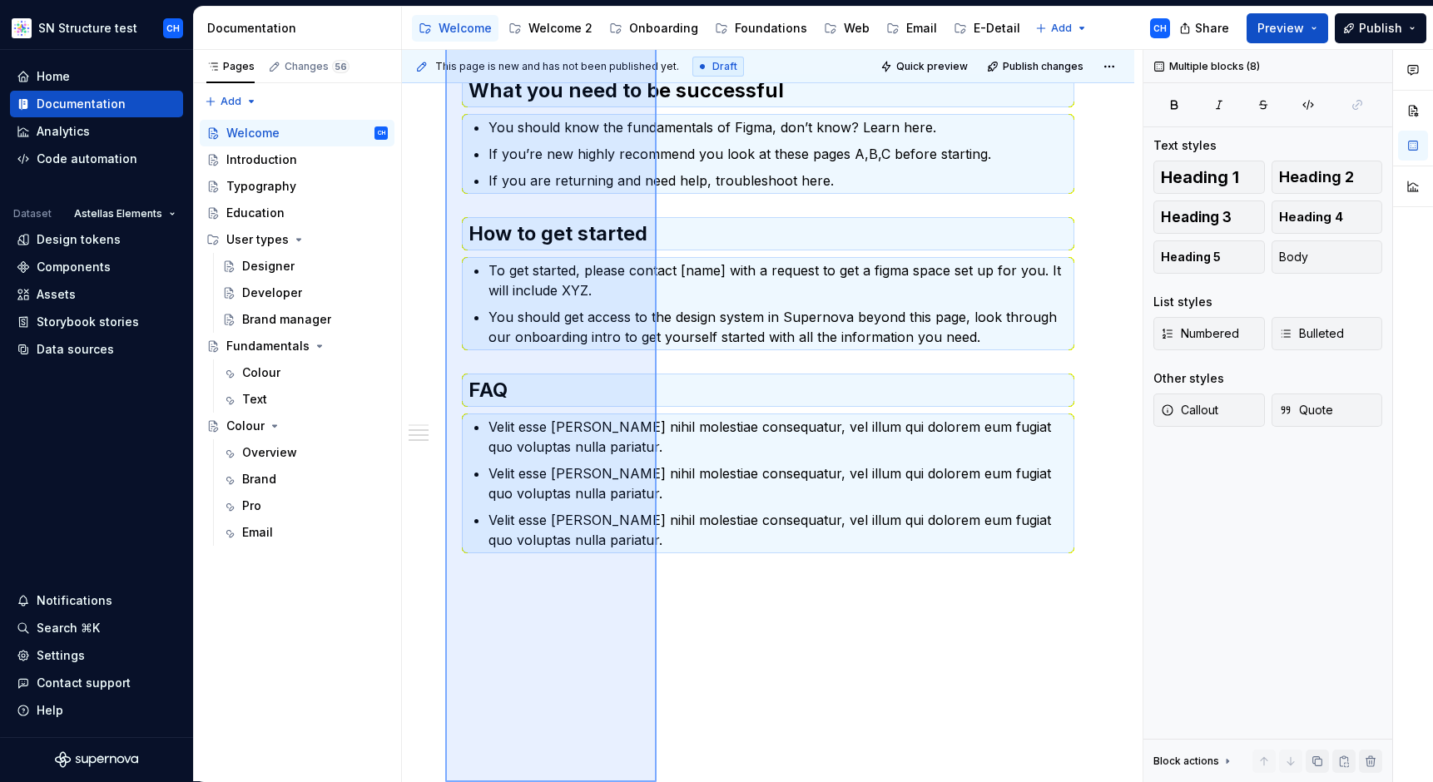
scroll to position [379, 0]
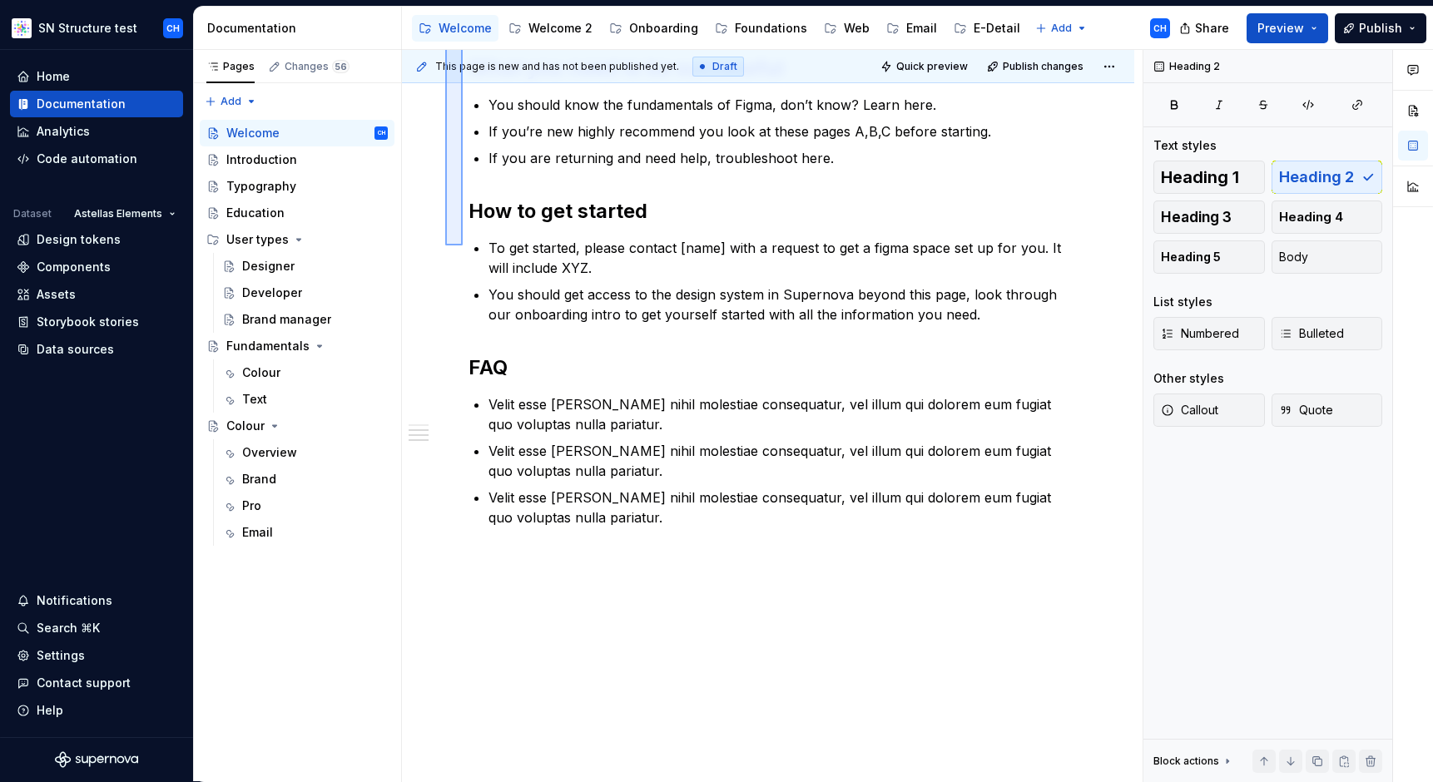
drag, startPoint x: 445, startPoint y: 298, endPoint x: 463, endPoint y: 245, distance: 55.2
click at [463, 245] on div "This page is new and has not been published yet. Draft Quick preview Publish ch…" at bounding box center [772, 416] width 740 height 732
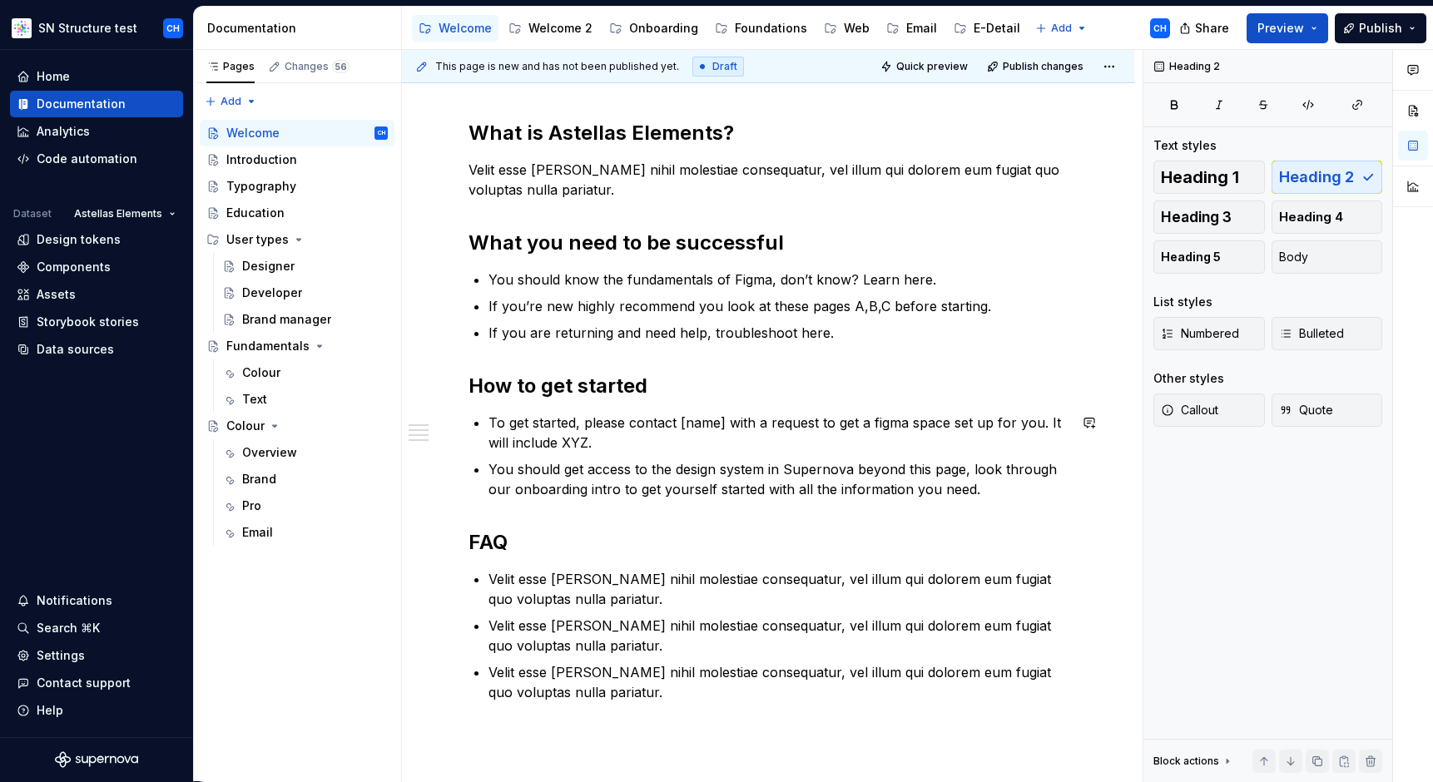
scroll to position [149, 0]
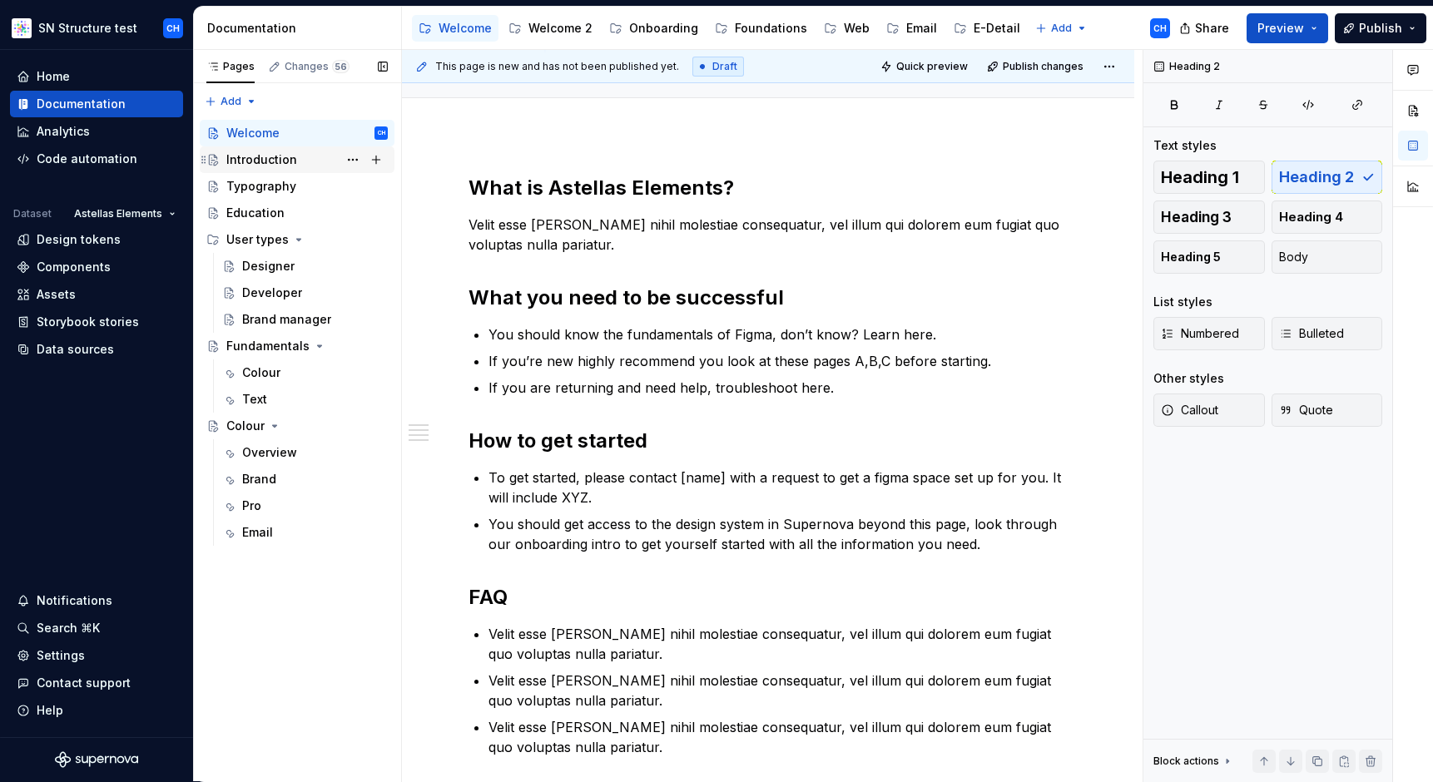
click at [258, 161] on div "Introduction" at bounding box center [261, 159] width 71 height 17
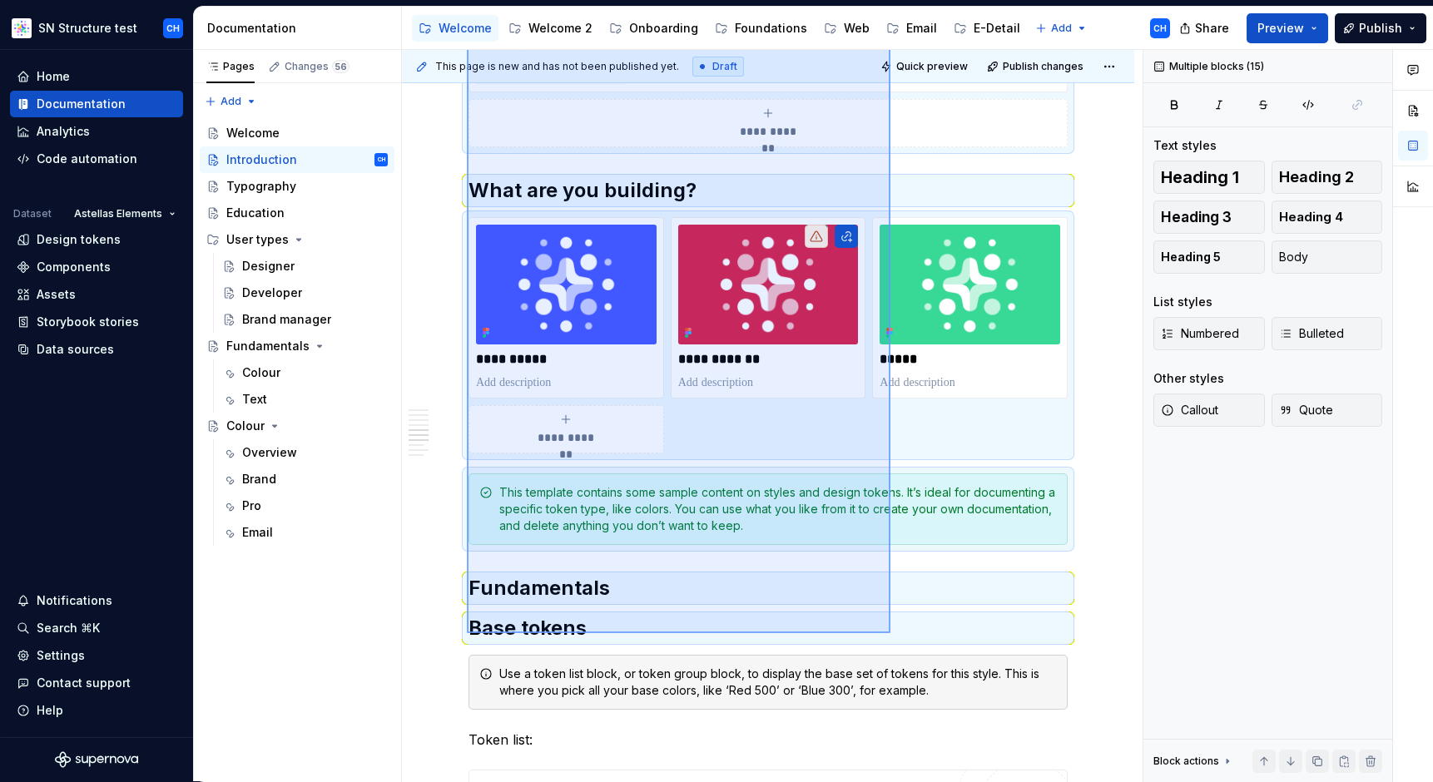
scroll to position [1398, 0]
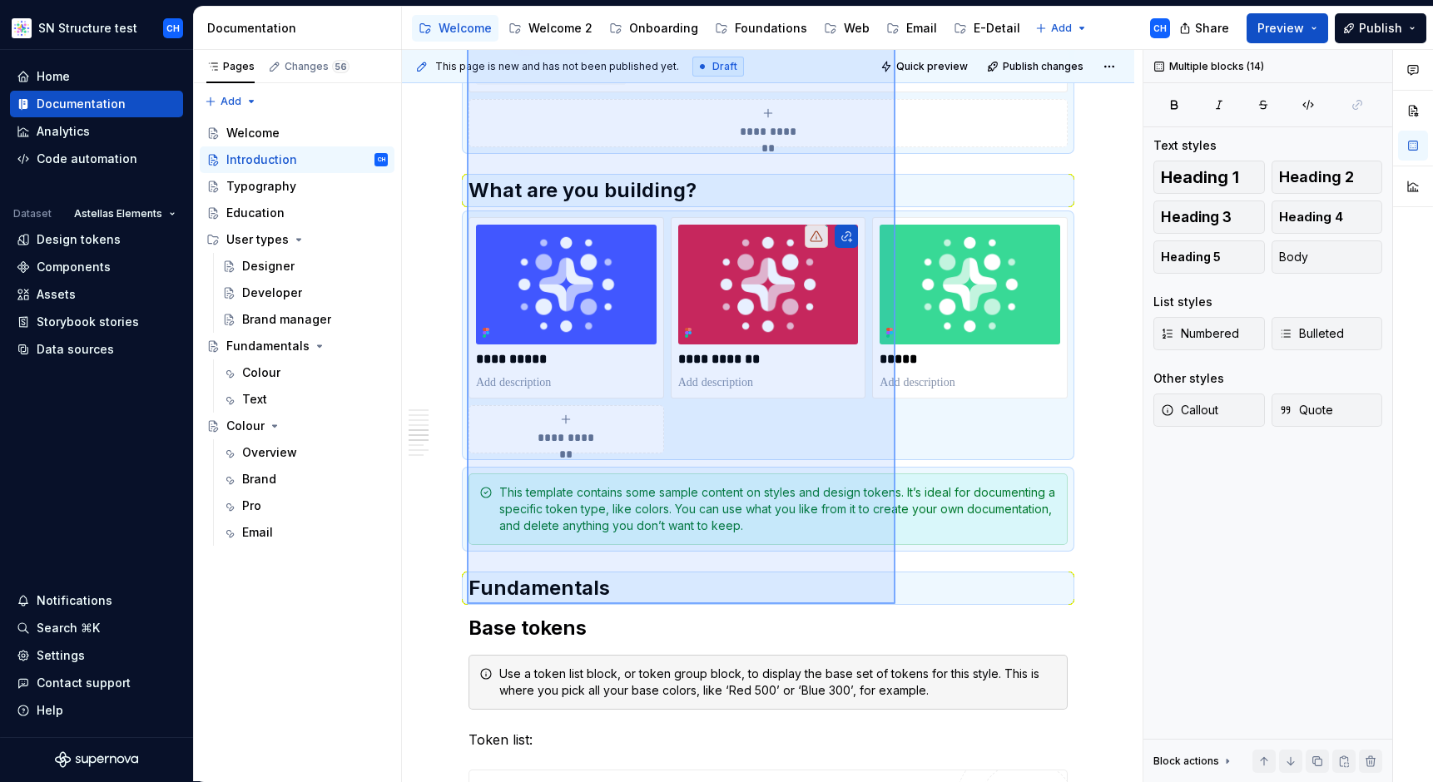
drag, startPoint x: 467, startPoint y: 276, endPoint x: 895, endPoint y: 604, distance: 539.5
click at [895, 604] on div "**********" at bounding box center [772, 416] width 740 height 732
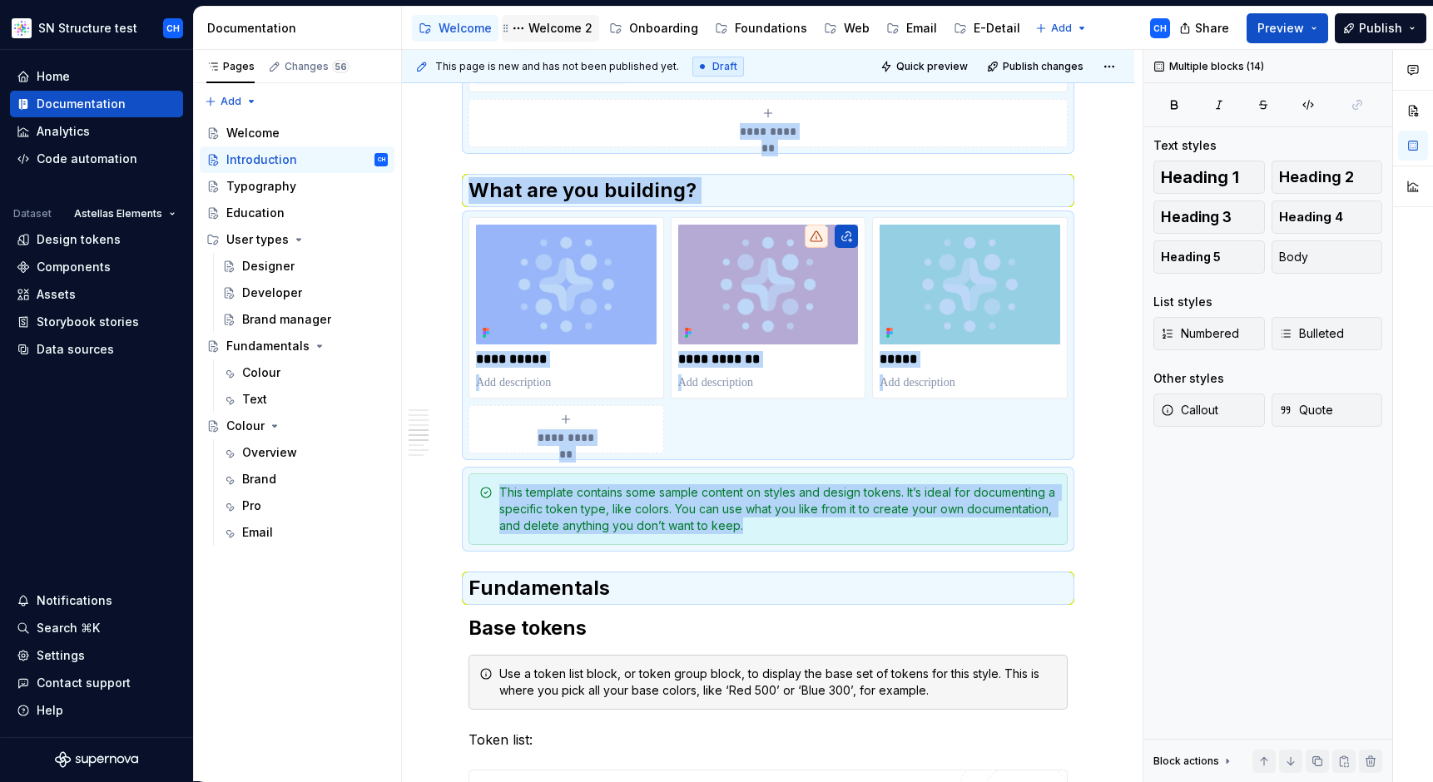
click at [547, 28] on div "Welcome 2" at bounding box center [560, 28] width 64 height 17
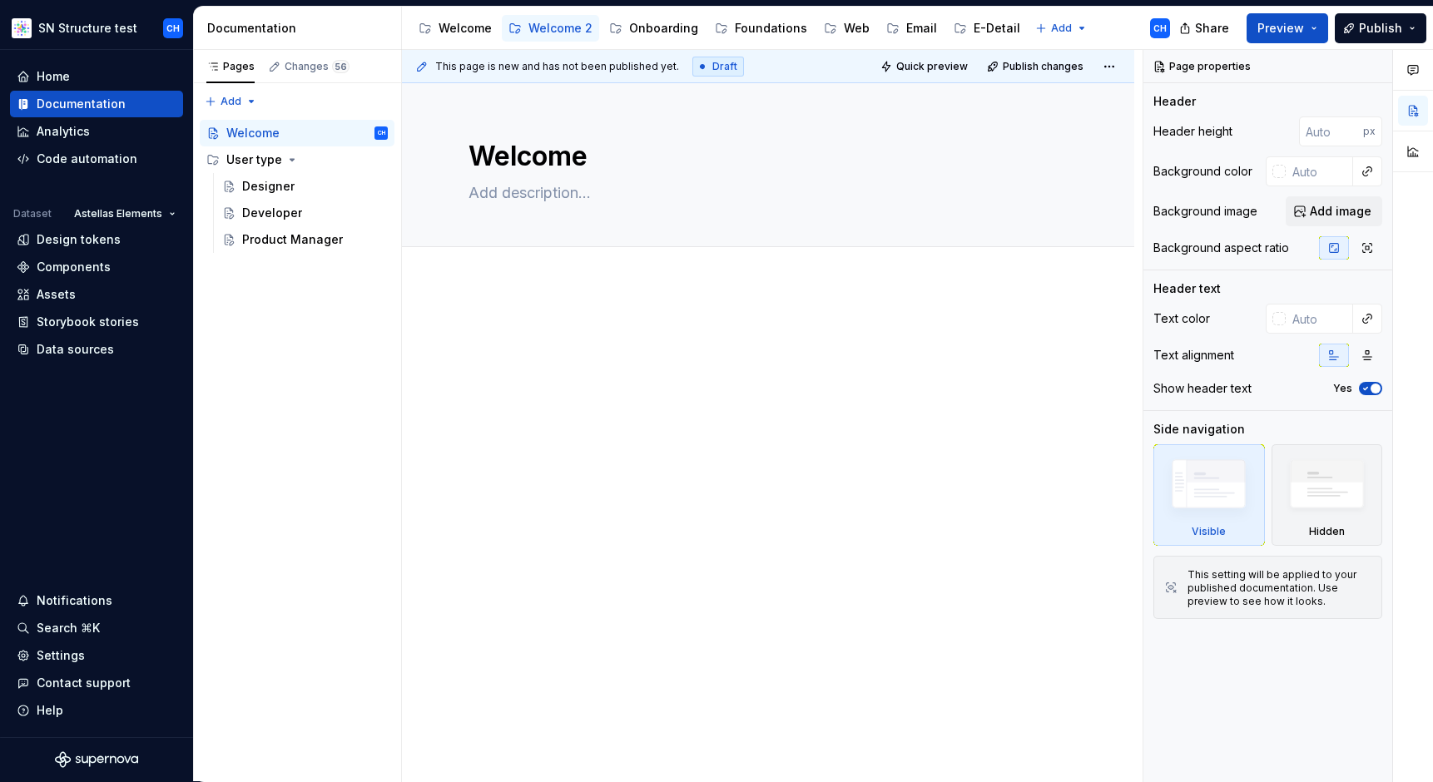
click at [550, 314] on div at bounding box center [768, 463] width 732 height 358
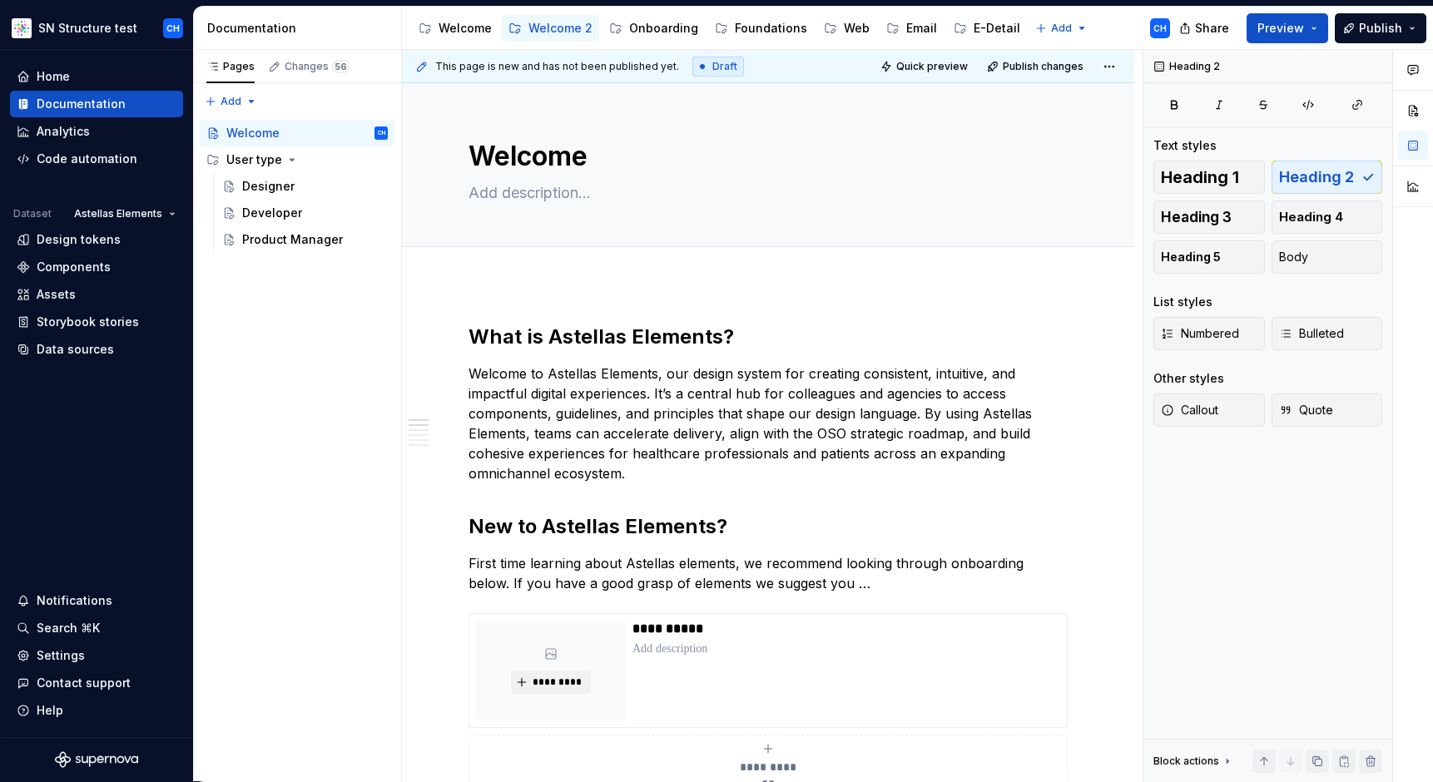
type textarea "*"
